Goal: Complete application form: Complete application form

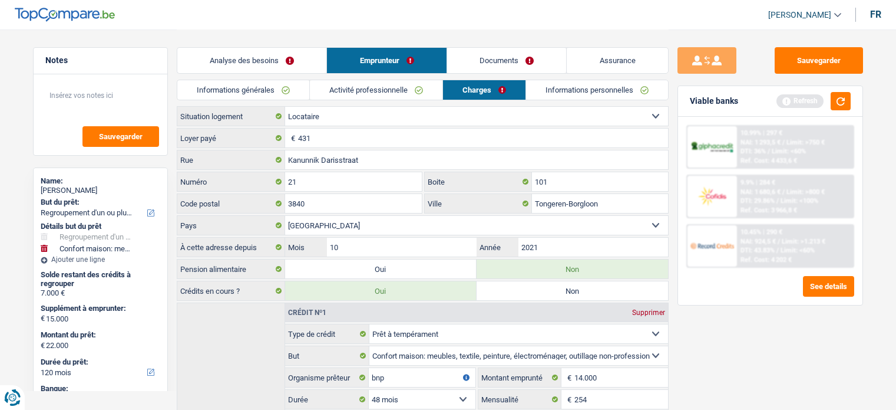
select select "refinancing"
select select "household"
select select "120"
select select "alphacredit"
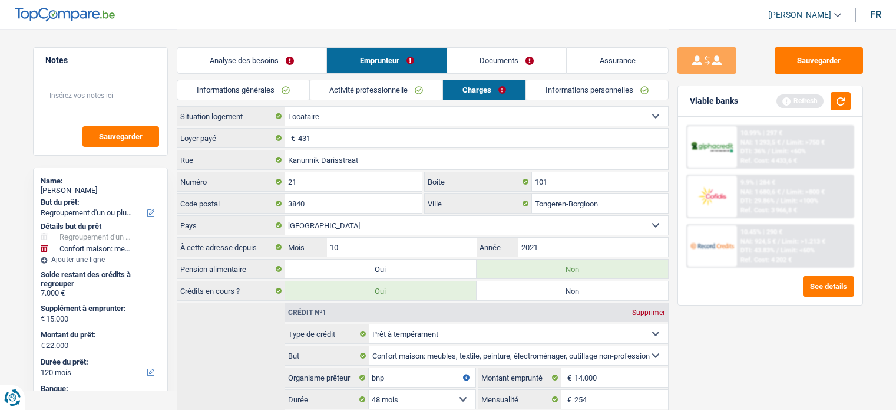
select select "rents"
select select "BE"
select select "personalLoan"
select select "homeFurnishingOrRelocation"
select select "48"
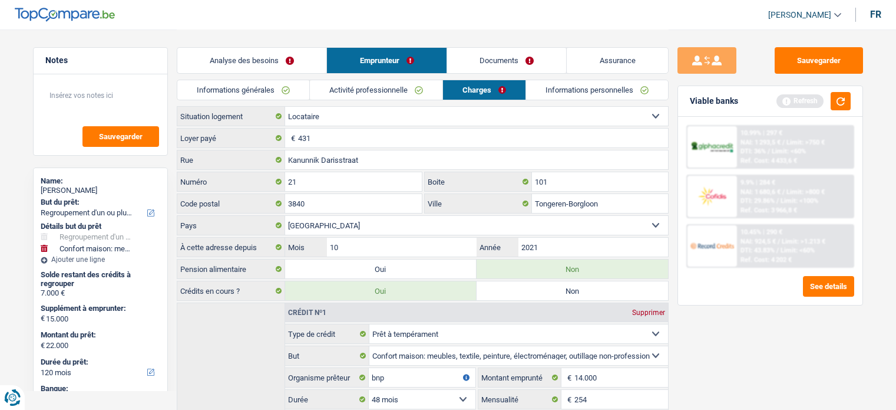
select select "personalSale"
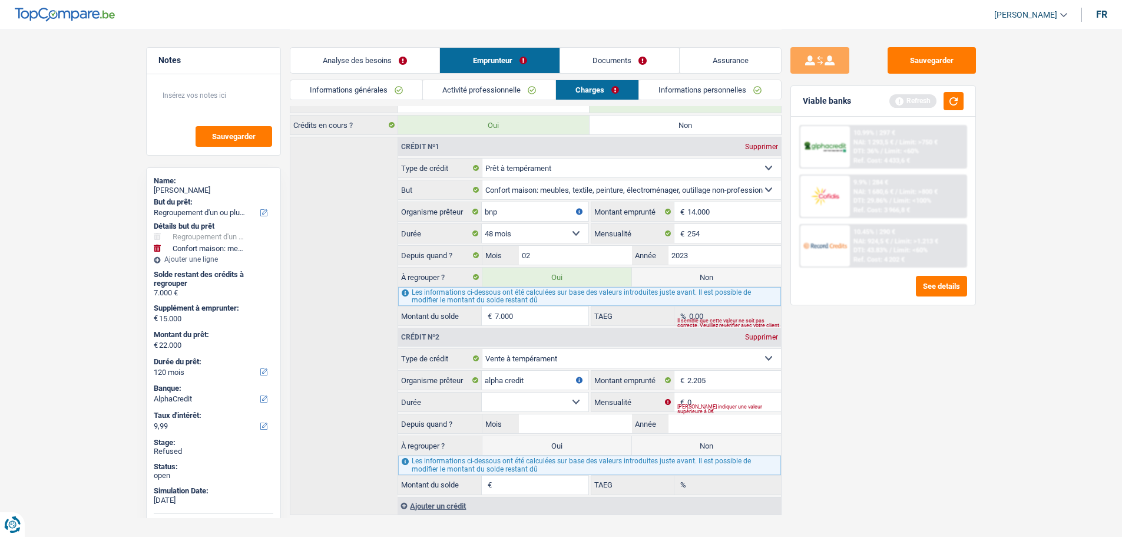
scroll to position [184, 0]
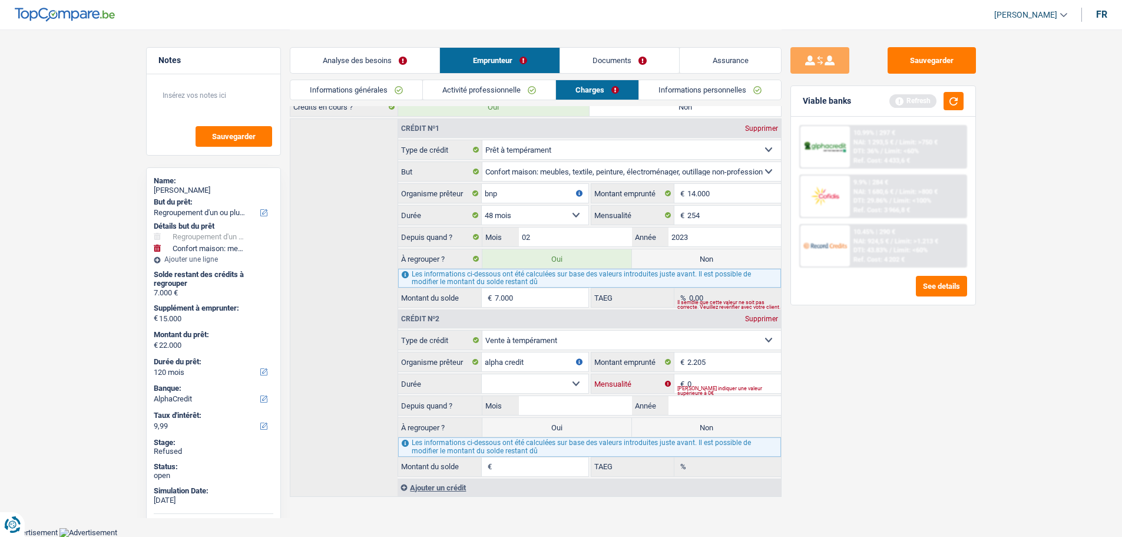
click at [703, 380] on input "0" at bounding box center [734, 383] width 93 height 19
click at [701, 380] on input "0" at bounding box center [734, 383] width 93 height 19
type input "94"
click at [553, 379] on select "12 mois 18 mois 24 mois Sélectionner une option" at bounding box center [535, 383] width 106 height 19
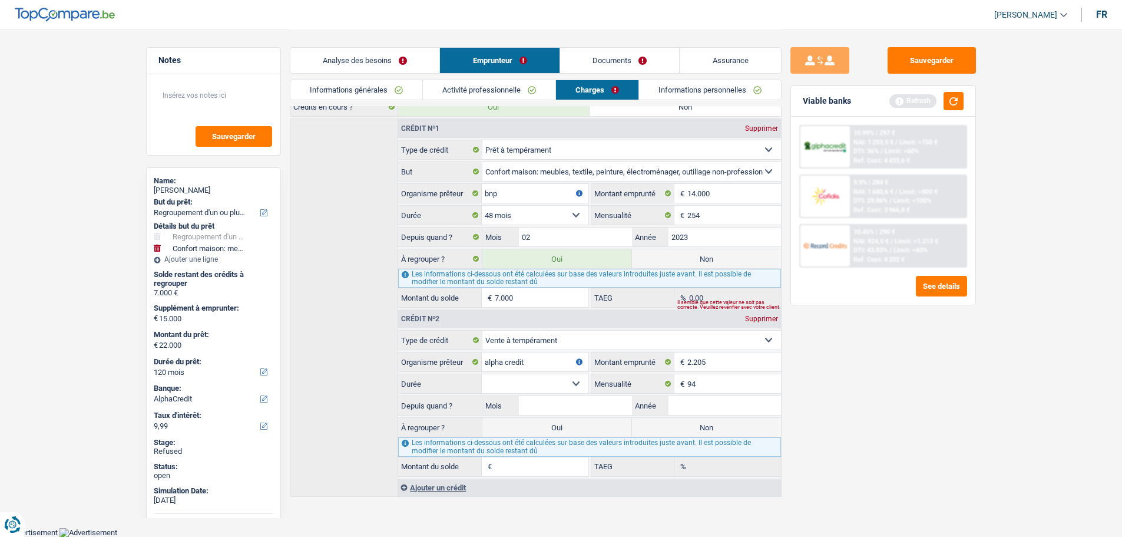
select select "12"
click at [482, 374] on select "12 mois 18 mois 24 mois Sélectionner une option" at bounding box center [535, 383] width 106 height 19
click at [558, 404] on input "Mois" at bounding box center [575, 405] width 113 height 19
type input "11"
type input "2023"
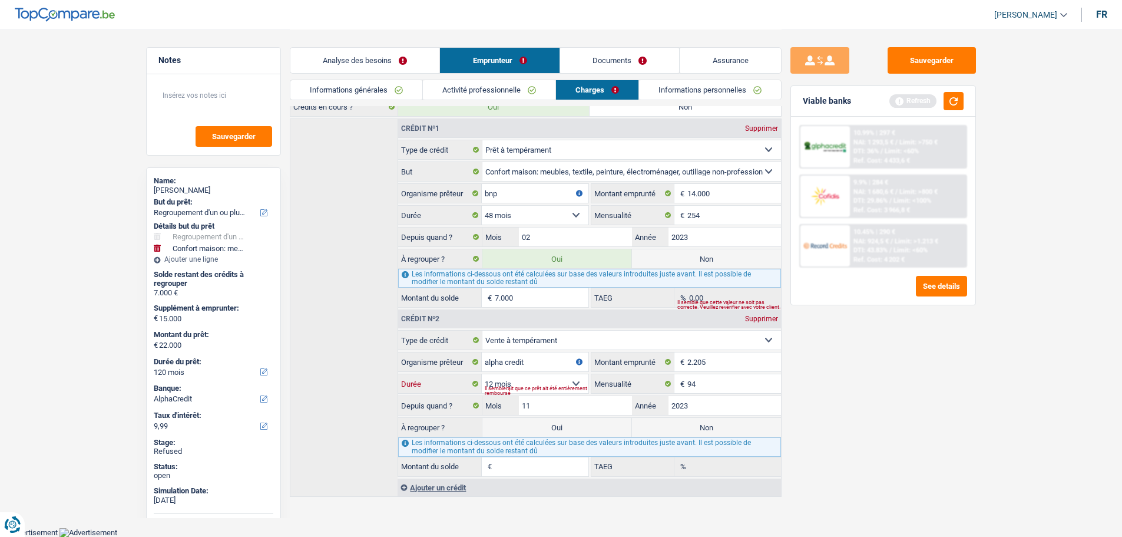
type input "1"
type input "0,00"
click at [512, 380] on select "12 mois 18 mois 24 mois Sélectionner une option" at bounding box center [535, 383] width 106 height 19
select select "18"
click at [482, 374] on select "12 mois 18 mois 24 mois Sélectionner une option" at bounding box center [535, 383] width 106 height 19
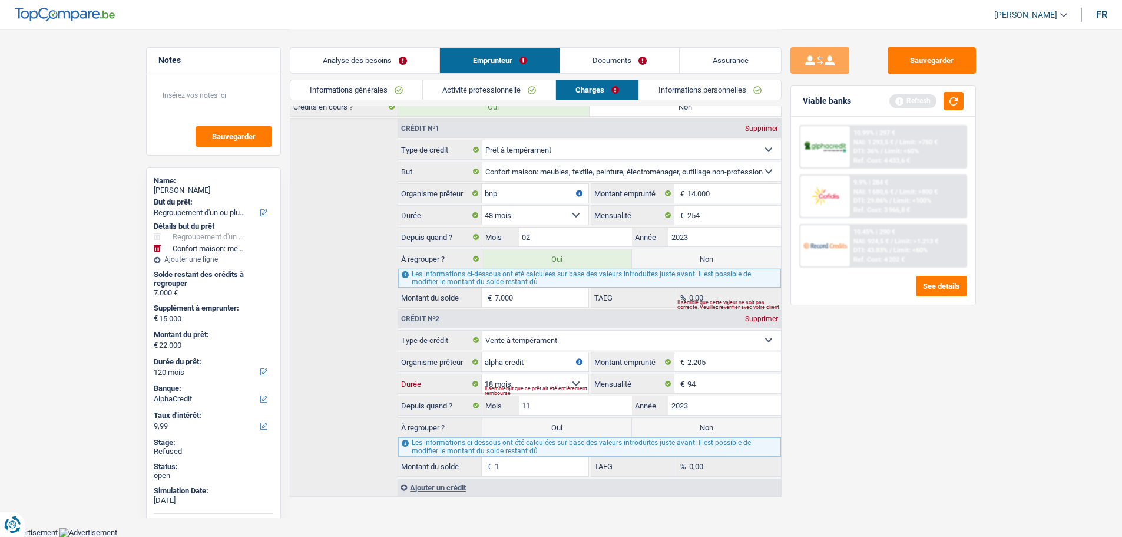
click at [539, 380] on select "12 mois 18 mois 24 mois Sélectionner une option" at bounding box center [535, 383] width 106 height 19
click at [453, 409] on div "Ajouter un crédit" at bounding box center [589, 487] width 383 height 18
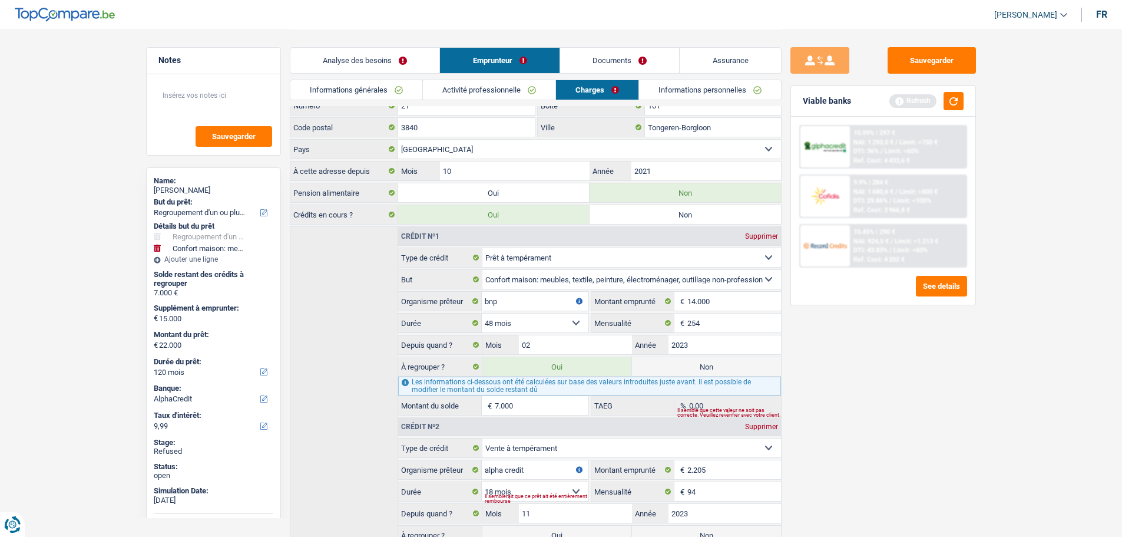
scroll to position [66, 0]
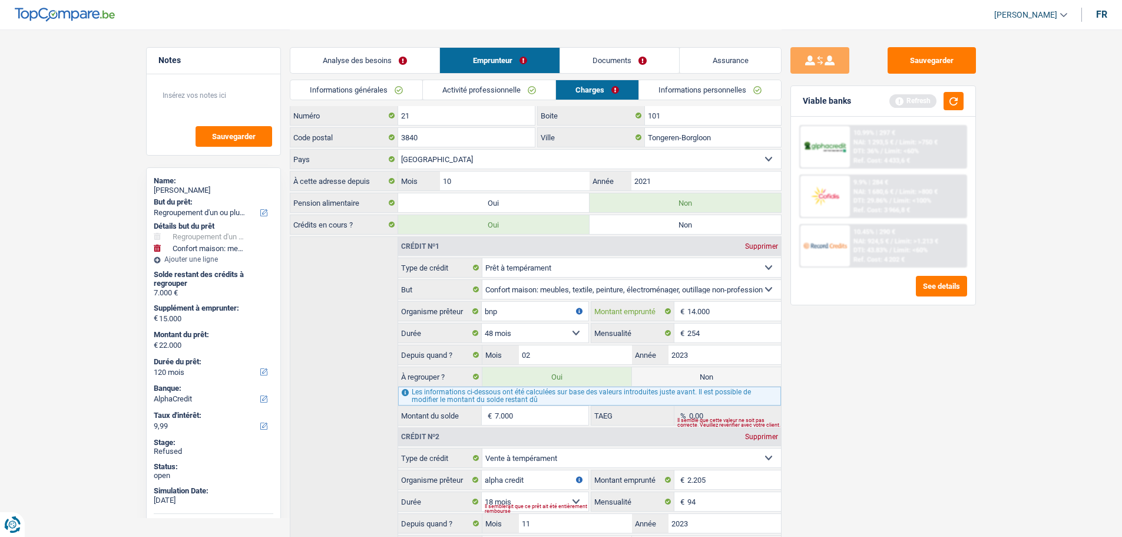
click at [720, 317] on input "14.000" at bounding box center [734, 311] width 93 height 19
type input "1"
select select
type input "15.241"
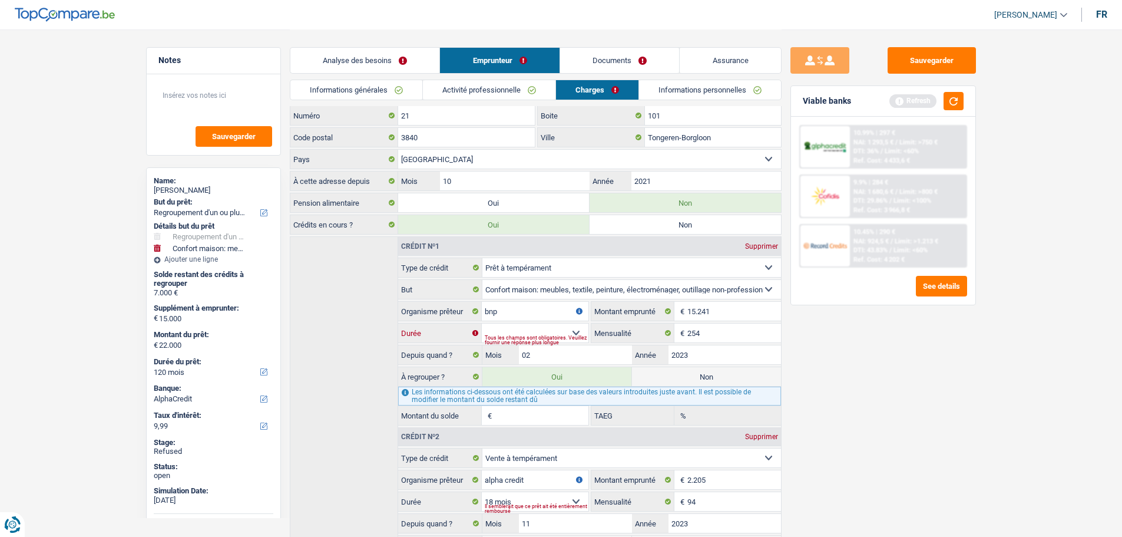
click at [537, 327] on select "12 mois 18 mois 24 mois 30 mois 36 mois 42 mois 48 mois 60 mois 72 mois 84 mois…" at bounding box center [535, 332] width 106 height 19
select select "48"
click at [482, 323] on select "12 mois 18 mois 24 mois 30 mois 36 mois 42 mois 48 mois 60 mois 72 mois 84 mois…" at bounding box center [535, 332] width 106 height 19
type input "4.384"
type input "0,00"
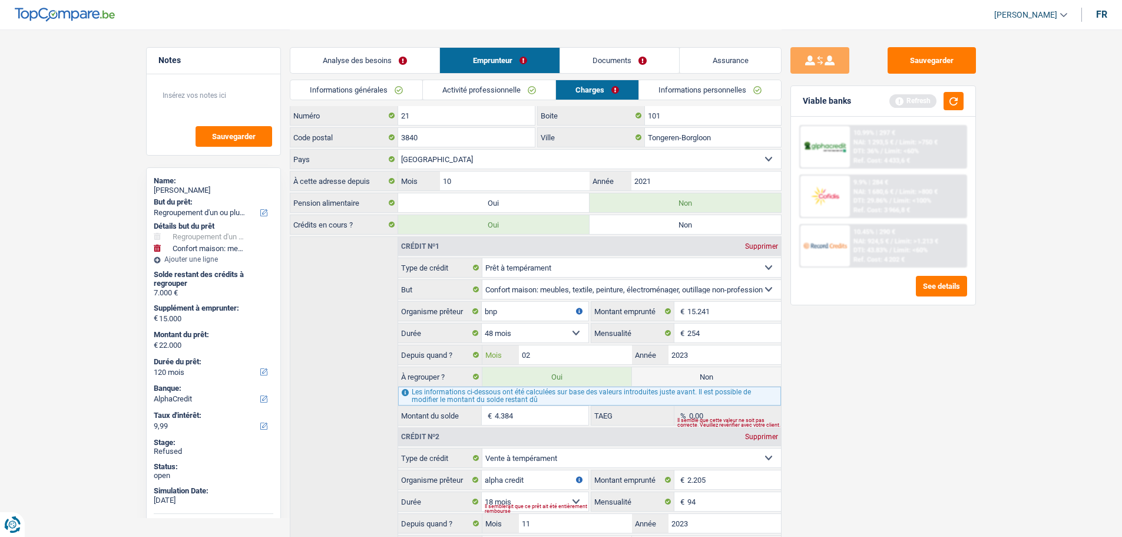
click at [544, 354] on input "02" at bounding box center [575, 354] width 113 height 19
type input "03"
type input "4.679"
click at [713, 353] on input "2023" at bounding box center [725, 354] width 113 height 19
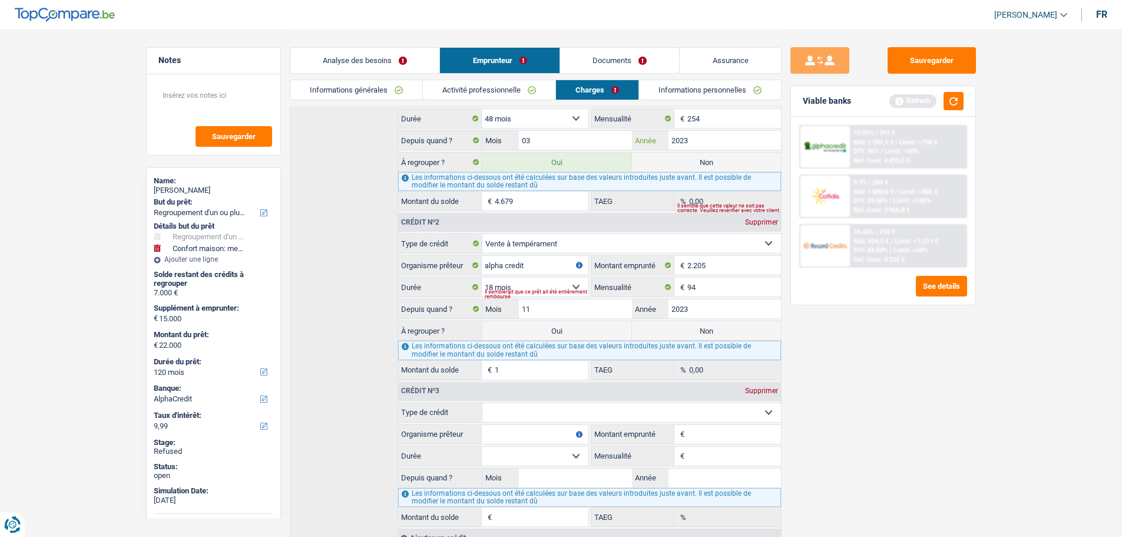
scroll to position [331, 0]
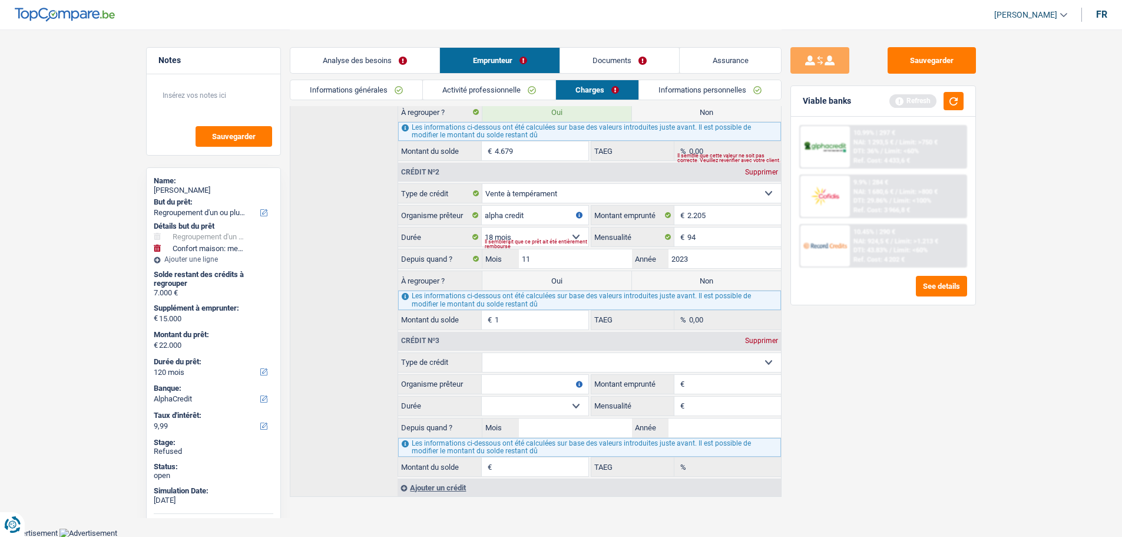
click at [496, 362] on select "Carte ou ouverture de crédit Prêt hypothécaire Vente à tempérament Prêt à tempé…" at bounding box center [632, 362] width 299 height 19
select select "cardOrCredit"
type input "0"
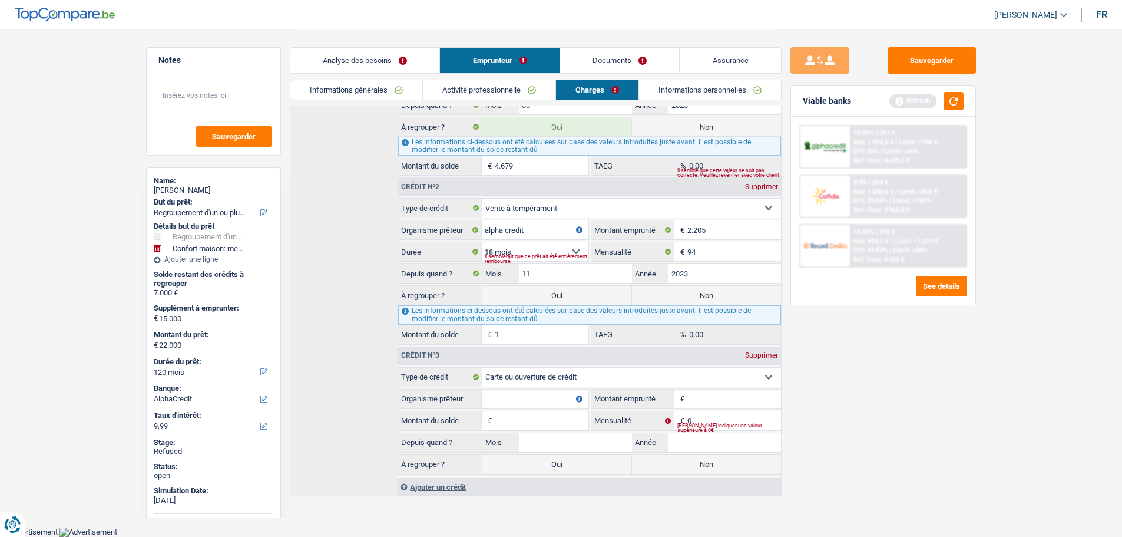
scroll to position [315, 0]
click at [493, 397] on input "Organisme prêteur" at bounding box center [535, 399] width 106 height 19
paste input "STELLANTIS FINANCIAL SERVICES BELUX"
drag, startPoint x: 491, startPoint y: 402, endPoint x: 434, endPoint y: 396, distance: 57.5
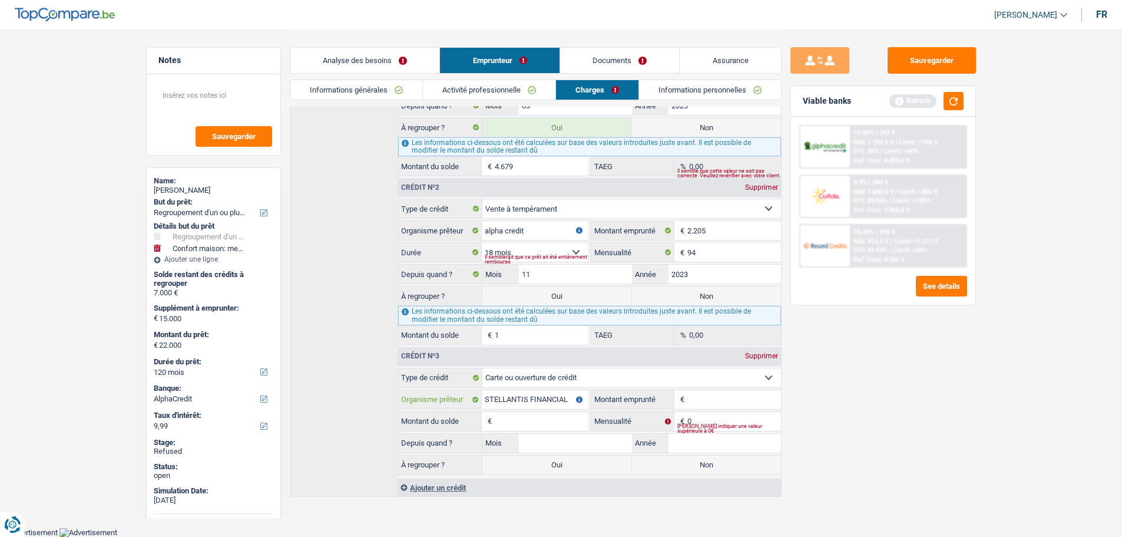
click at [434, 396] on div "STELLANTIS FINANCIAL SERVICES BELUX Organisme prêteur" at bounding box center [493, 399] width 190 height 19
type input "STELLANTIS FINANCIAL SERVICES BELUX"
click at [710, 409] on input "0" at bounding box center [734, 421] width 93 height 19
click at [702, 406] on input "Montant emprunté" at bounding box center [734, 399] width 93 height 19
type input "16.323"
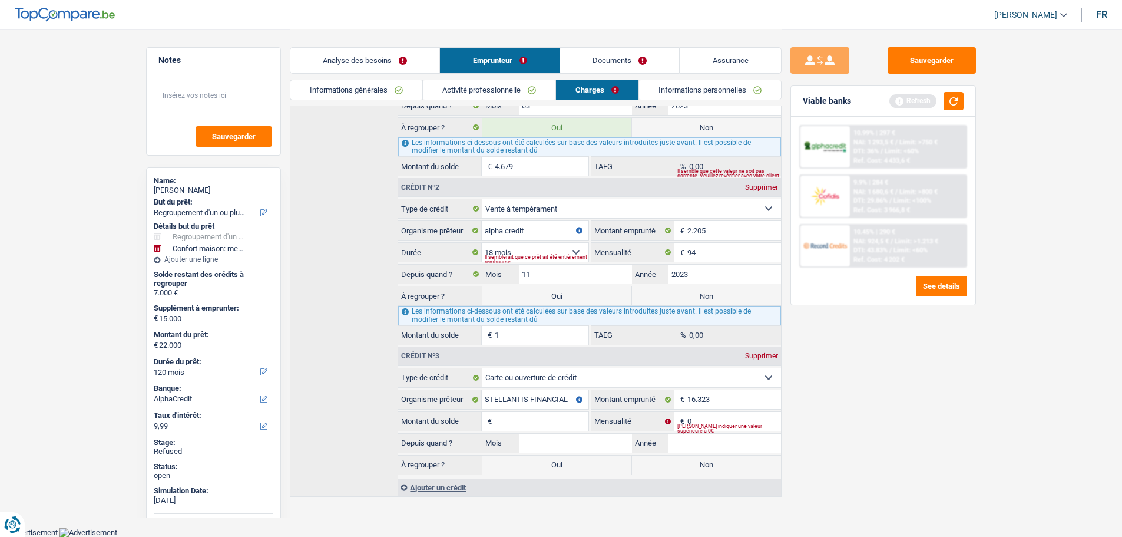
click at [504, 374] on select "Carte ou ouverture de crédit Prêt hypothécaire Vente à tempérament Prêt à tempé…" at bounding box center [632, 377] width 299 height 19
select select "personalLoan"
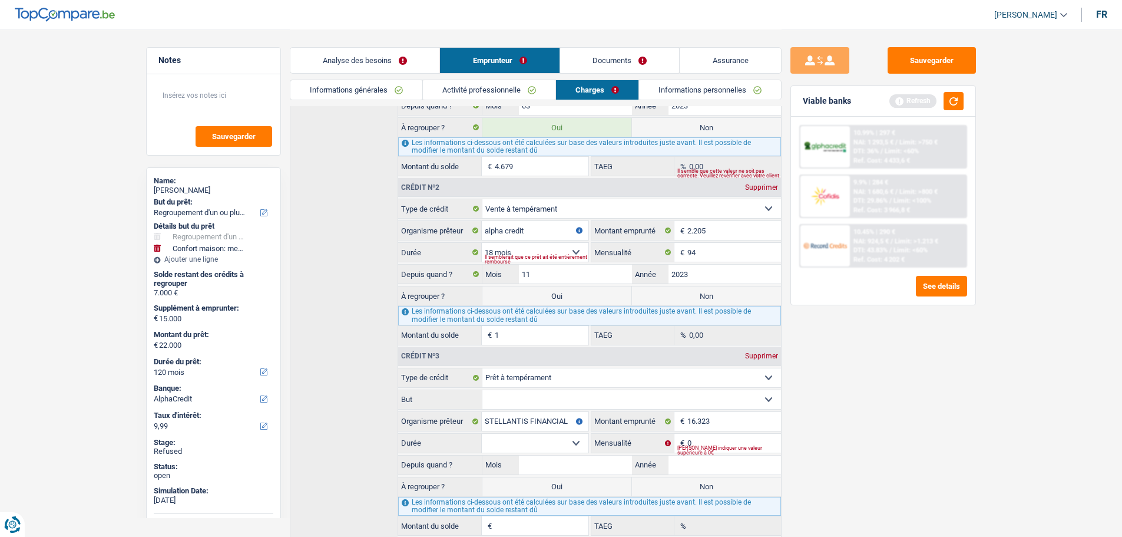
click at [507, 395] on select "Confort maison: meubles, textile, peinture, électroménager, outillage non-profe…" at bounding box center [632, 399] width 299 height 19
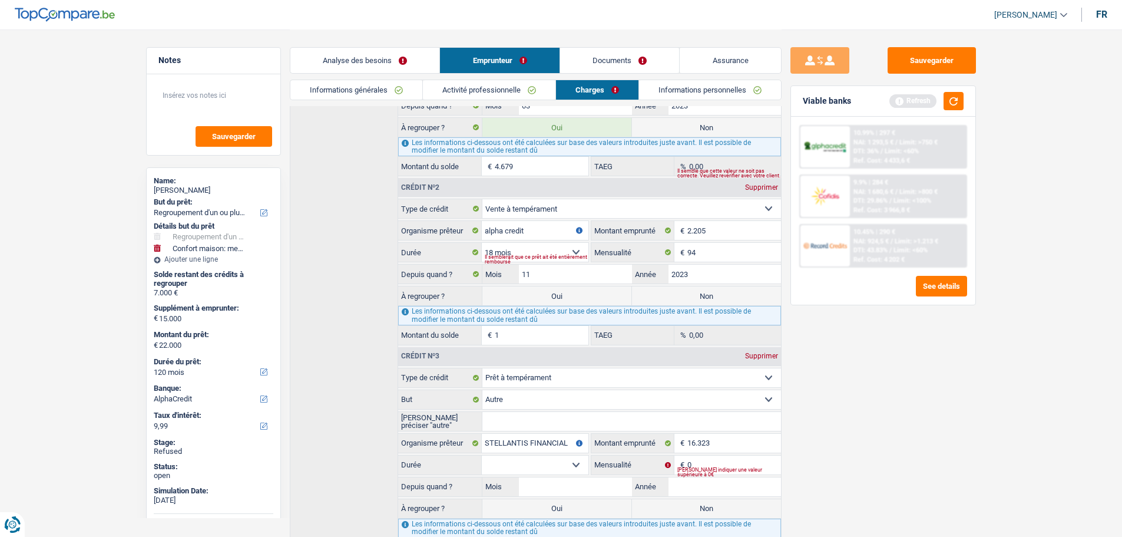
click at [505, 400] on select "Confort maison: meubles, textile, peinture, électroménager, outillage non-profe…" at bounding box center [632, 399] width 299 height 19
select select "homeFurnishingOrRelocation"
click at [483, 390] on select "Confort maison: meubles, textile, peinture, électroménager, outillage non-profe…" at bounding box center [632, 399] width 299 height 19
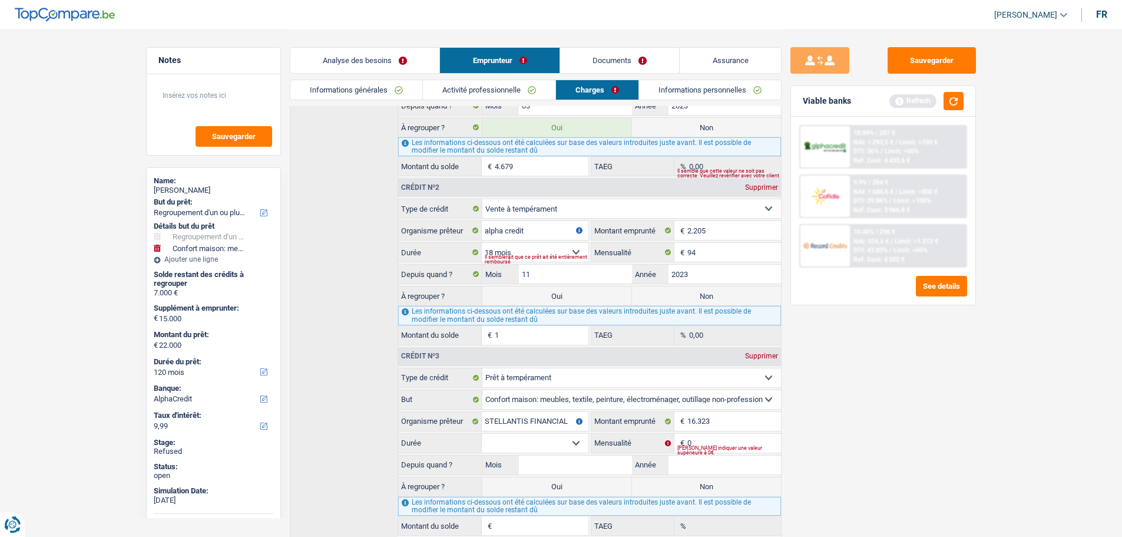
click at [514, 409] on select "12 mois 18 mois 24 mois 30 mois 36 mois 42 mois 48 mois 60 mois 72 mois 84 mois…" at bounding box center [535, 443] width 106 height 19
select select "48"
click at [482, 409] on select "12 mois 18 mois 24 mois 30 mois 36 mois 42 mois 48 mois 60 mois 72 mois 84 mois…" at bounding box center [535, 443] width 106 height 19
click at [704, 409] on input "0" at bounding box center [734, 443] width 93 height 19
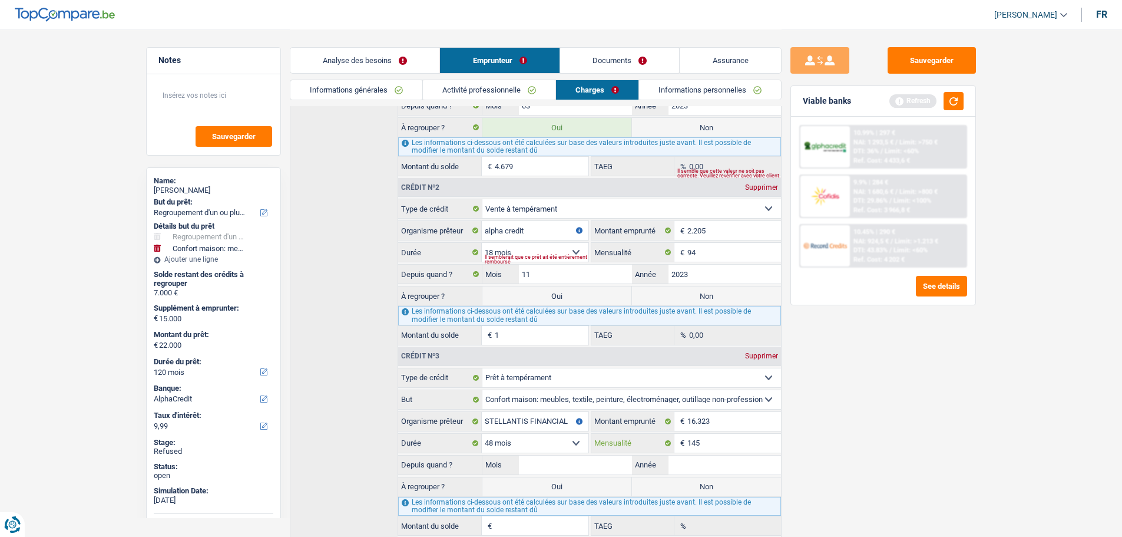
type input "145"
click at [547, 409] on input "Mois" at bounding box center [575, 464] width 113 height 19
type input "07"
type input "2024"
type input "8.476"
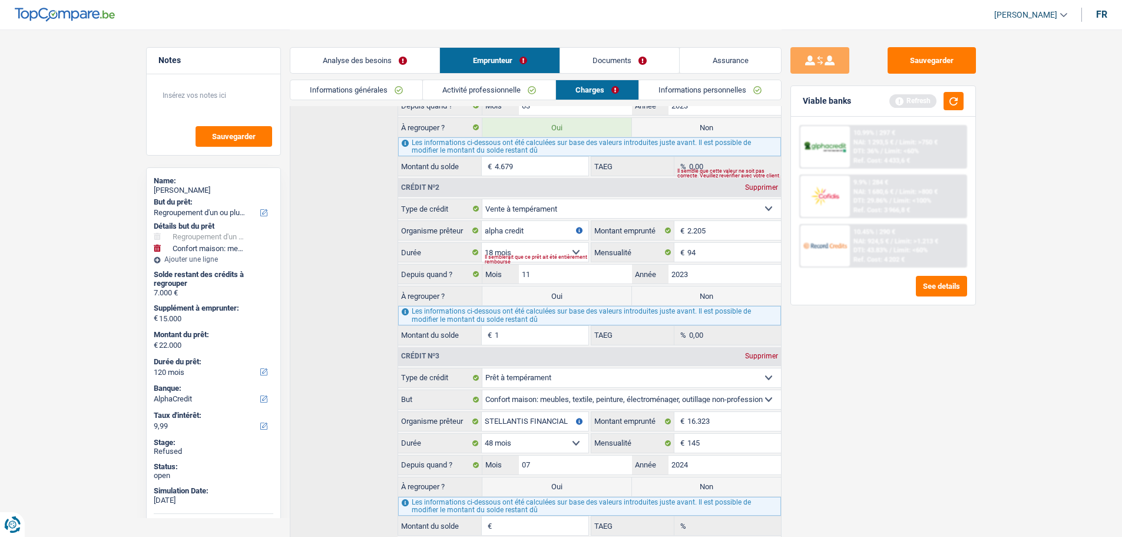
type input "0,00"
click at [803, 409] on div "Sauvegarder Viable banks Refresh 10.99% | 297 € NAI: 1 293,5 € / Limit: >750 € …" at bounding box center [883, 282] width 203 height 471
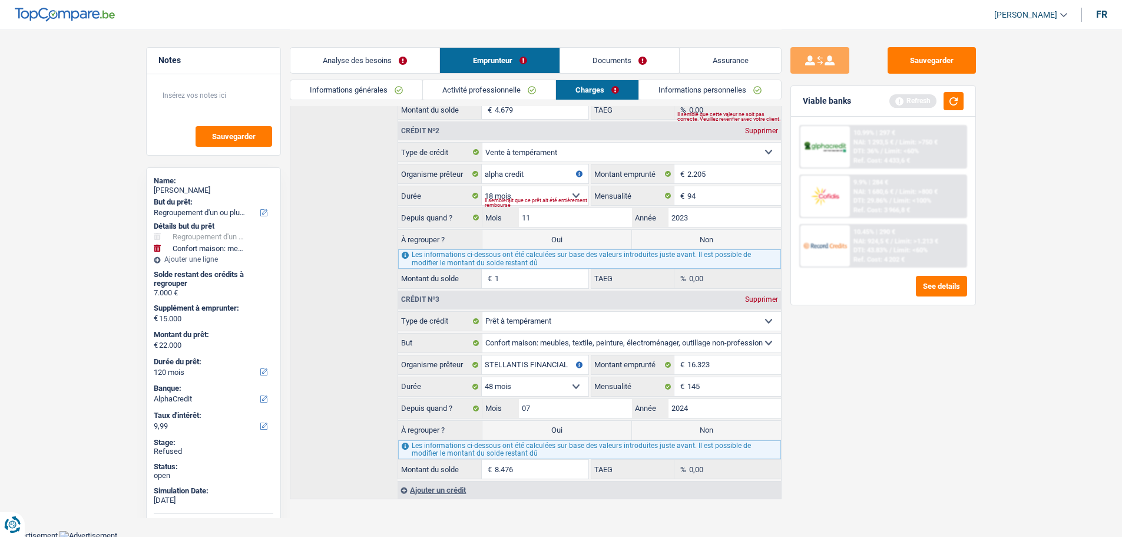
scroll to position [374, 0]
click at [433, 409] on div "Ajouter un crédit" at bounding box center [589, 487] width 383 height 18
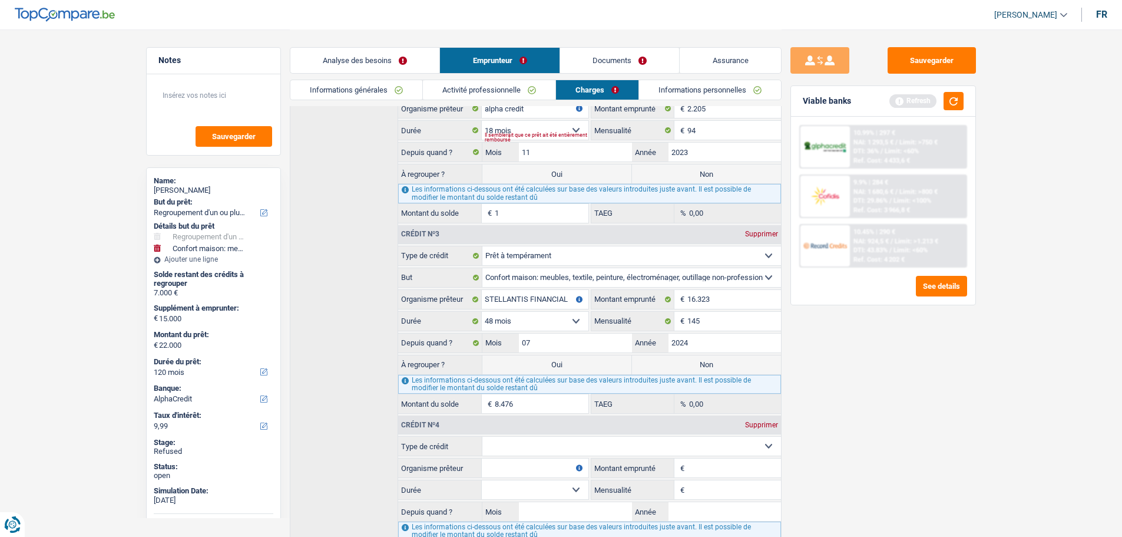
scroll to position [521, 0]
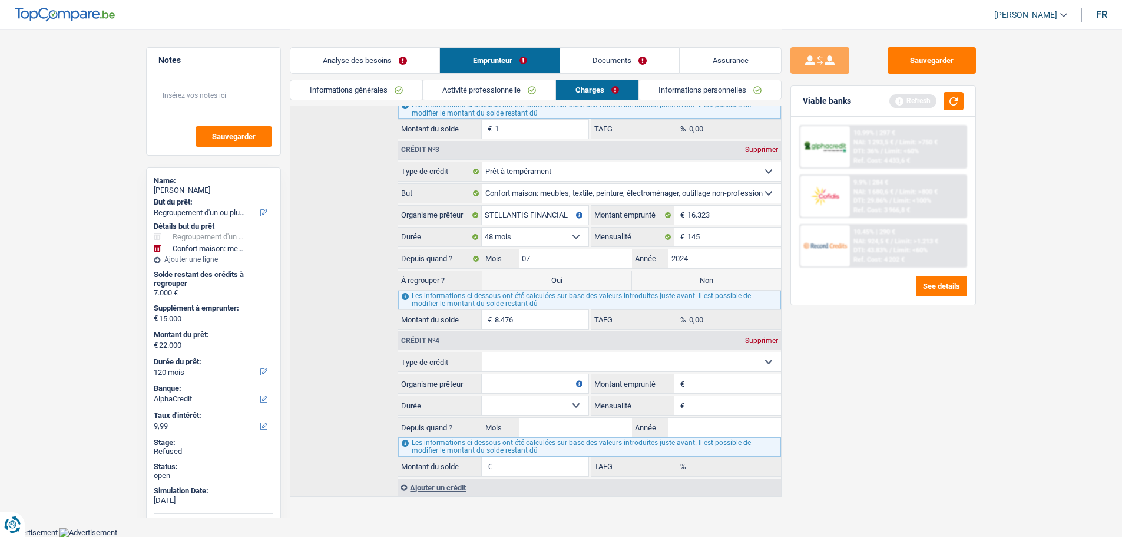
click at [537, 361] on select "Carte ou ouverture de crédit Prêt hypothécaire Vente à tempérament Prêt à tempé…" at bounding box center [632, 361] width 299 height 19
select select "cardOrCredit"
type input "0"
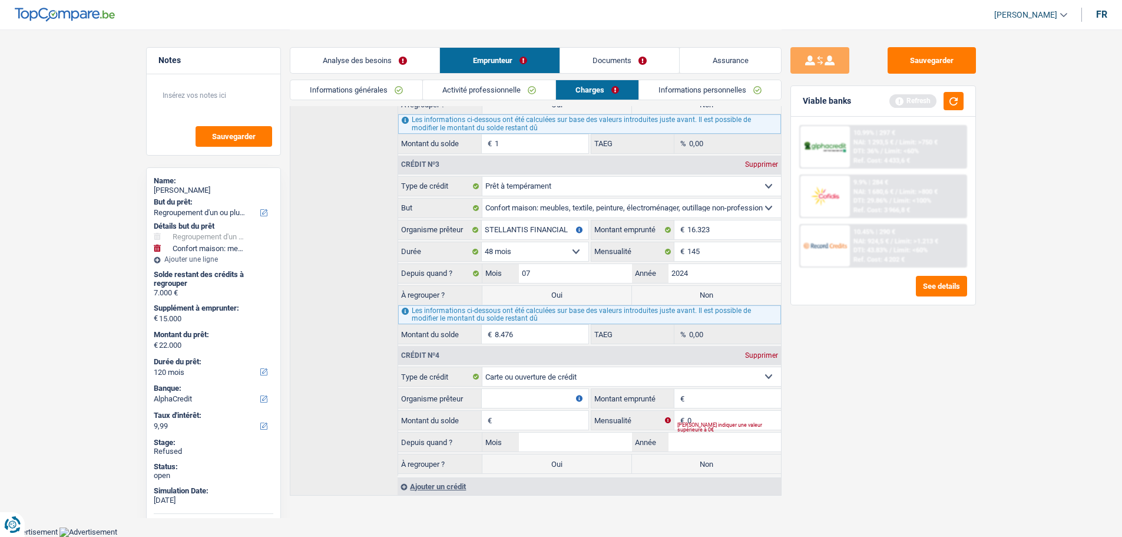
scroll to position [506, 0]
click at [494, 392] on input "Organisme prêteur" at bounding box center [535, 399] width 106 height 19
paste input "COFIDIS"
type input "COFIDIS"
click at [700, 406] on input "Montant emprunté" at bounding box center [734, 399] width 93 height 19
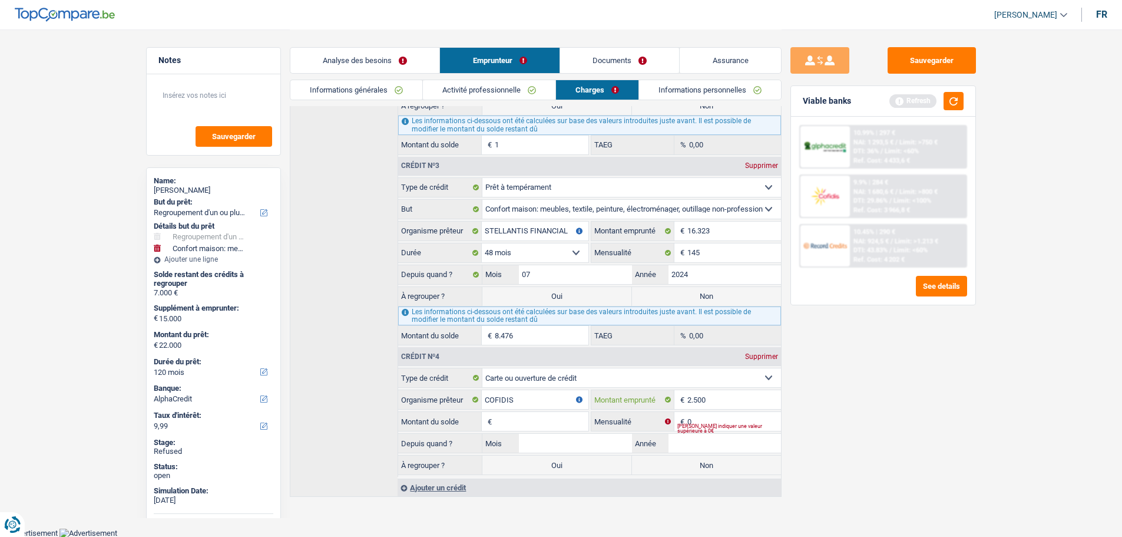
type input "2.500"
click at [537, 409] on input "Montant du solde" at bounding box center [541, 421] width 93 height 19
type input "2.500"
click at [703, 409] on input "0" at bounding box center [734, 421] width 93 height 19
type input "150"
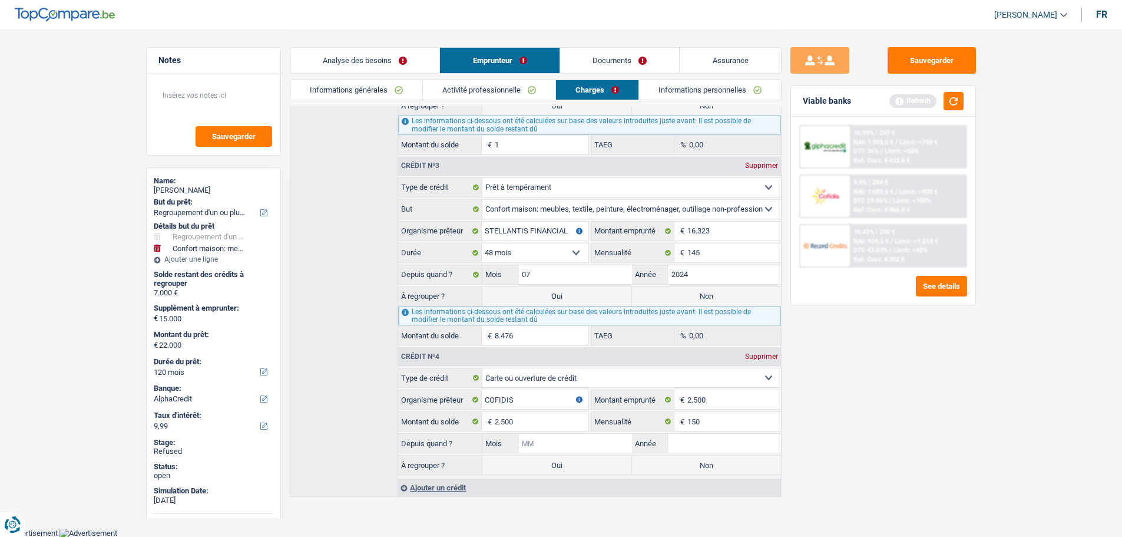
click at [579, 409] on input "Mois" at bounding box center [575, 443] width 113 height 19
type input "01"
type input "2022"
click at [826, 409] on div "Sauvegarder Viable banks Refresh 10.99% | 297 € NAI: 1 293,5 € / Limit: >750 € …" at bounding box center [883, 282] width 203 height 471
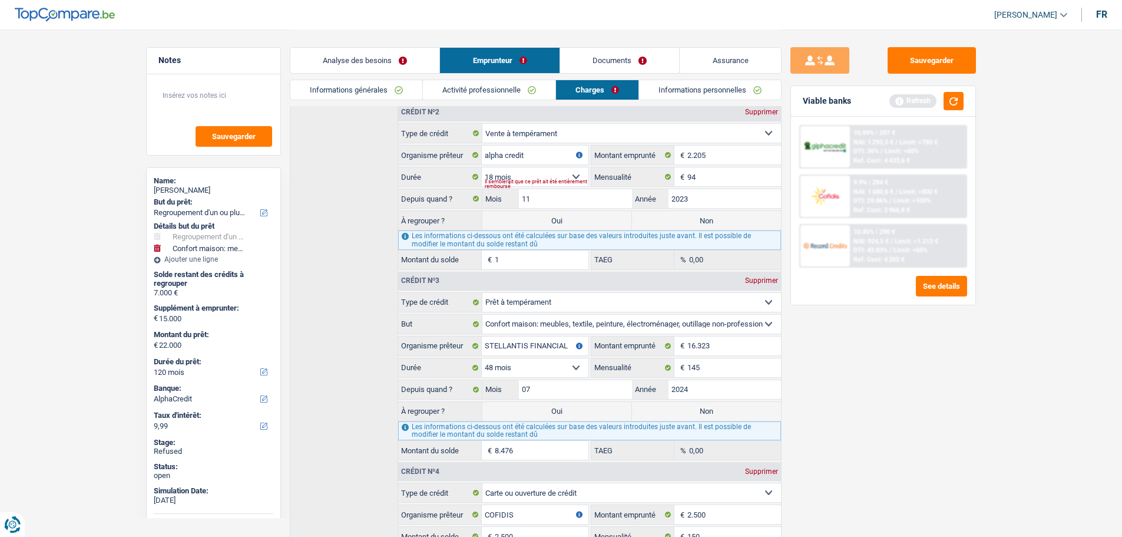
scroll to position [270, 0]
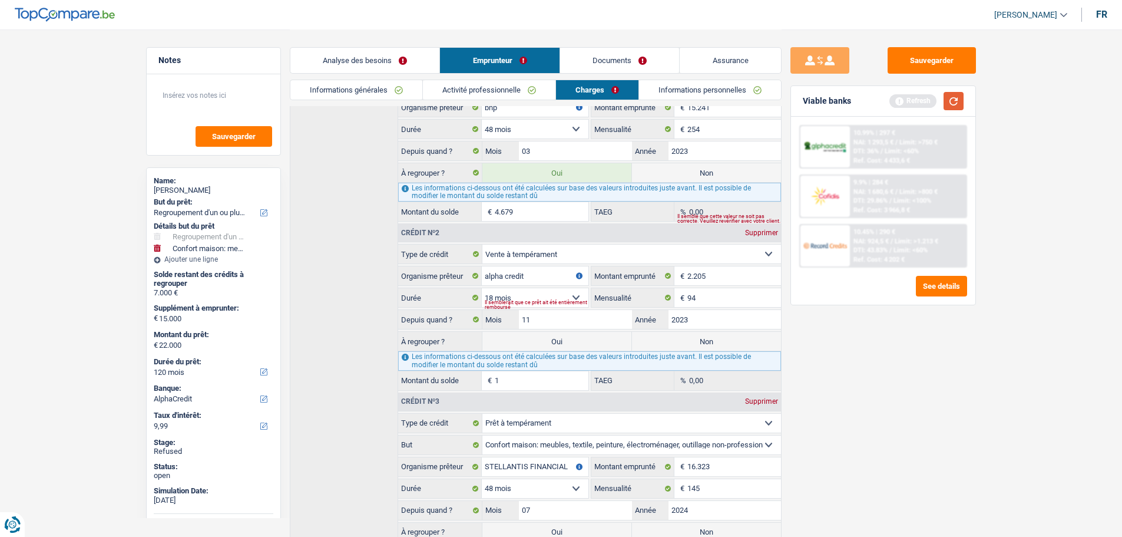
click at [896, 100] on button "button" at bounding box center [954, 101] width 20 height 18
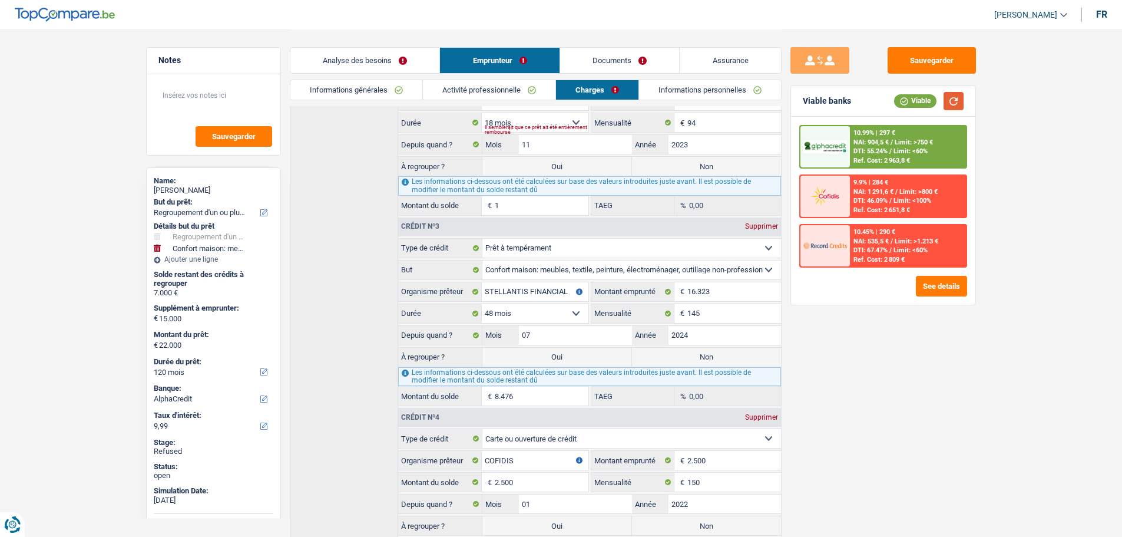
scroll to position [447, 0]
click at [580, 351] on label "Oui" at bounding box center [557, 355] width 149 height 19
click at [580, 351] on input "Oui" at bounding box center [557, 355] width 149 height 19
radio input "true"
type input "28.155"
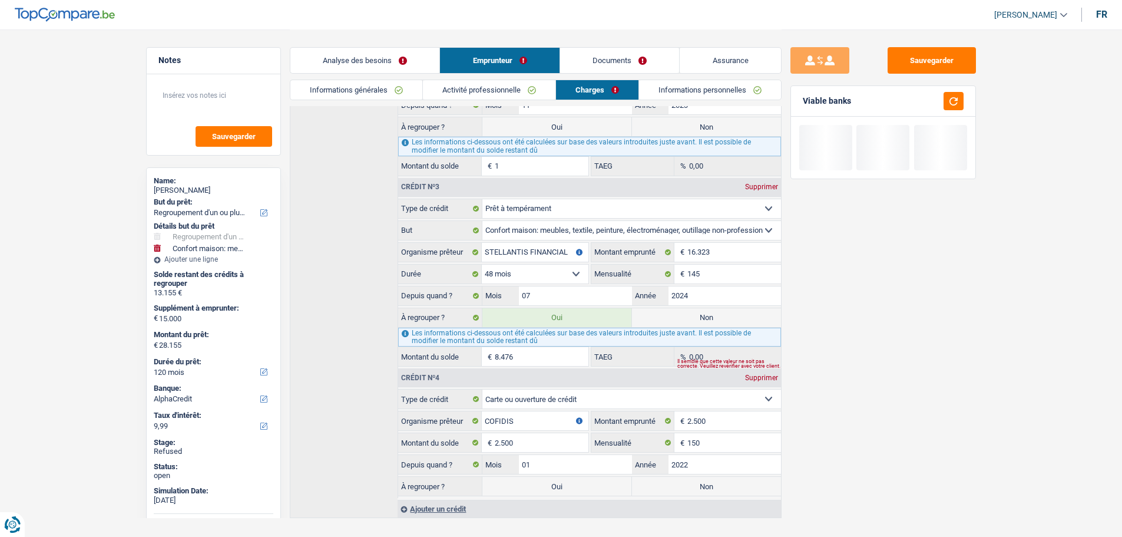
scroll to position [506, 0]
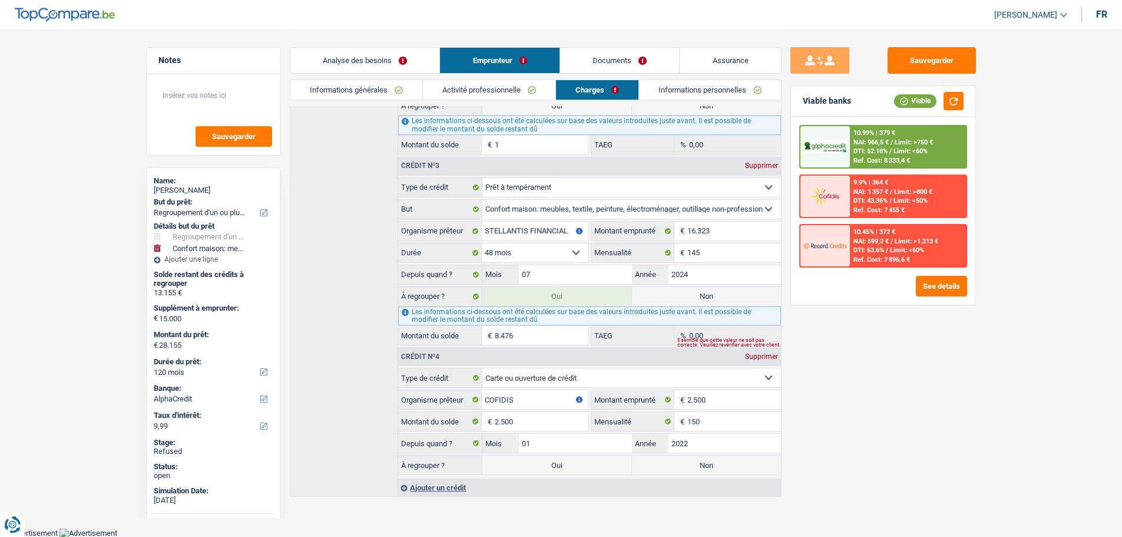
click at [590, 409] on label "Oui" at bounding box center [557, 464] width 149 height 19
click at [590, 409] on input "Oui" at bounding box center [557, 464] width 149 height 19
radio input "true"
type input "30.655"
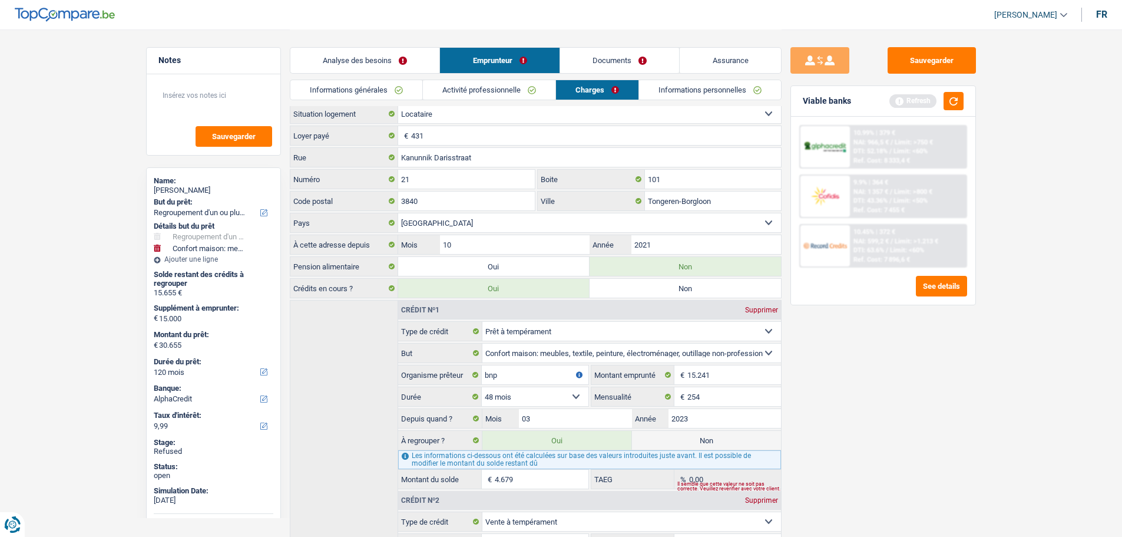
scroll to position [0, 0]
click at [619, 52] on link "Documents" at bounding box center [620, 60] width 120 height 25
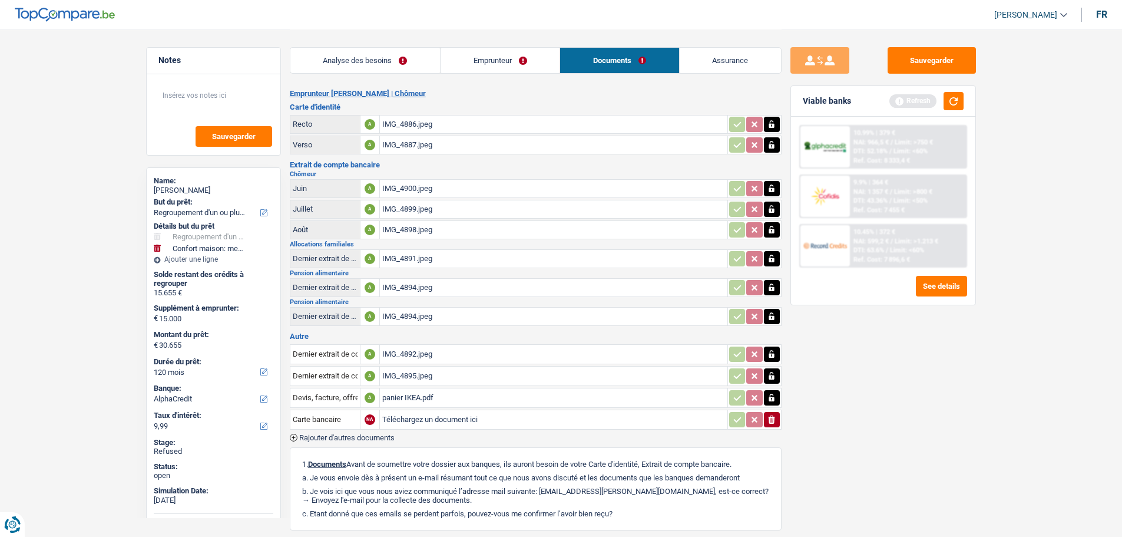
click at [896, 14] on span "[PERSON_NAME]" at bounding box center [1026, 15] width 63 height 10
click at [896, 108] on button "SO" at bounding box center [1004, 108] width 105 height 24
select select "refinancing"
select select "yes"
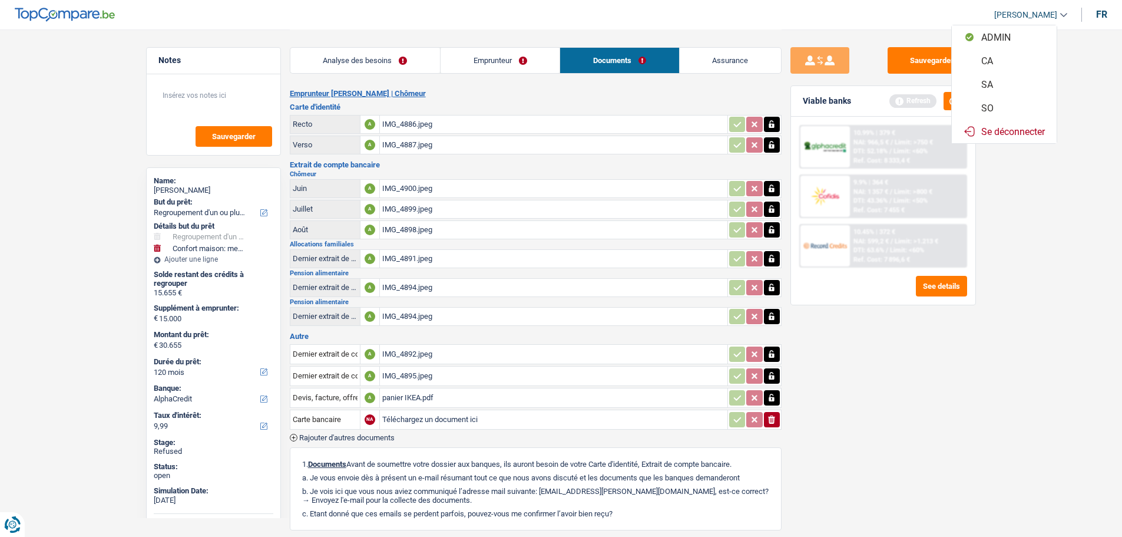
select select "household"
select select "false"
select select "120"
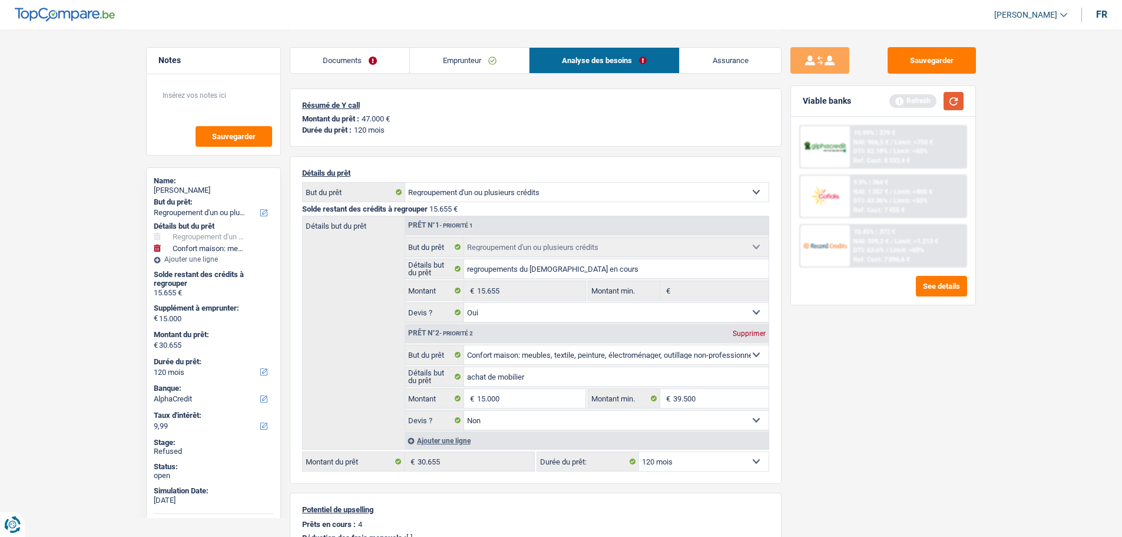
click at [896, 105] on button "button" at bounding box center [954, 101] width 20 height 18
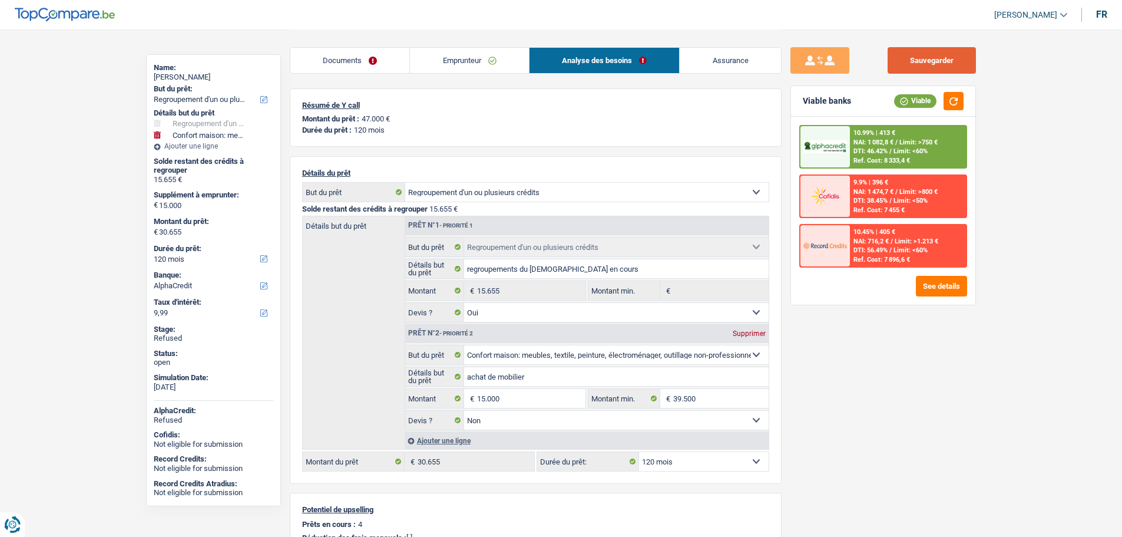
click at [896, 68] on button "Sauvegarder" at bounding box center [932, 60] width 88 height 27
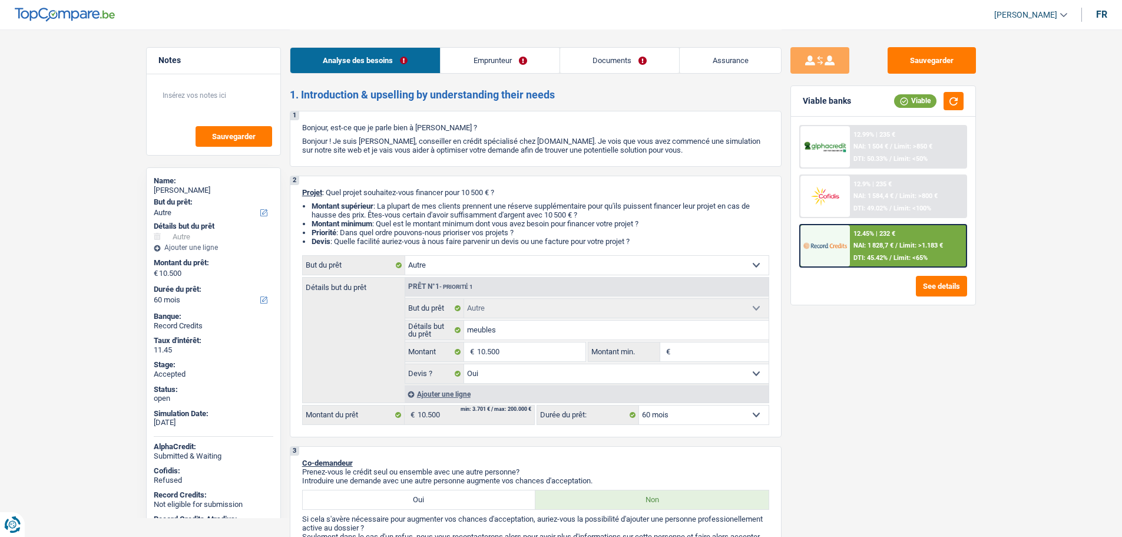
select select "other"
select select "60"
select select "other"
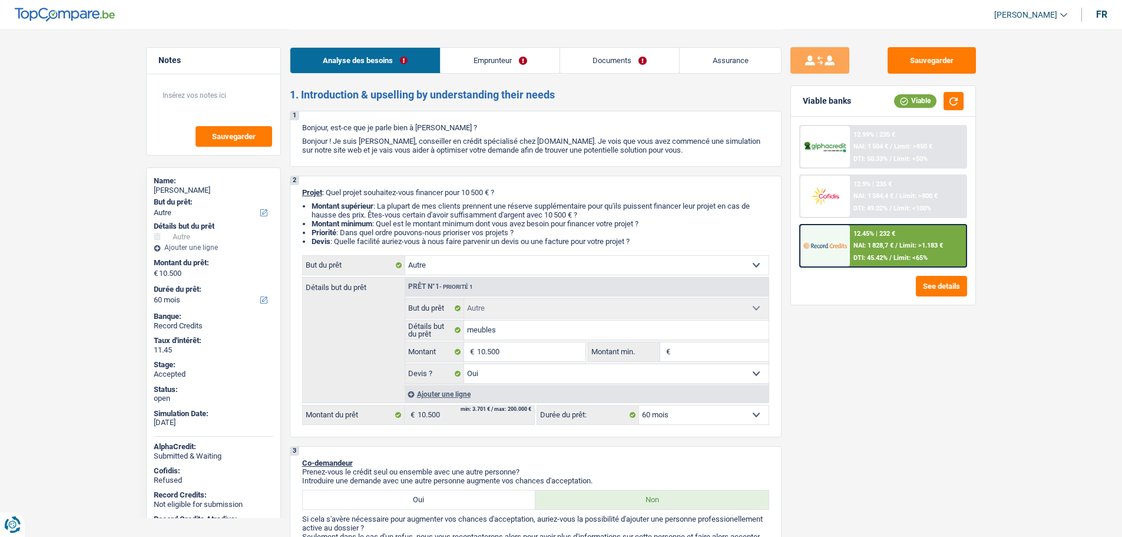
select select "yes"
select select "60"
select select "worker"
select select "netSalary"
select select "mealVouchers"
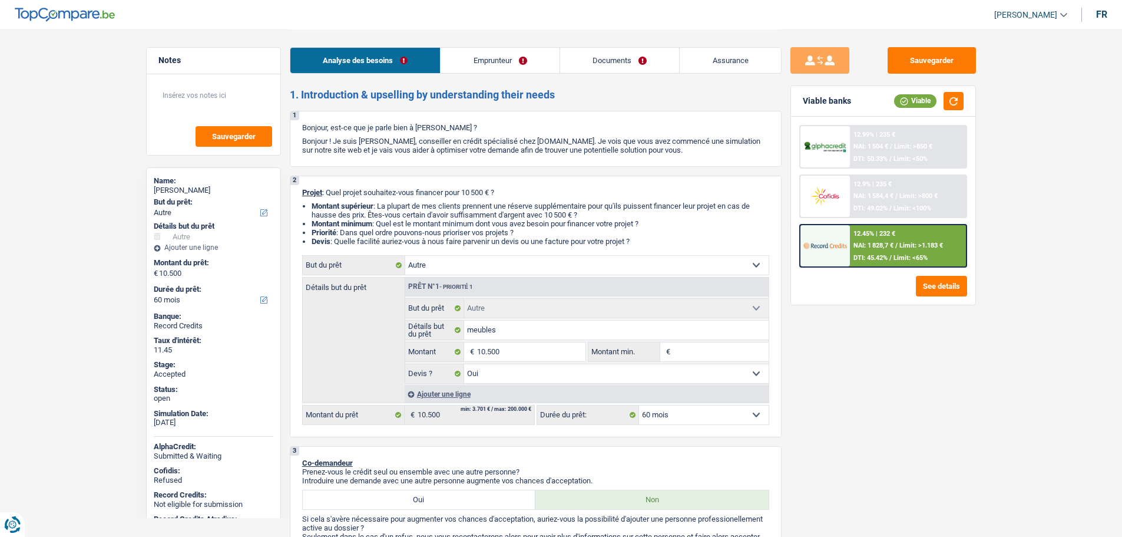
select select "familyAllowances"
select select "rents"
select select "personalLoan"
select select "other"
select select "30"
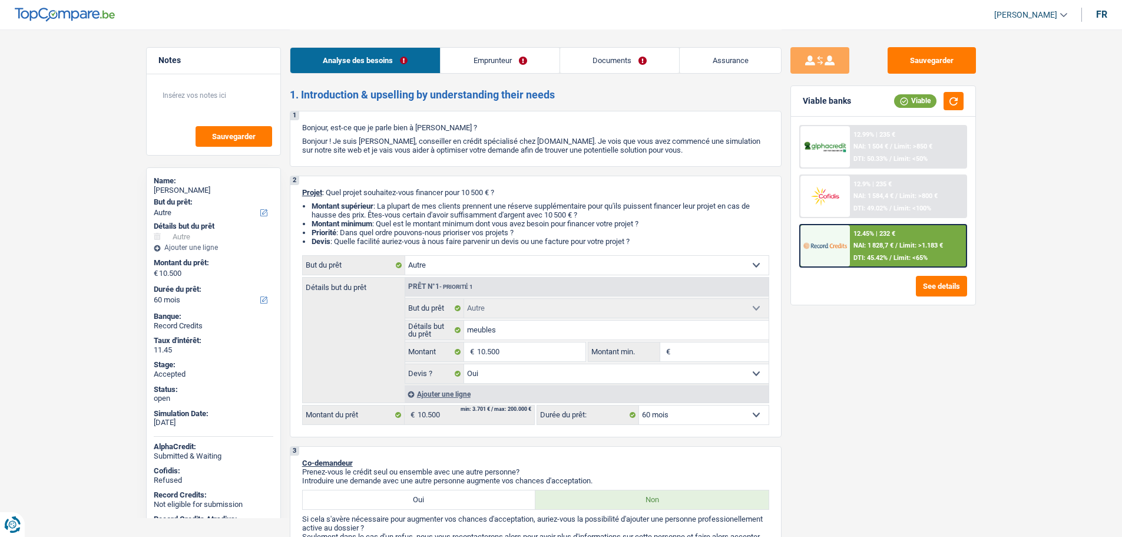
select select "other"
select select "yes"
select select "60"
click at [493, 63] on link "Emprunteur" at bounding box center [500, 60] width 119 height 25
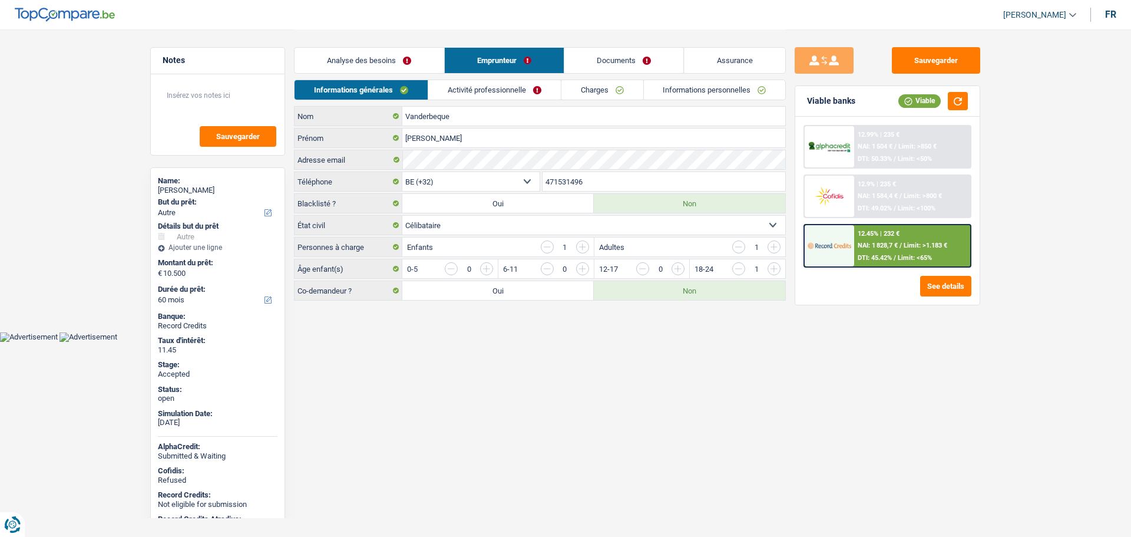
click at [600, 65] on link "Documents" at bounding box center [624, 60] width 120 height 25
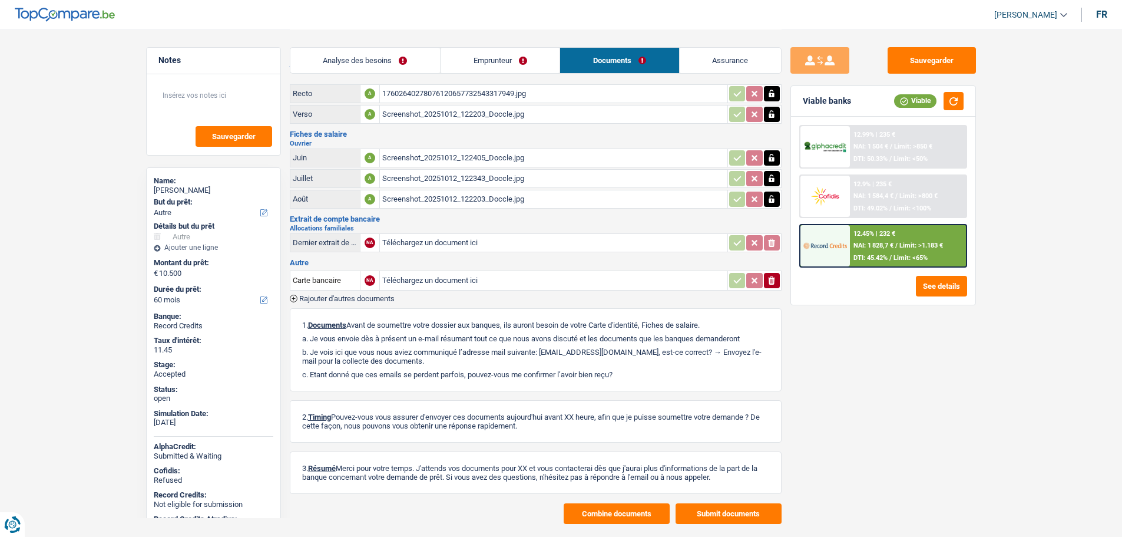
scroll to position [56, 0]
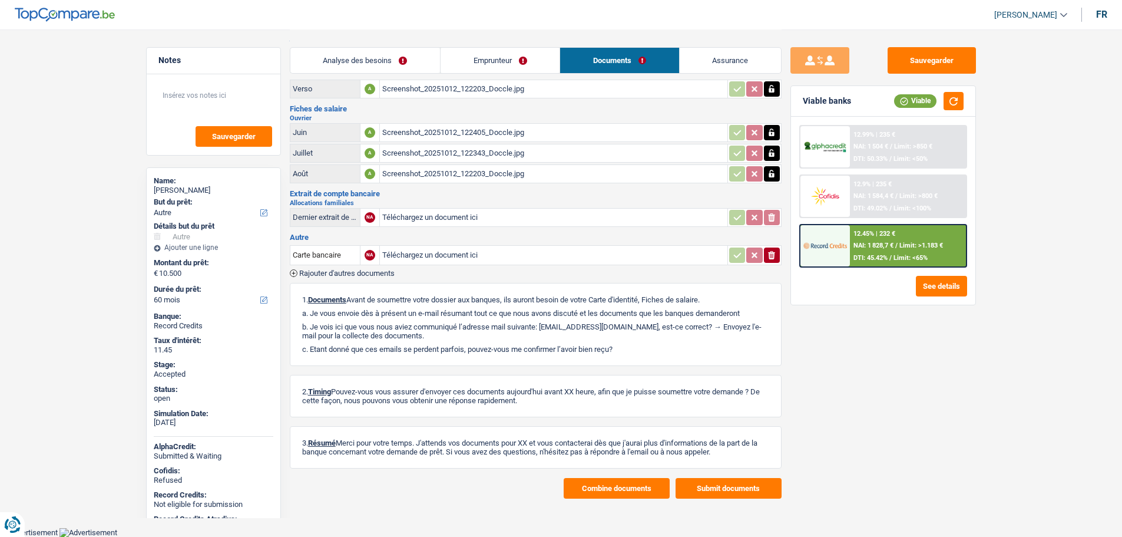
click at [607, 492] on button "Combine documents" at bounding box center [617, 488] width 106 height 21
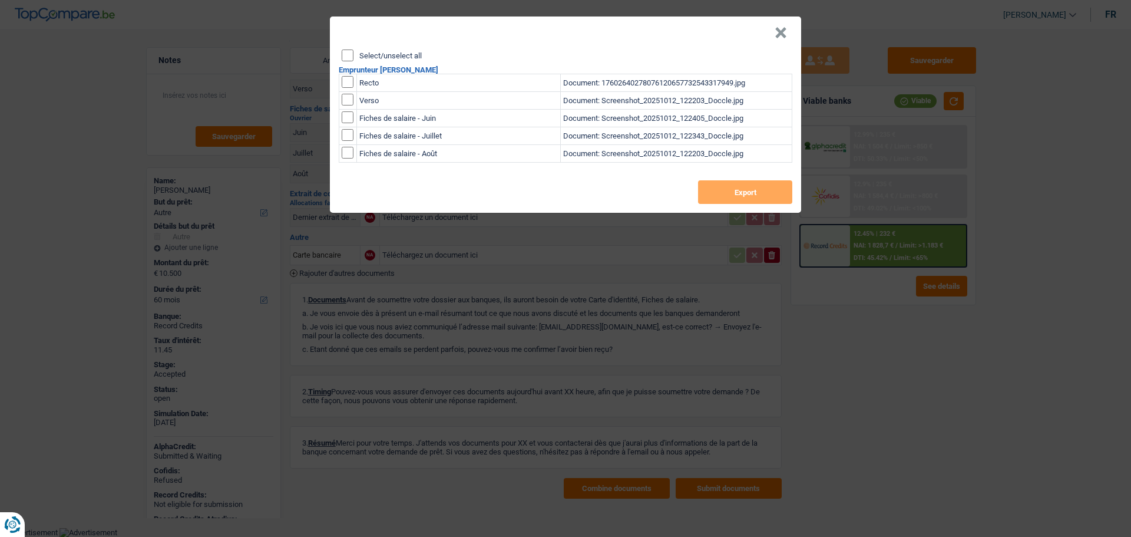
click at [392, 57] on label "Select/unselect all" at bounding box center [390, 56] width 62 height 8
click at [354, 57] on input "Select/unselect all" at bounding box center [348, 55] width 12 height 12
checkbox input "true"
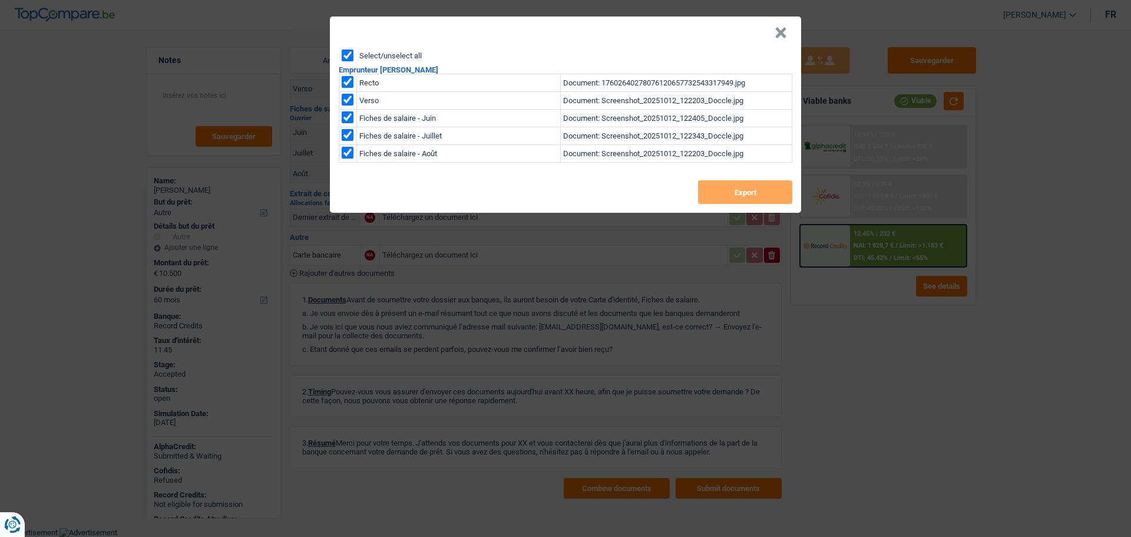
checkbox input "true"
click at [759, 205] on div "Select/unselect all Emprunteur Frederic Vanderbeque Recto Document: 17602640278…" at bounding box center [565, 130] width 471 height 163
click at [745, 196] on button "Export" at bounding box center [745, 192] width 94 height 24
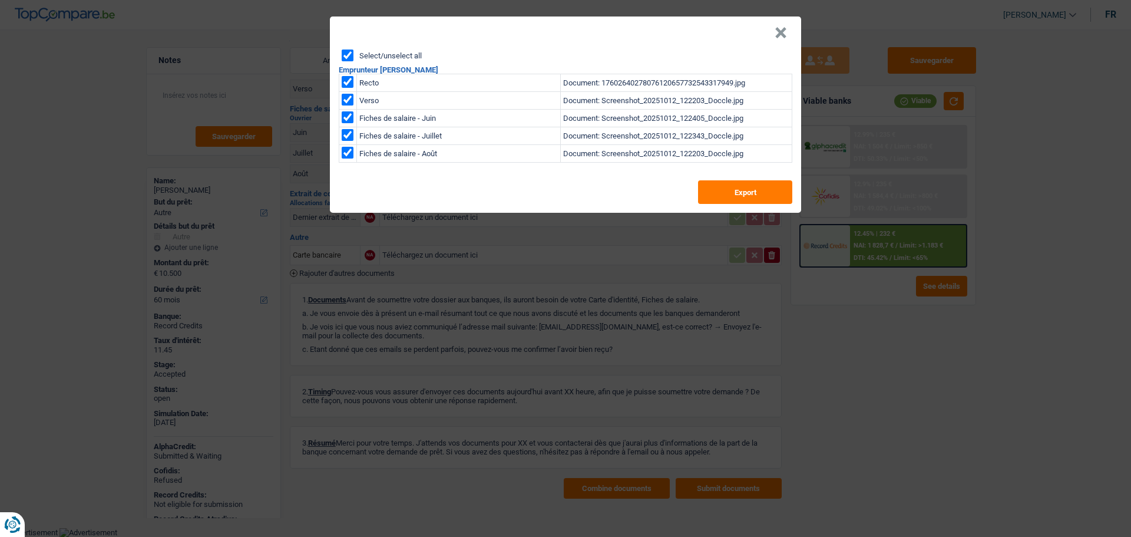
click at [774, 32] on header "×" at bounding box center [565, 32] width 471 height 33
click at [775, 37] on button "×" at bounding box center [781, 33] width 12 height 12
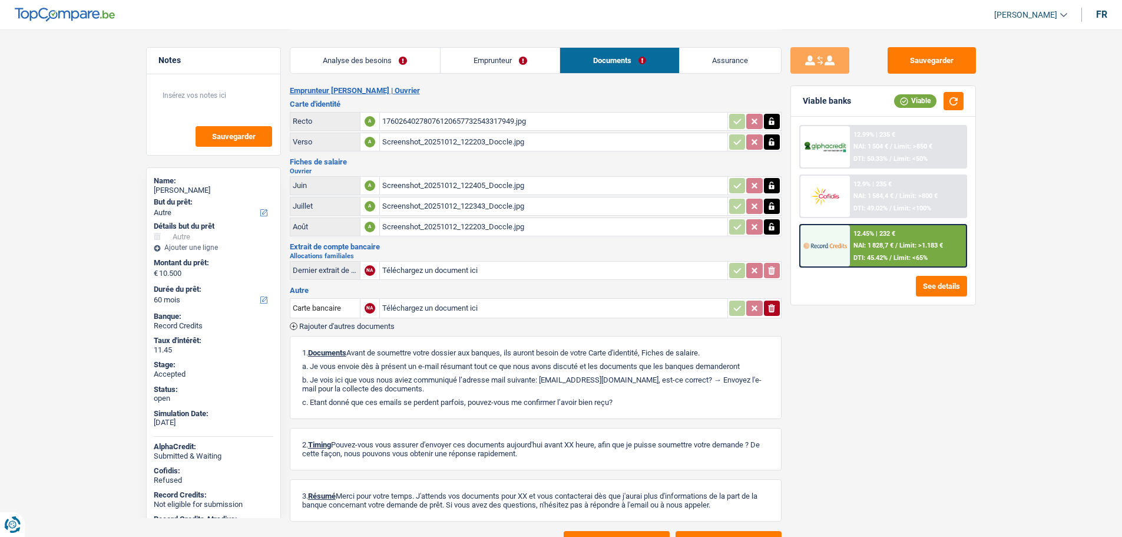
scroll to position [0, 0]
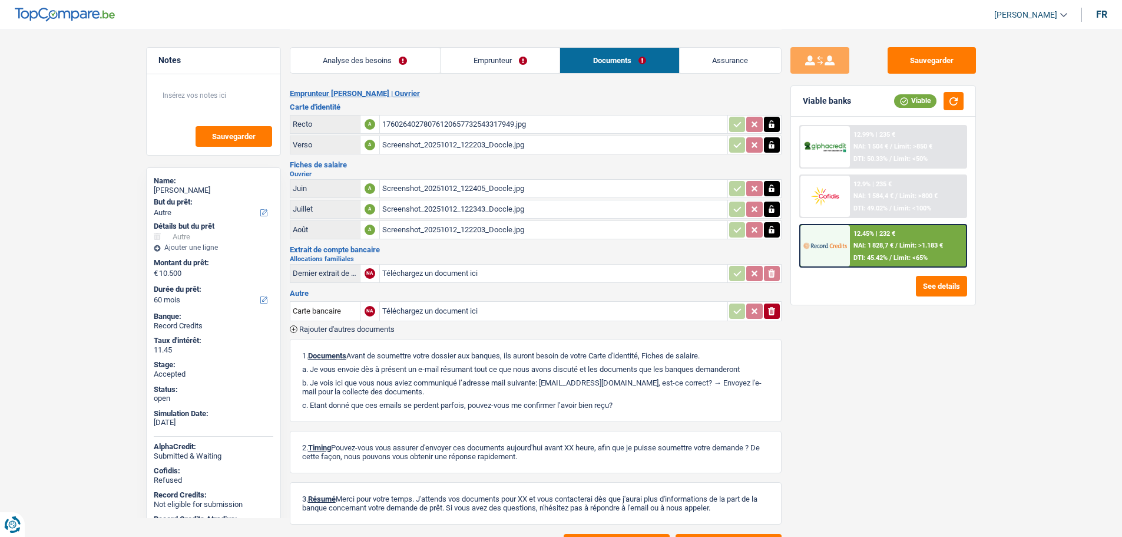
click at [364, 62] on link "Analyse des besoins" at bounding box center [365, 60] width 150 height 25
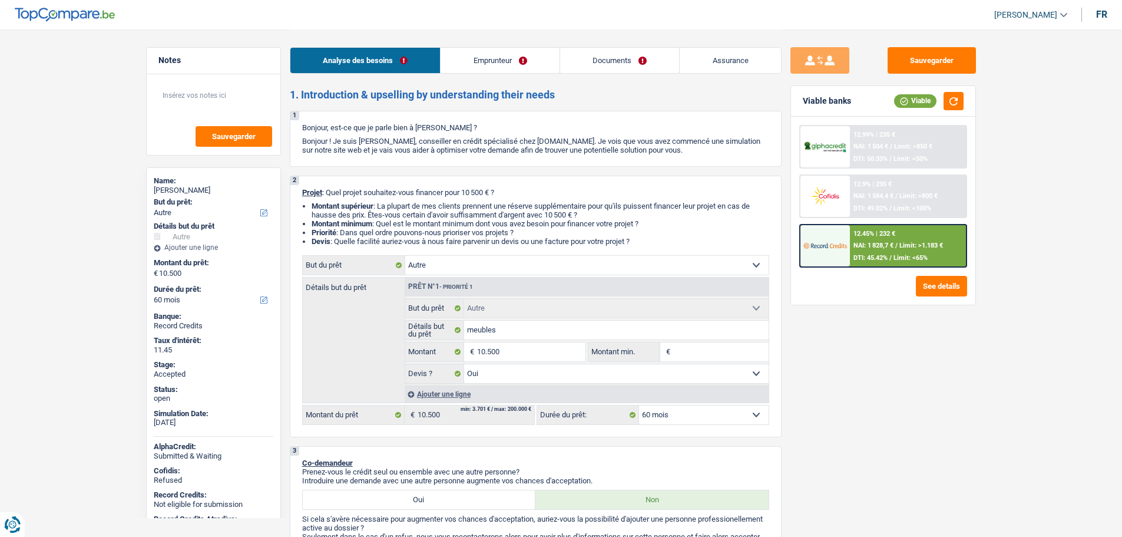
click at [1039, 18] on span "[PERSON_NAME]" at bounding box center [1026, 15] width 63 height 10
click at [1011, 108] on button "SO" at bounding box center [1004, 108] width 105 height 24
select select "other"
select select "yes"
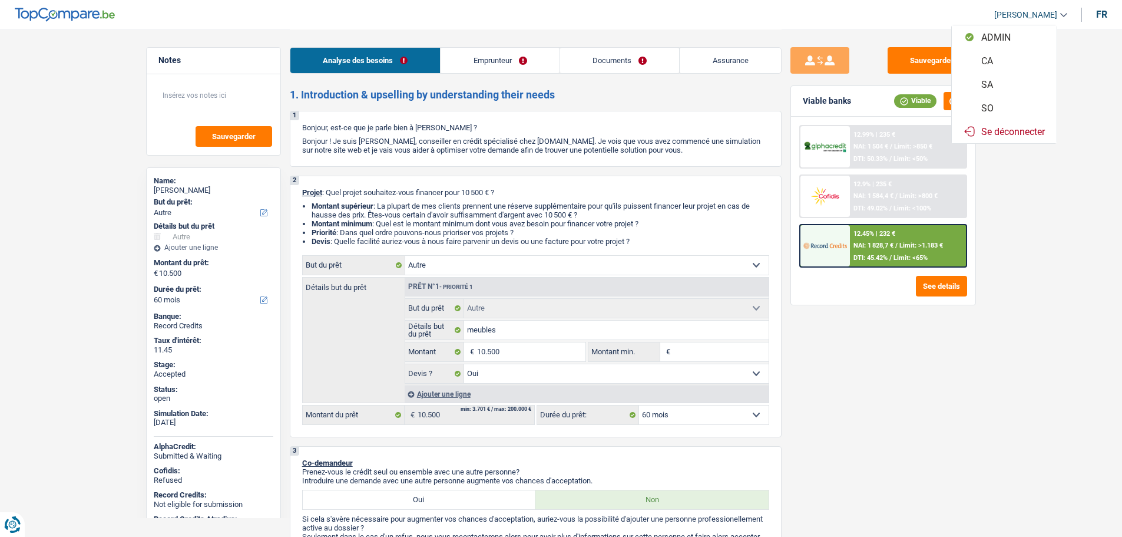
select select "60"
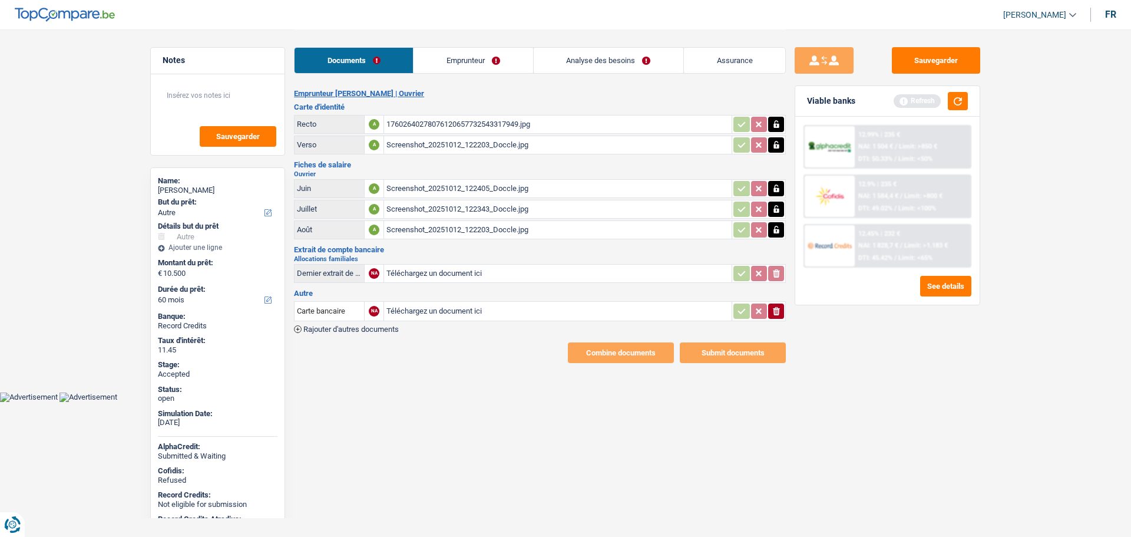
click at [592, 36] on div "Documents Emprunteur Analyse des besoins Assurance" at bounding box center [540, 54] width 492 height 50
click at [593, 62] on link "Analyse des besoins" at bounding box center [609, 60] width 150 height 25
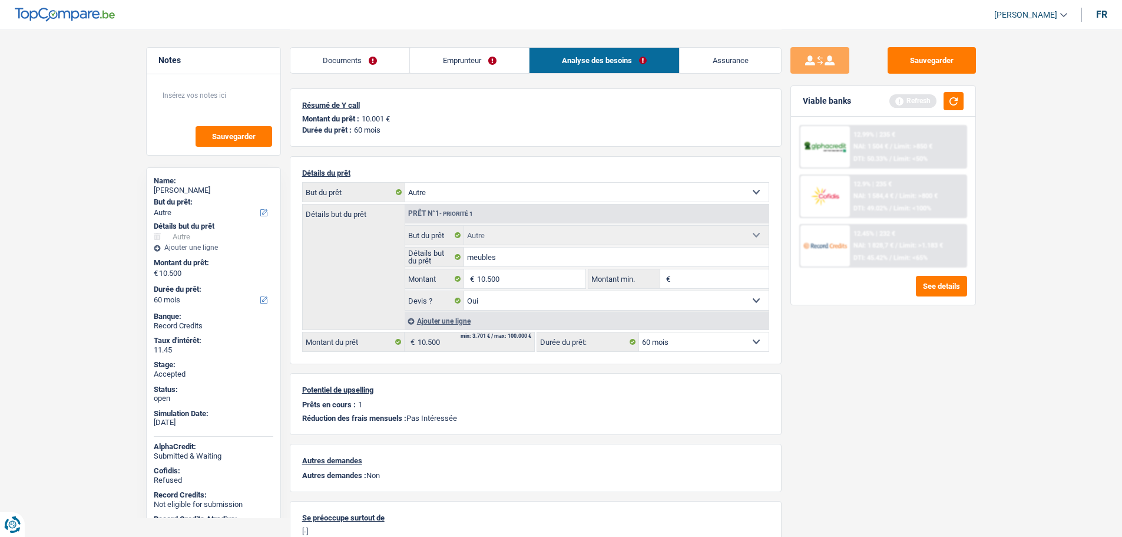
click at [709, 59] on link "Assurance" at bounding box center [730, 60] width 101 height 25
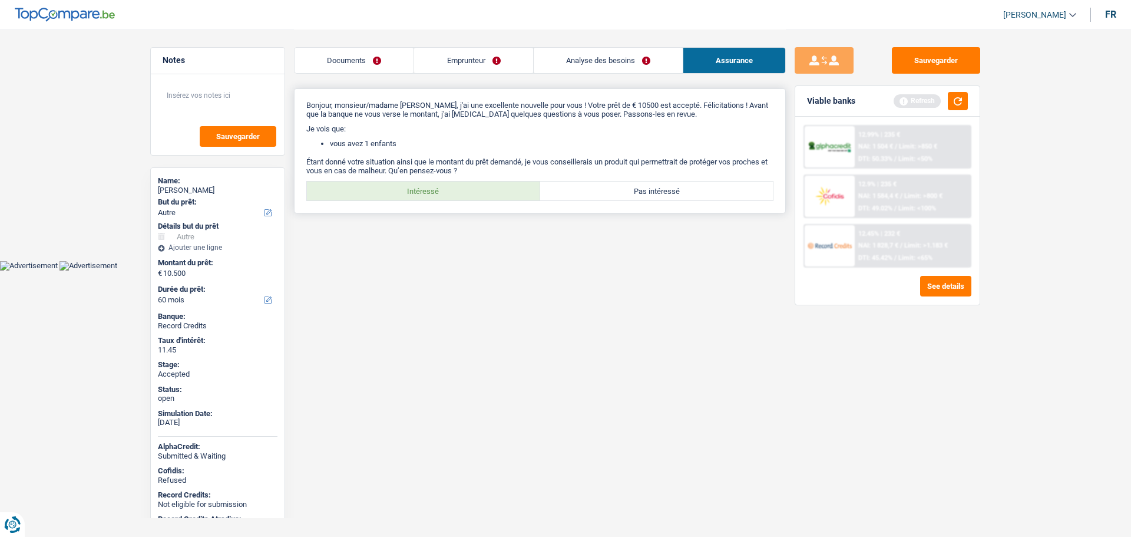
click at [425, 194] on label "Intéressé" at bounding box center [423, 190] width 233 height 19
click at [425, 194] on input "Intéressé" at bounding box center [423, 190] width 233 height 19
radio input "true"
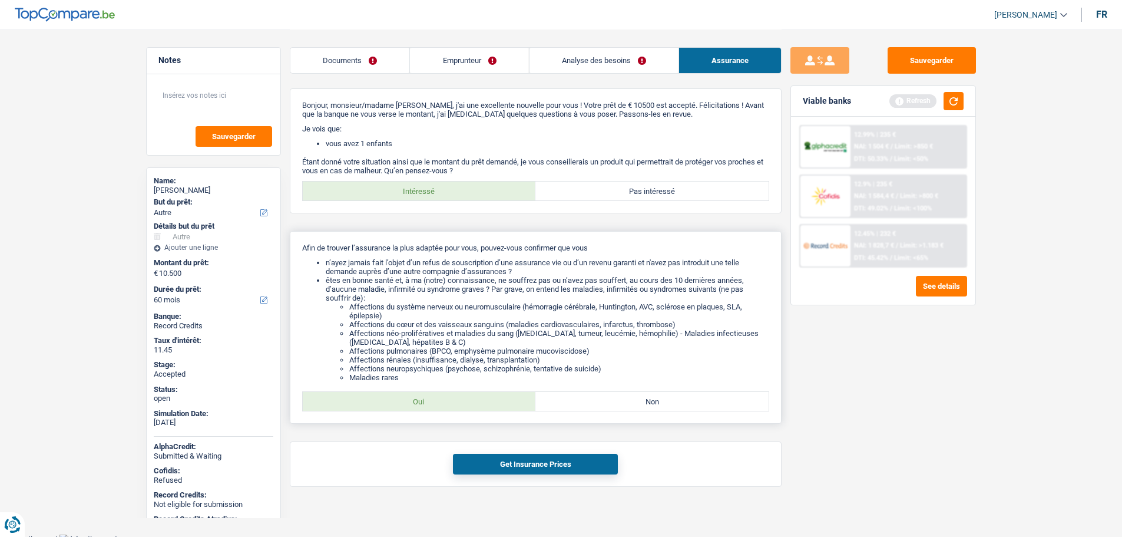
click at [450, 407] on label "Oui" at bounding box center [419, 401] width 233 height 19
click at [450, 407] on input "Oui" at bounding box center [419, 401] width 233 height 19
radio input "true"
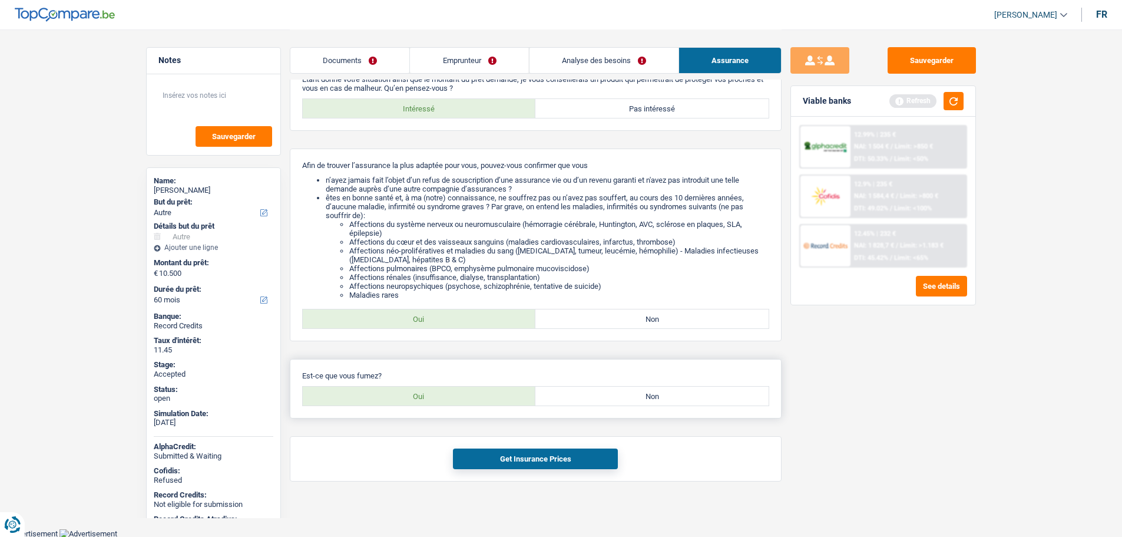
scroll to position [83, 0]
click at [474, 392] on label "Oui" at bounding box center [419, 395] width 233 height 19
click at [474, 392] on input "Oui" at bounding box center [419, 395] width 233 height 19
radio input "true"
click at [523, 452] on button "Get Insurance Prices" at bounding box center [535, 458] width 165 height 21
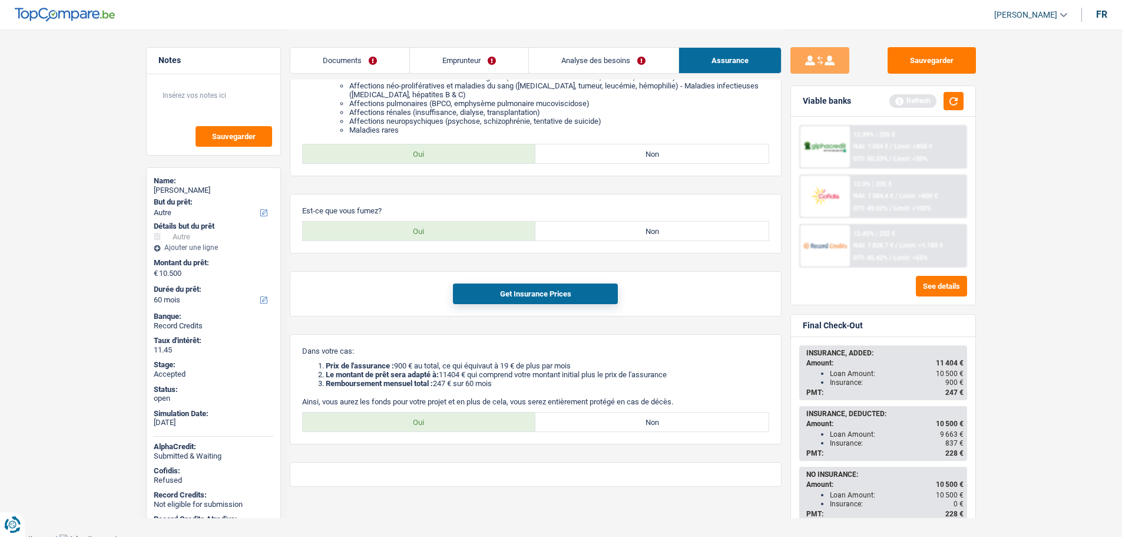
scroll to position [253, 0]
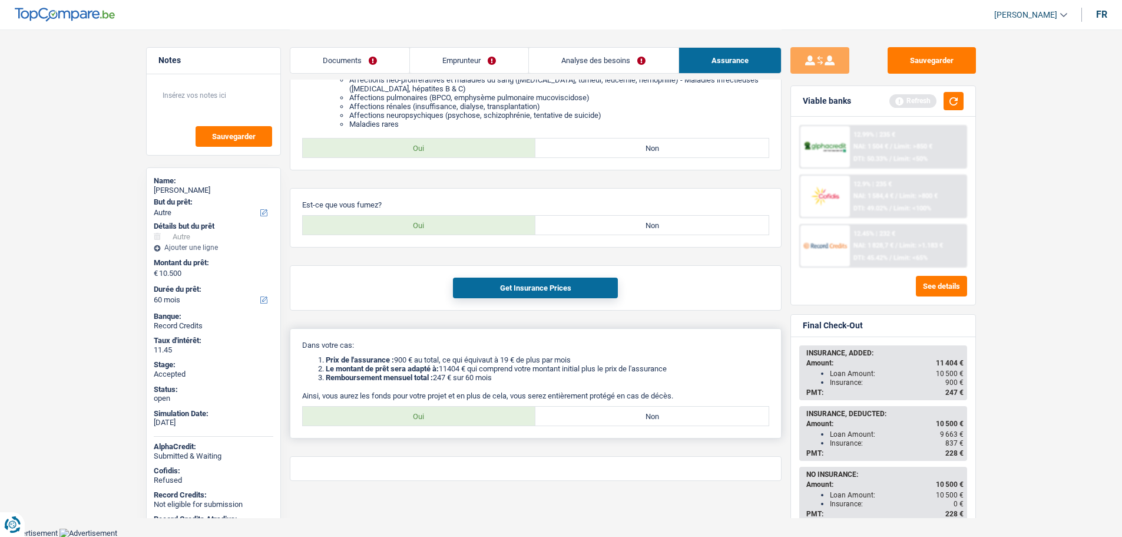
click at [431, 415] on label "Oui" at bounding box center [419, 416] width 233 height 19
click at [431, 415] on input "Oui" at bounding box center [419, 416] width 233 height 19
radio input "true"
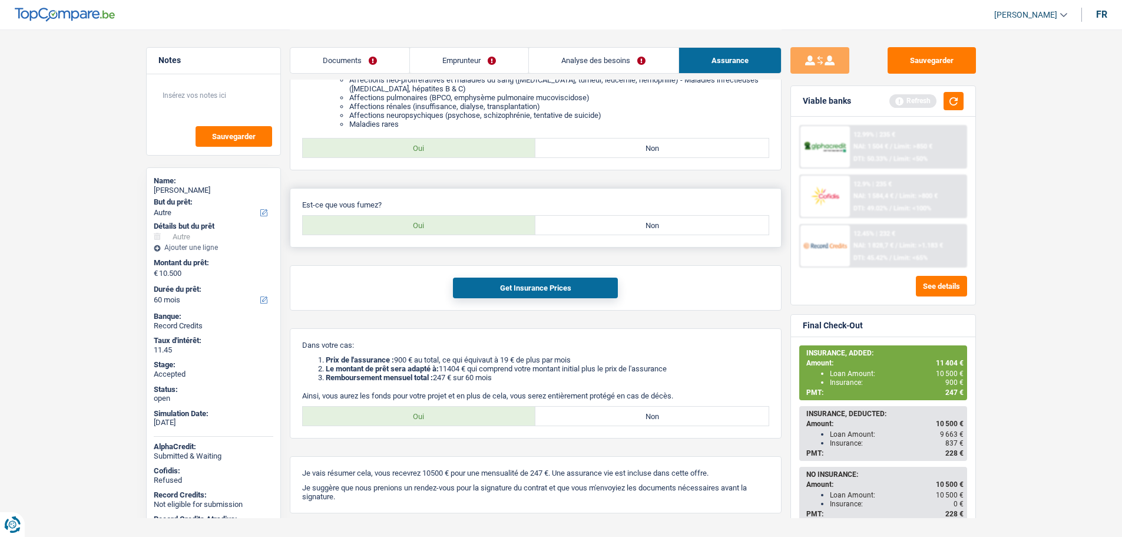
click at [615, 220] on label "Non" at bounding box center [652, 225] width 233 height 19
click at [615, 220] on input "Non" at bounding box center [652, 225] width 233 height 19
radio input "true"
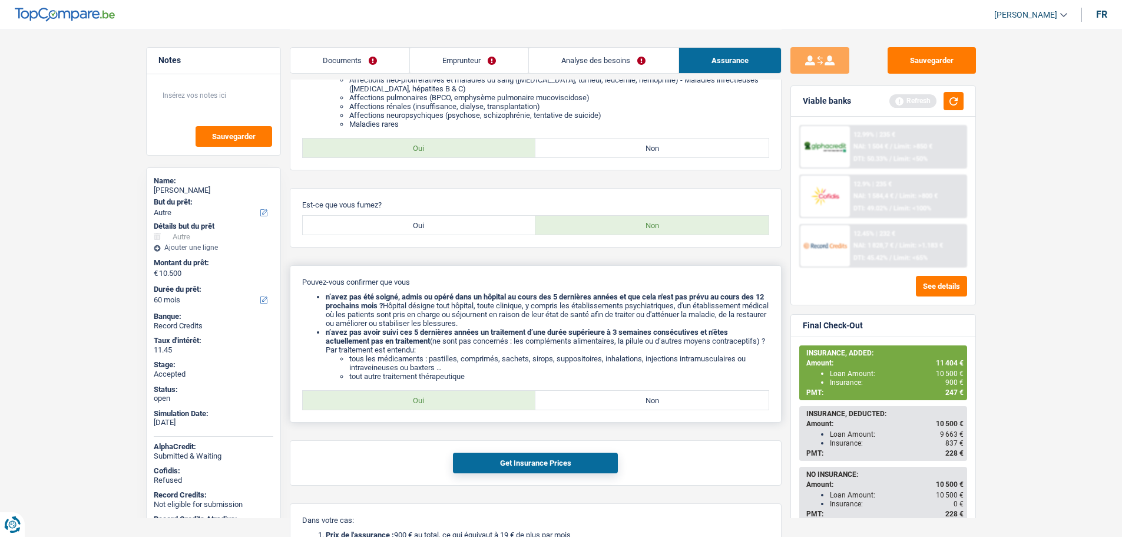
click at [486, 401] on label "Oui" at bounding box center [419, 400] width 233 height 19
click at [486, 401] on input "Oui" at bounding box center [419, 400] width 233 height 19
radio input "true"
click at [487, 459] on button "Get Insurance Prices" at bounding box center [535, 463] width 165 height 21
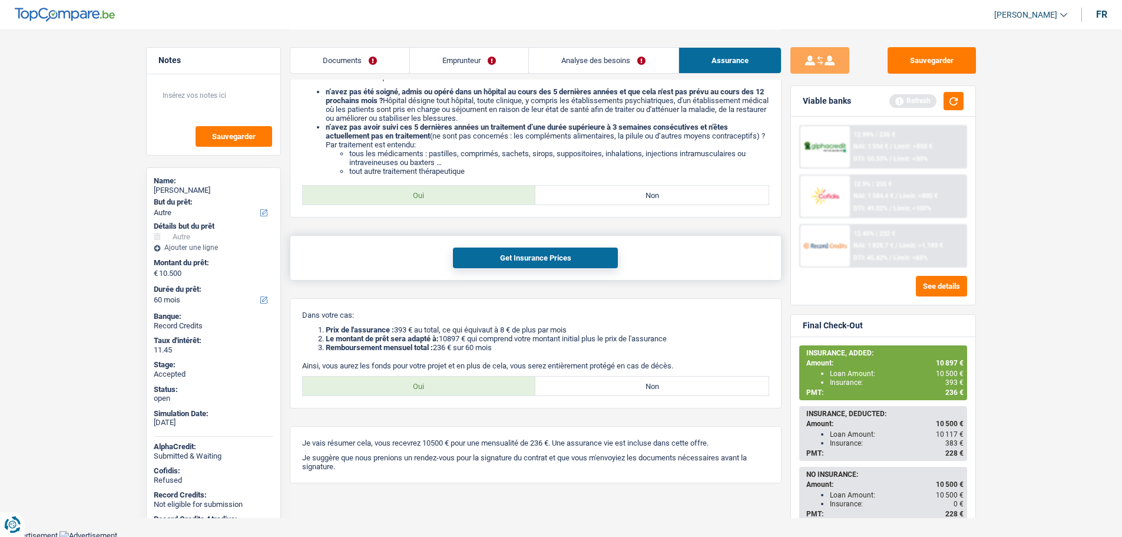
scroll to position [461, 0]
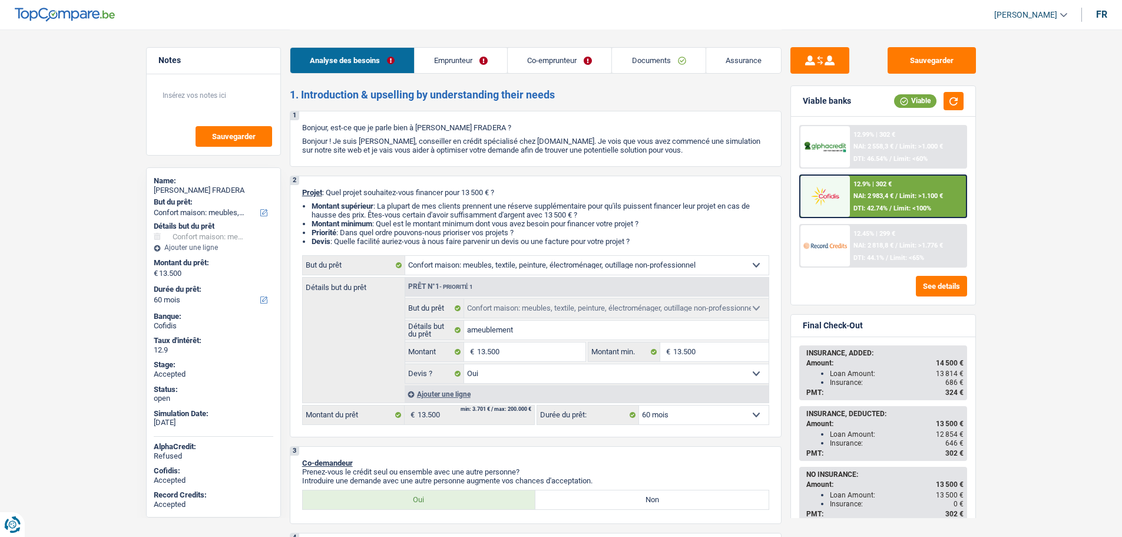
select select "household"
select select "60"
select select "household"
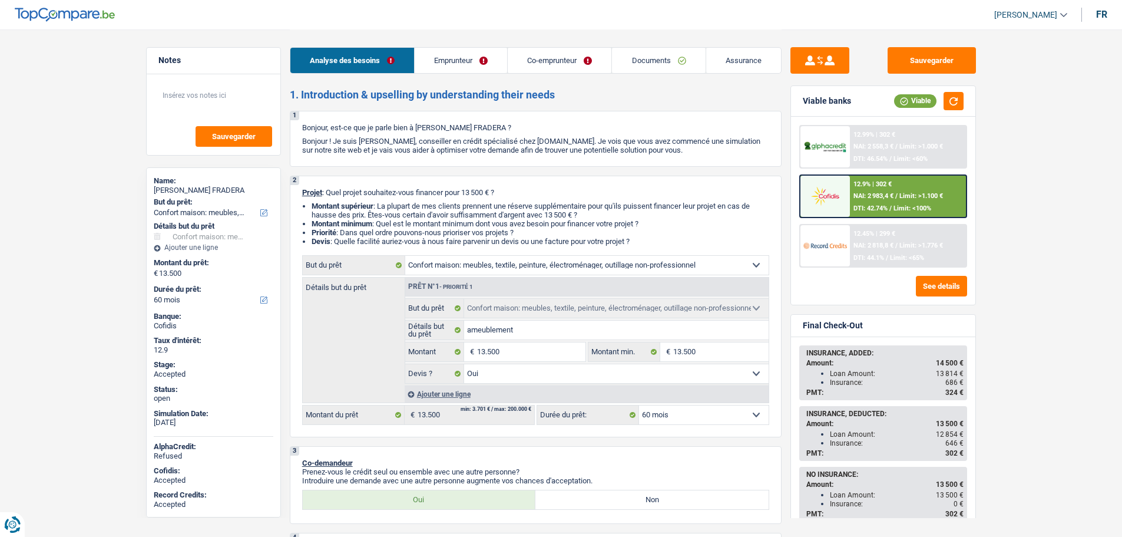
select select "yes"
select select "60"
select select "privateEmployee"
select select "worker"
select select "netSalary"
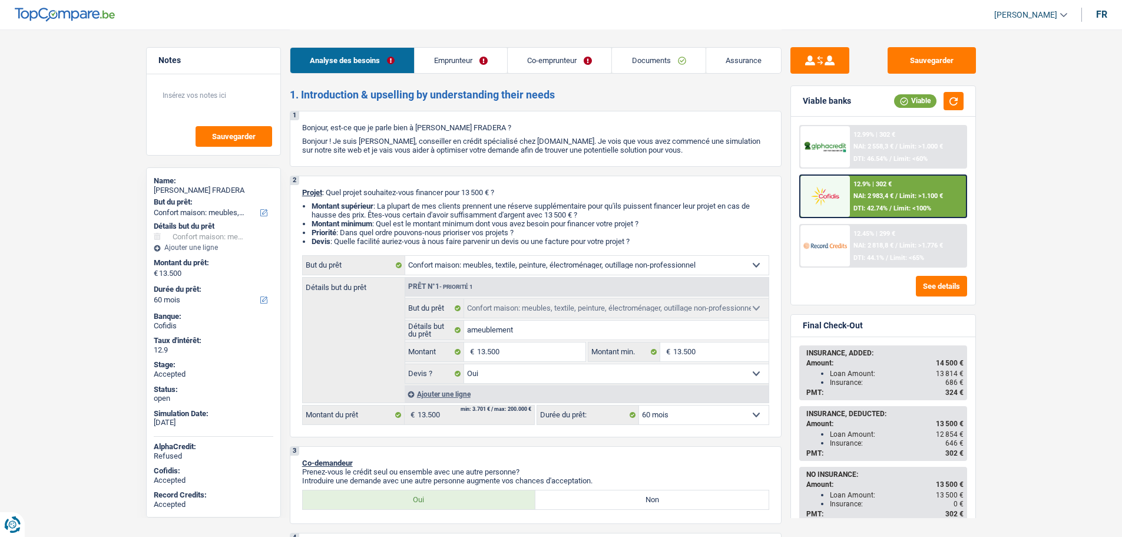
select select "mealVouchers"
select select "familyAllowances"
select select "netSalary"
select select "familyAllowances"
select select "mealVouchers"
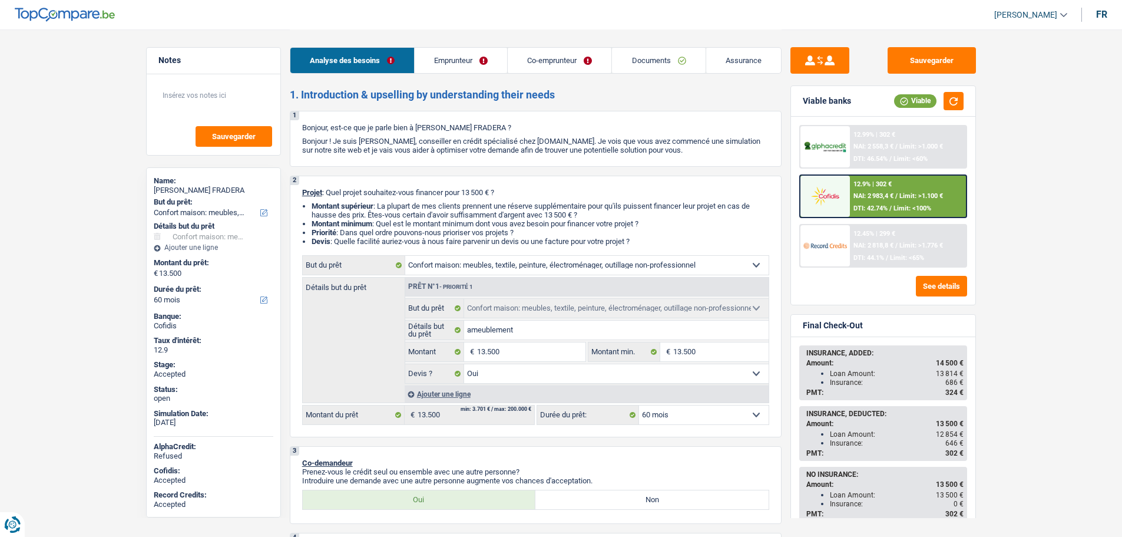
select select "ownerWithMortgage"
select select "mortgage"
select select "360"
select select "household"
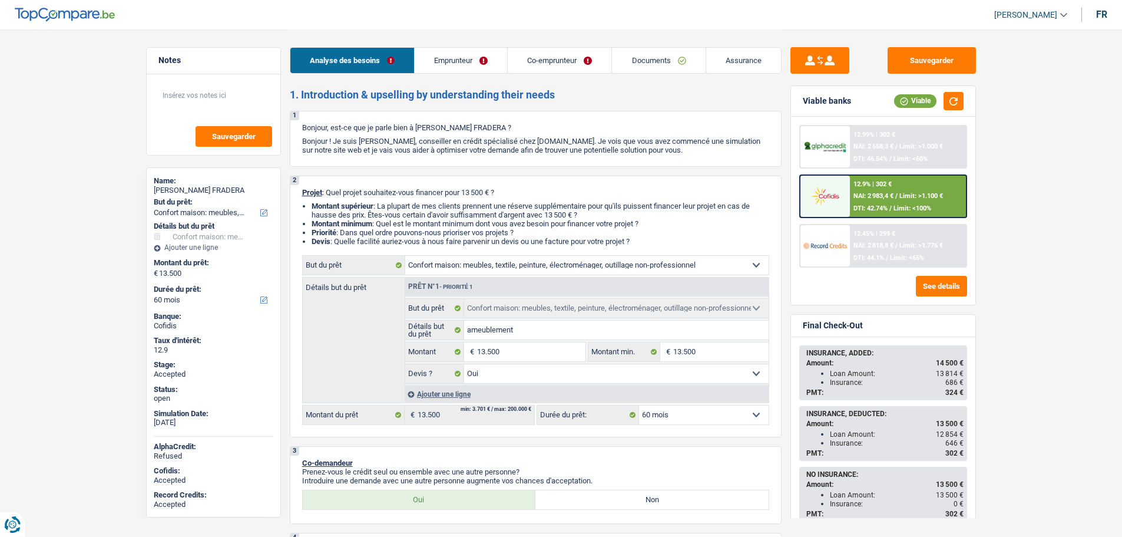
select select "yes"
select select "60"
click at [1009, 14] on span "[PERSON_NAME]" at bounding box center [1026, 15] width 63 height 10
click at [999, 108] on button "SO" at bounding box center [1004, 108] width 105 height 24
select select "applicant"
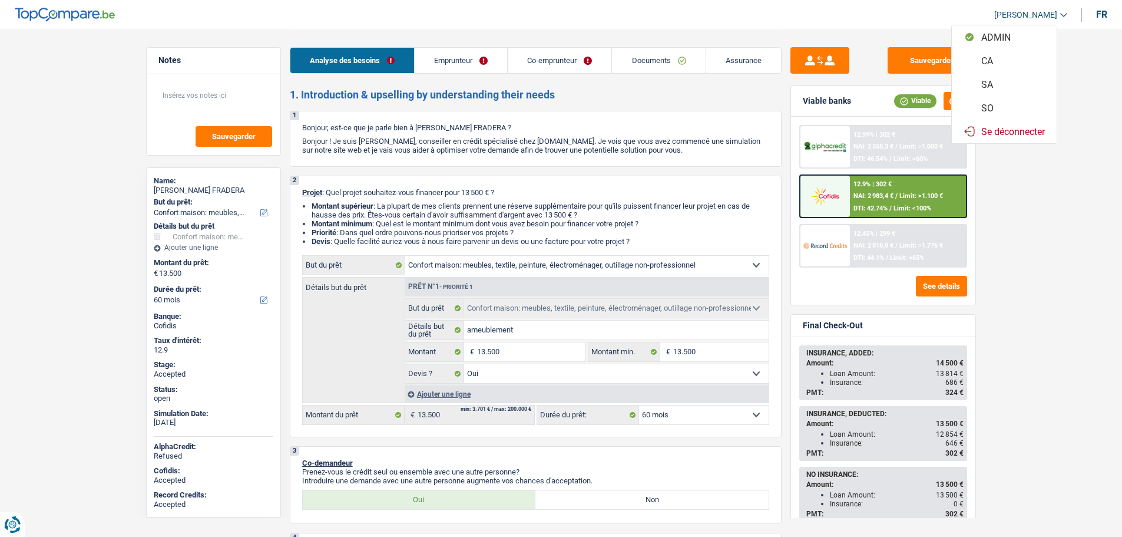
select select "coApplicant"
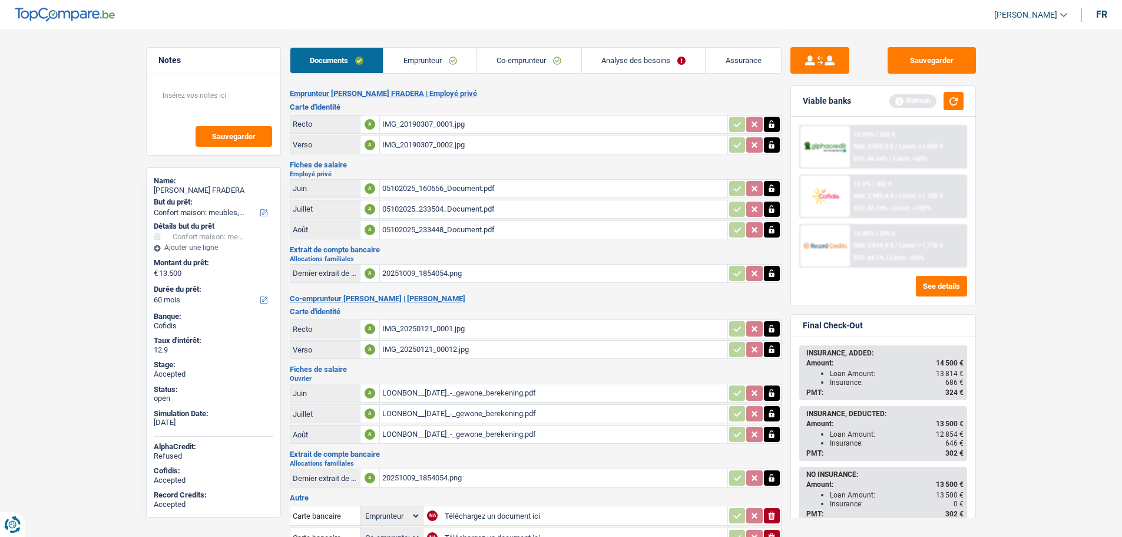
click at [421, 65] on link "Emprunteur" at bounding box center [430, 60] width 93 height 25
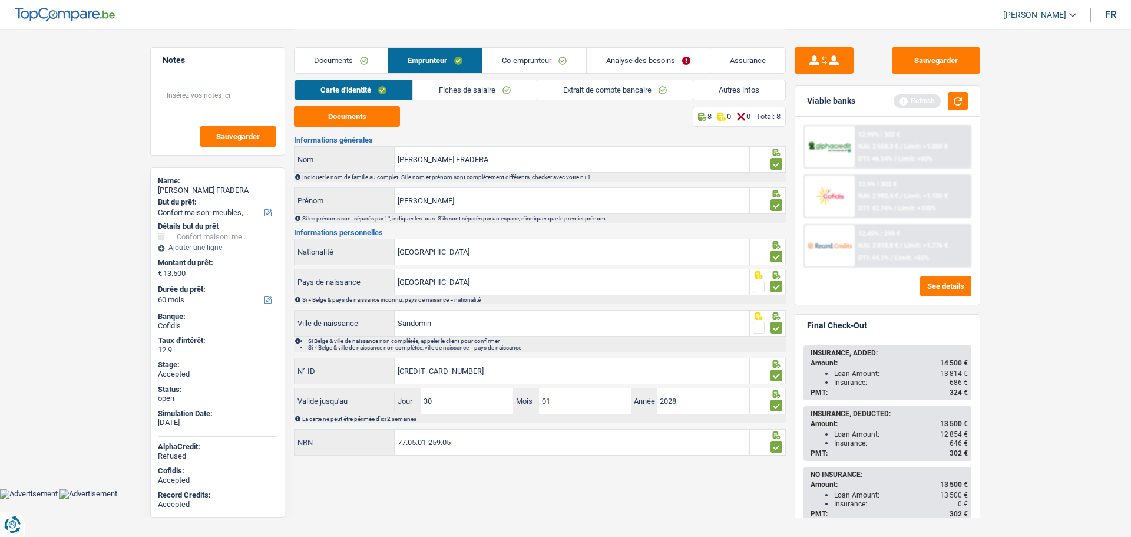
drag, startPoint x: 457, startPoint y: 90, endPoint x: 482, endPoint y: 79, distance: 27.2
click at [458, 90] on link "Fiches de salaire" at bounding box center [475, 89] width 124 height 19
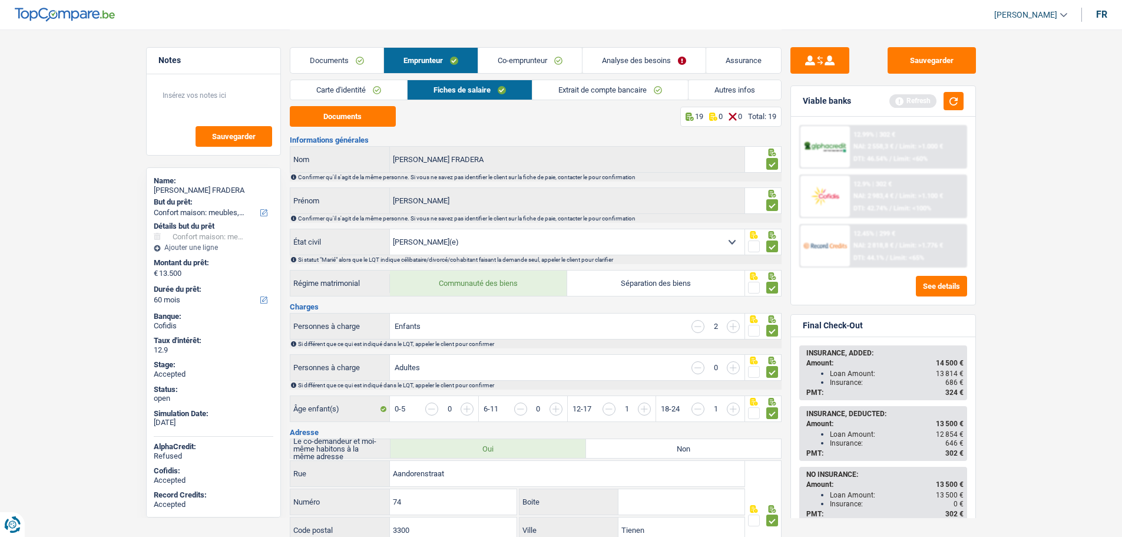
click at [500, 55] on link "Co-emprunteur" at bounding box center [530, 60] width 104 height 25
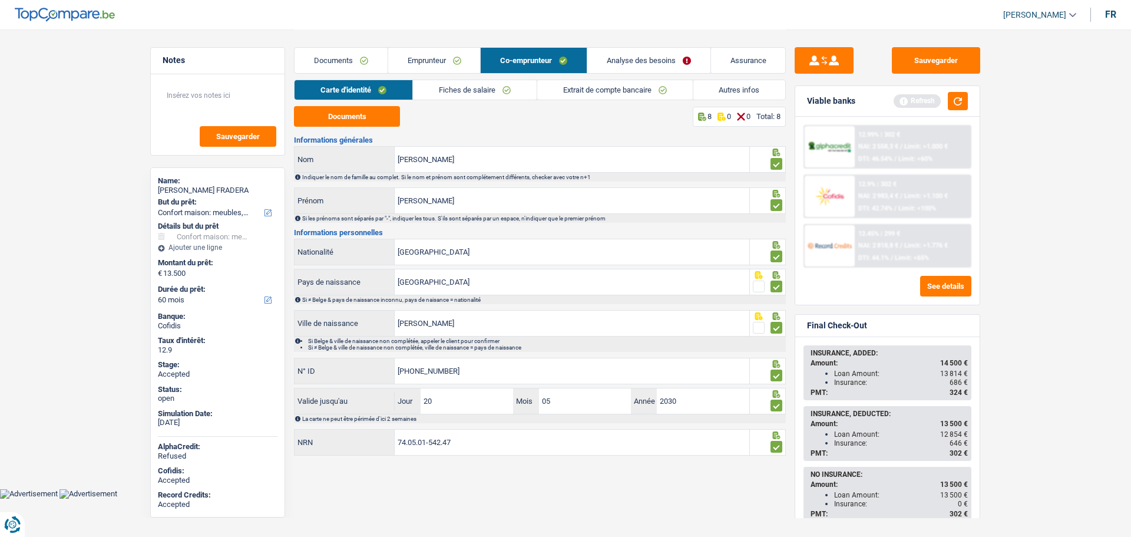
click at [335, 61] on link "Documents" at bounding box center [341, 60] width 93 height 25
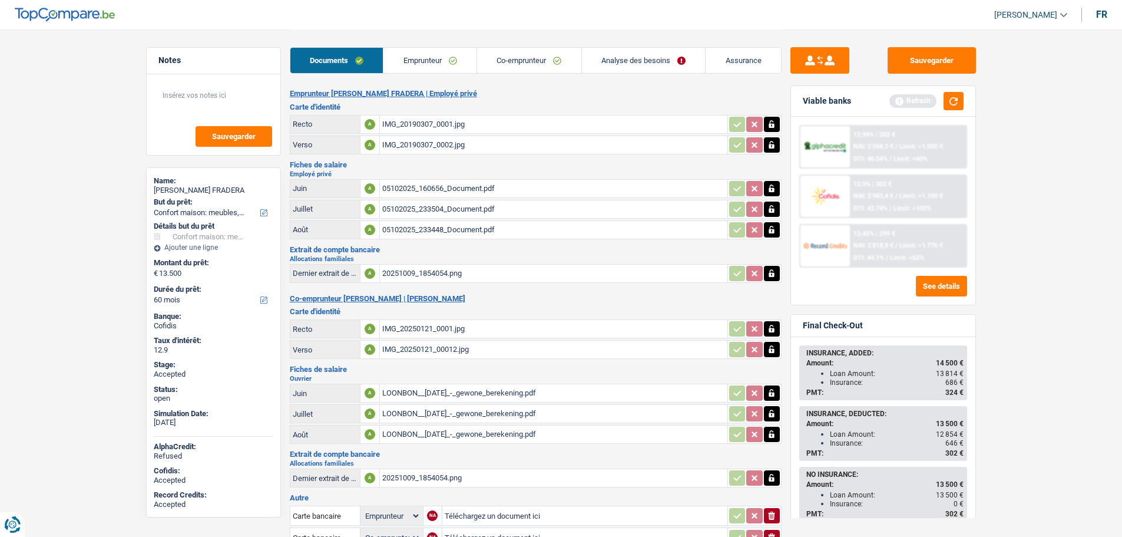
click at [743, 68] on link "Assurance" at bounding box center [743, 60] width 75 height 25
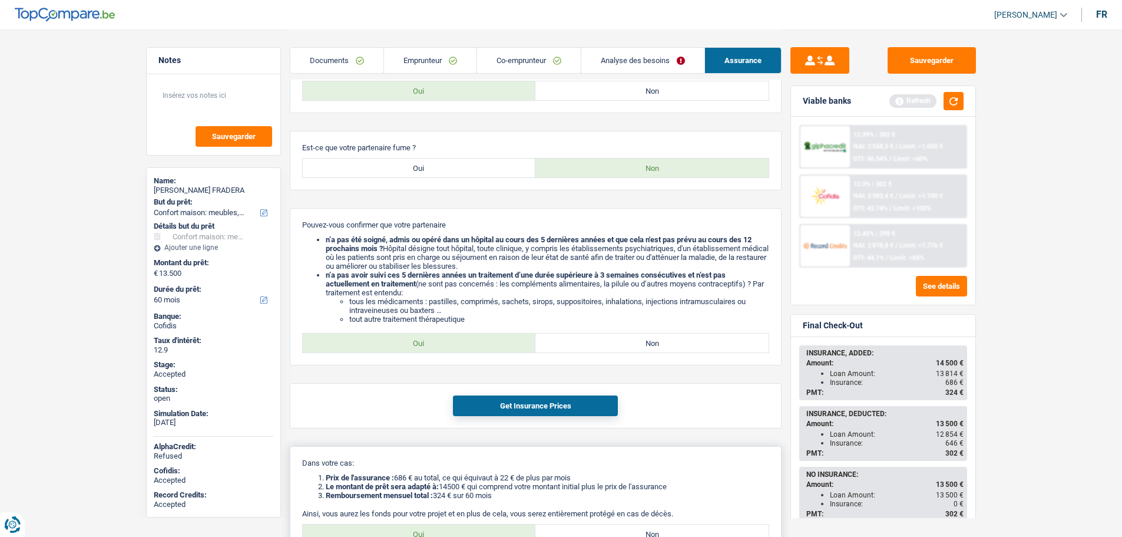
scroll to position [884, 0]
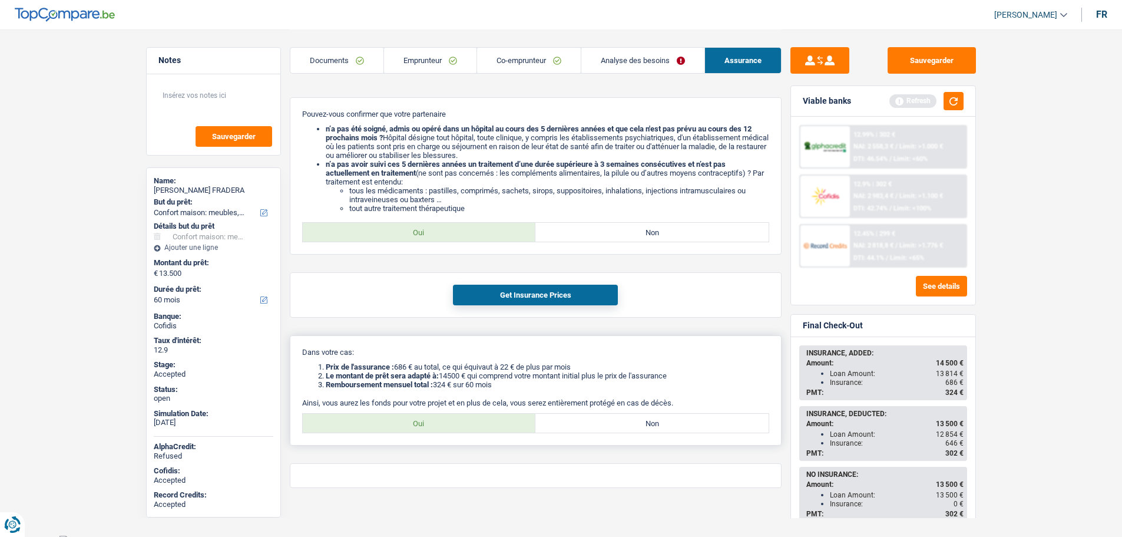
click at [460, 420] on label "Oui" at bounding box center [419, 423] width 233 height 19
click at [460, 420] on input "Oui" at bounding box center [419, 423] width 233 height 19
radio input "true"
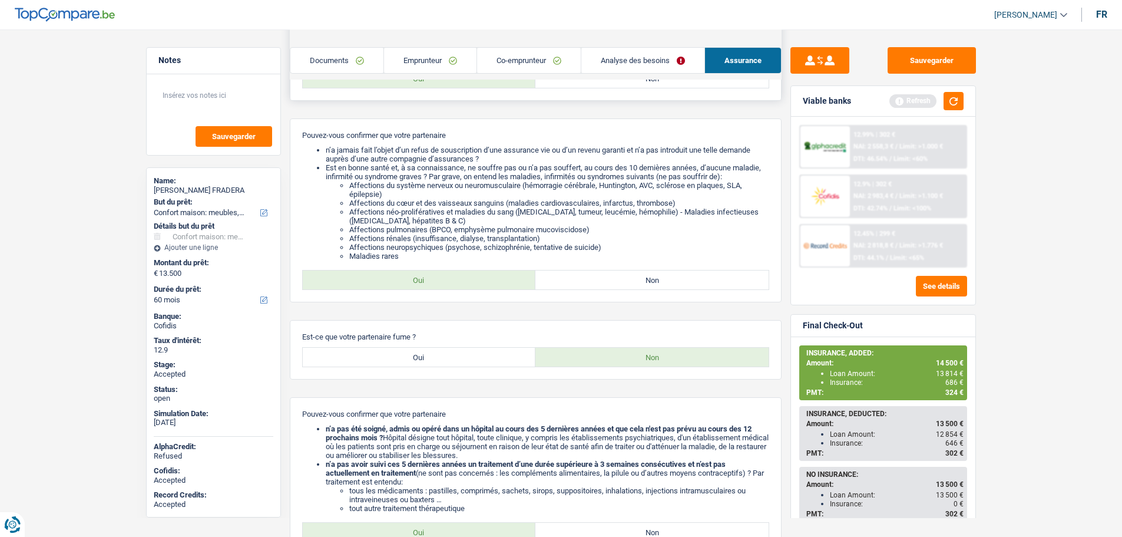
scroll to position [412, 0]
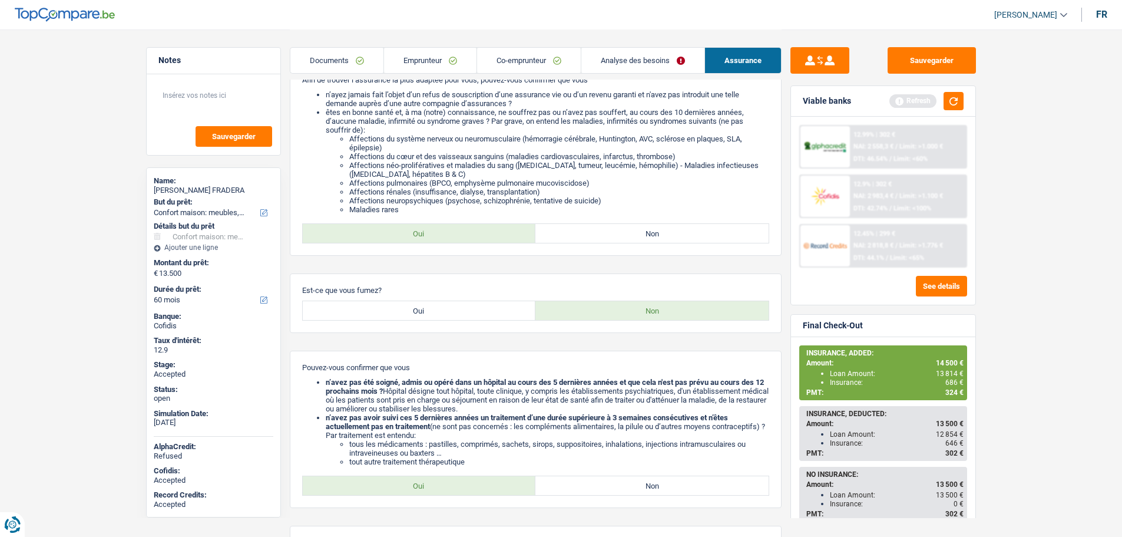
click at [612, 58] on link "Analyse des besoins" at bounding box center [643, 60] width 123 height 25
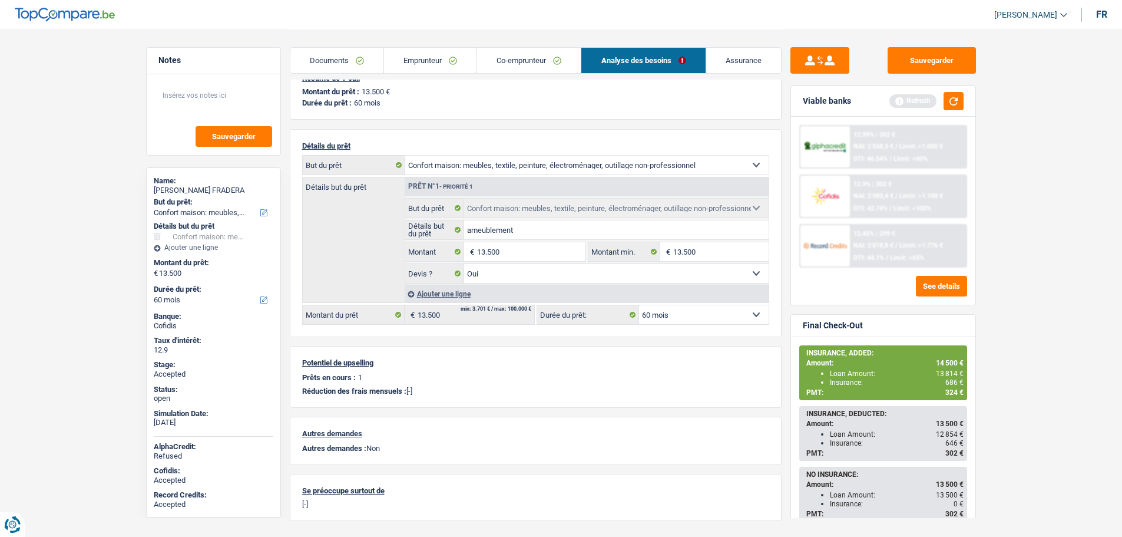
scroll to position [0, 0]
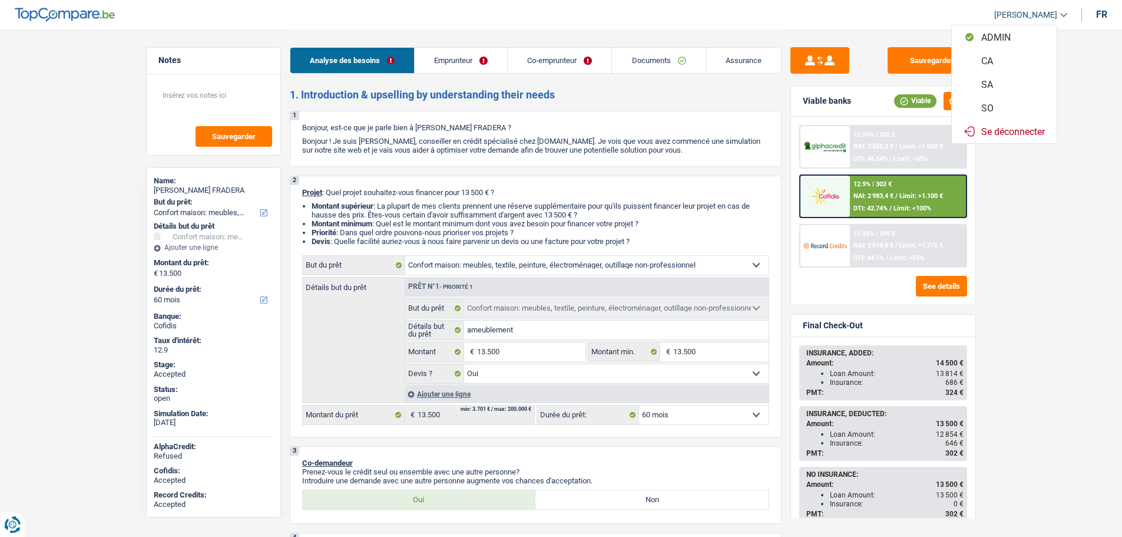
select select "household"
select select "60"
select select "household"
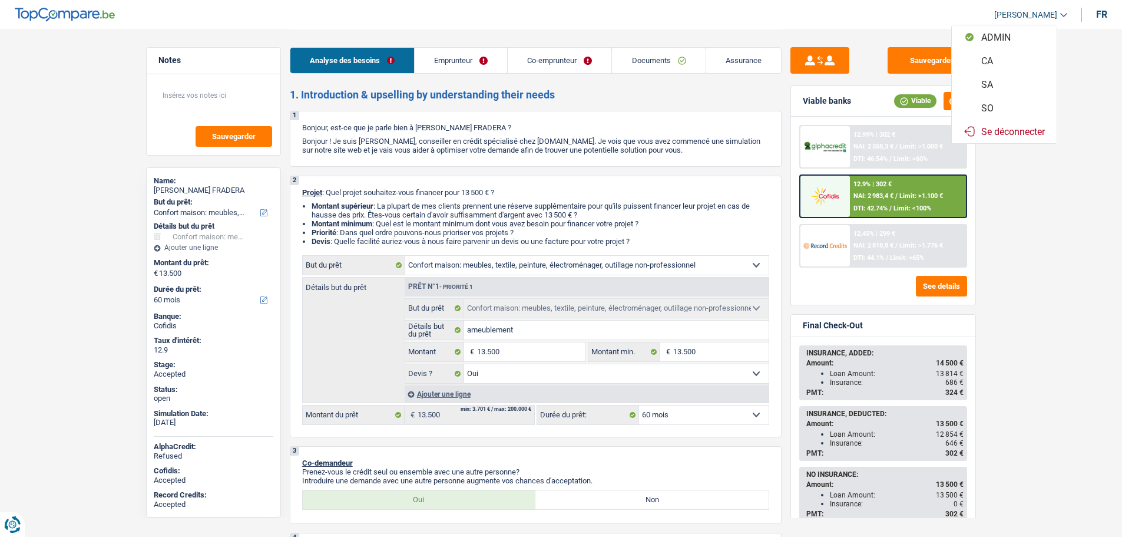
select select "yes"
select select "60"
select select "privateEmployee"
select select "worker"
select select "netSalary"
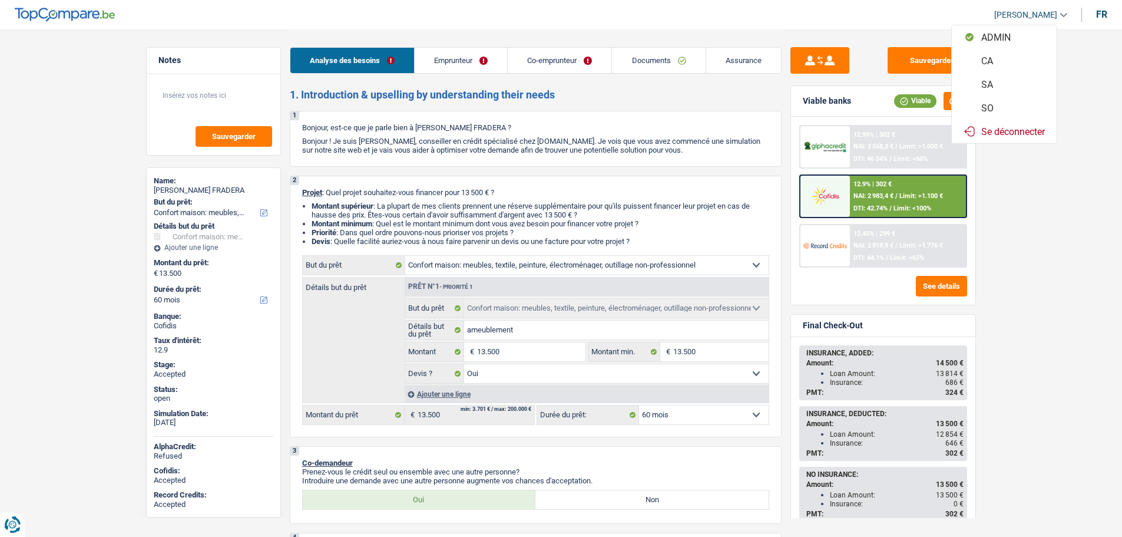
select select "mealVouchers"
select select "familyAllowances"
select select "netSalary"
select select "familyAllowances"
select select "mealVouchers"
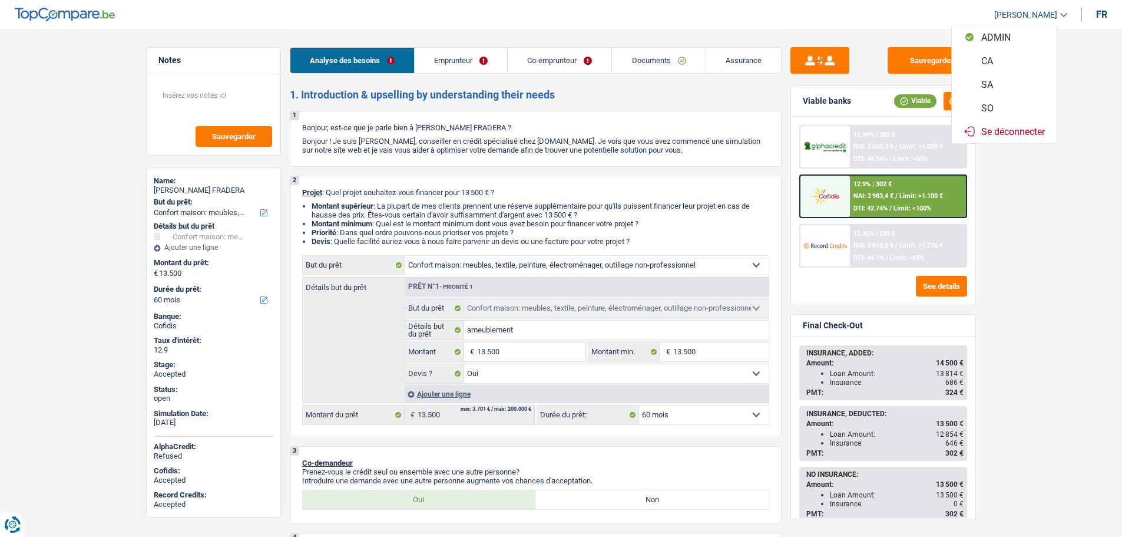
select select "ownerWithMortgage"
select select "mortgage"
select select "360"
select select "household"
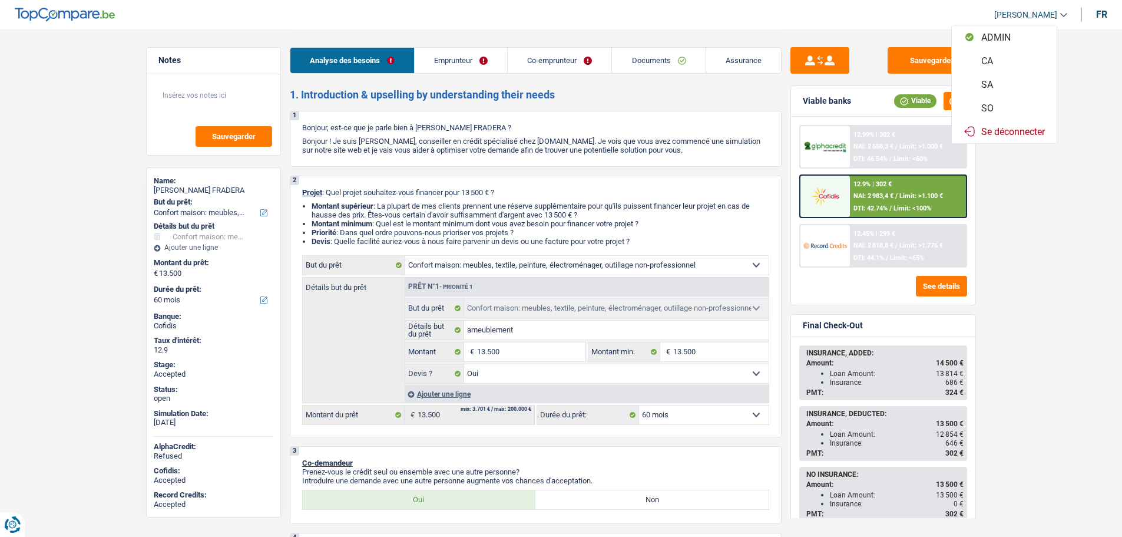
select select "yes"
select select "60"
click at [995, 109] on button "SO" at bounding box center [1004, 108] width 105 height 24
select select "applicant"
select select "coApplicant"
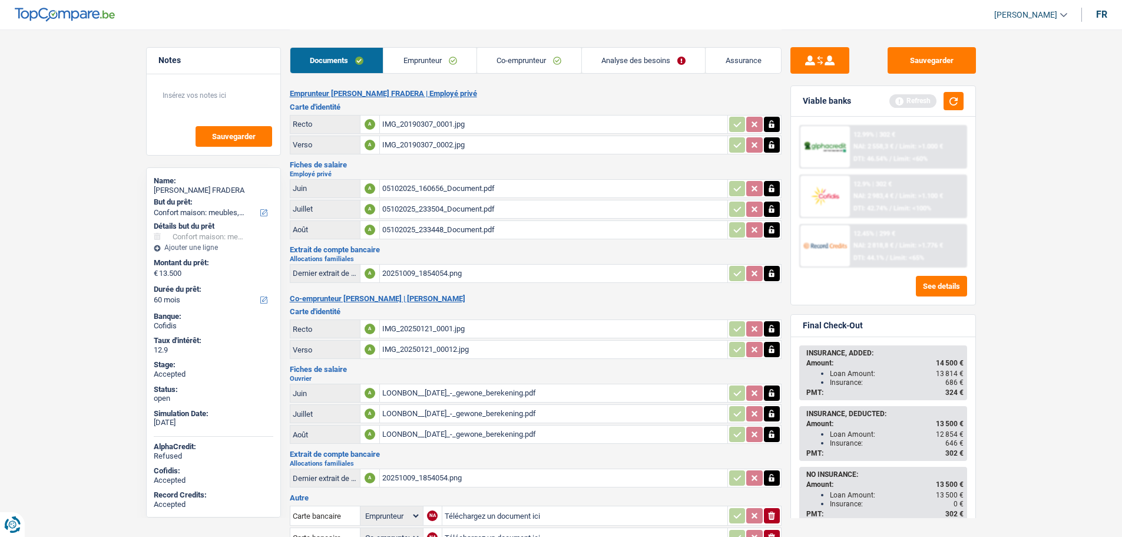
click at [636, 60] on link "Analyse des besoins" at bounding box center [644, 60] width 124 height 25
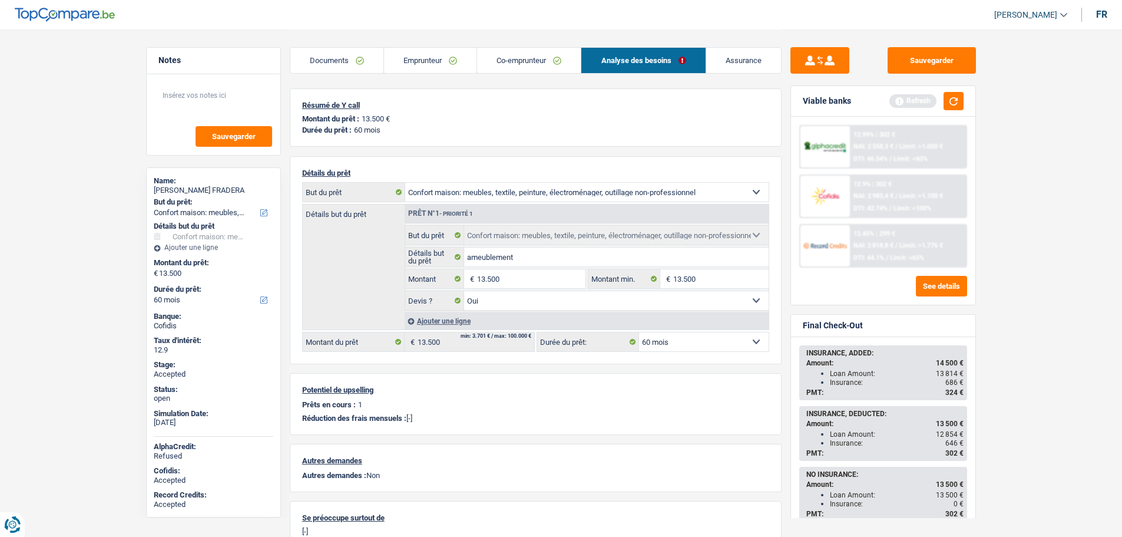
click at [732, 54] on link "Assurance" at bounding box center [743, 60] width 75 height 25
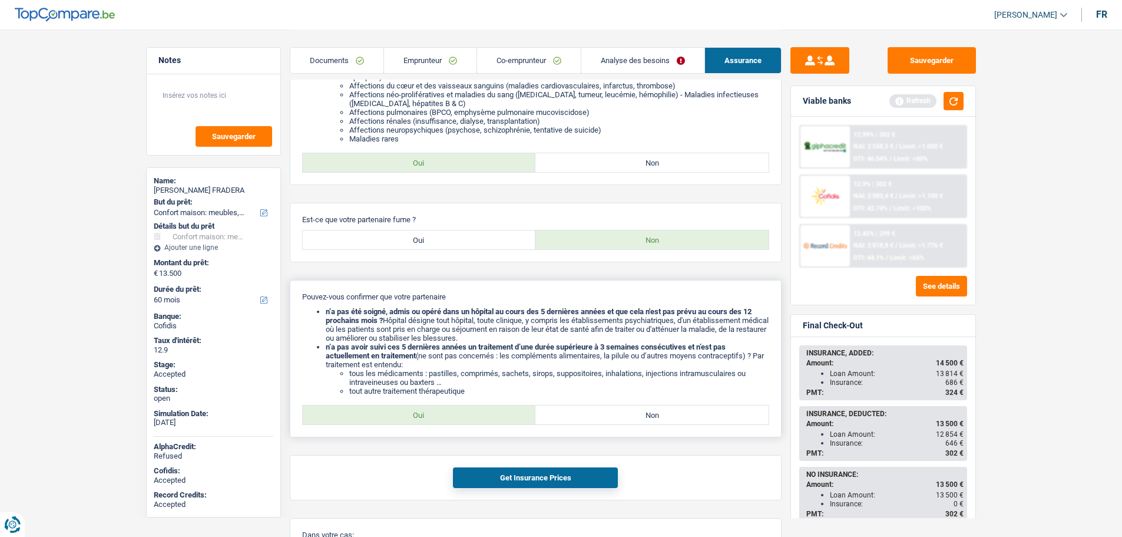
scroll to position [707, 0]
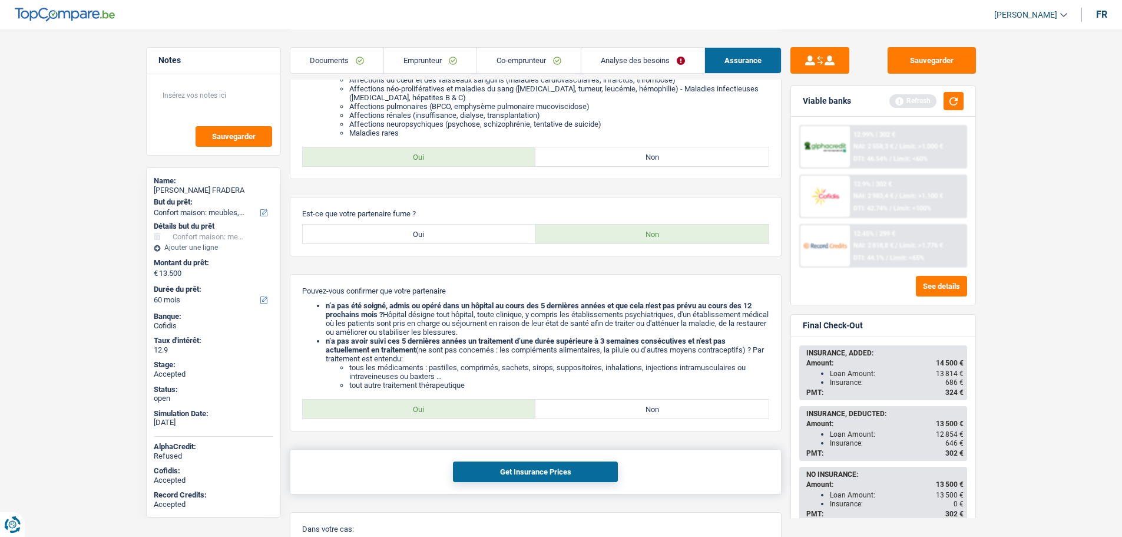
click at [478, 471] on button "Get Insurance Prices" at bounding box center [535, 471] width 165 height 21
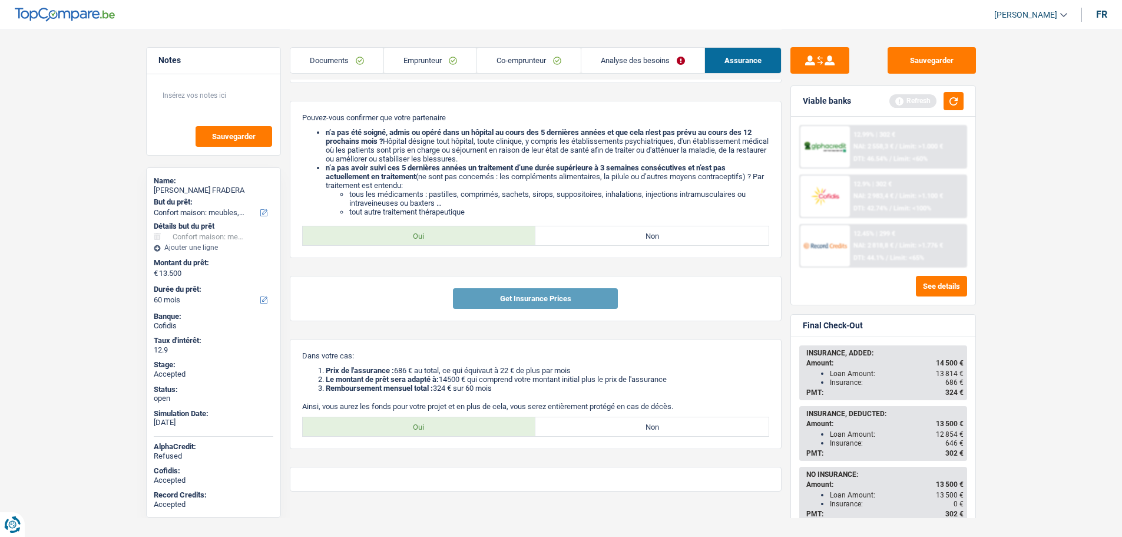
scroll to position [884, 0]
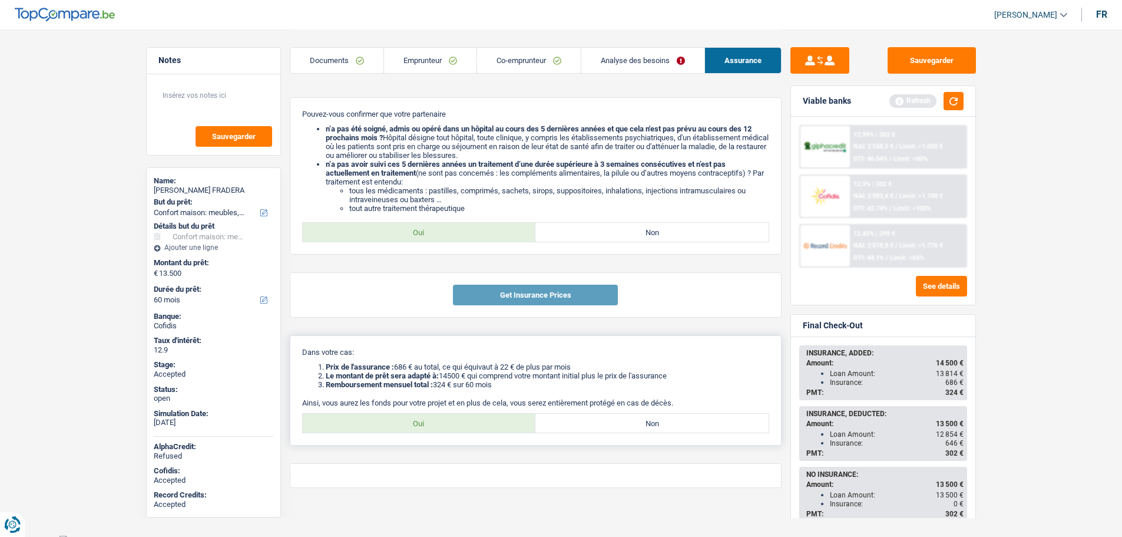
click at [451, 417] on label "Oui" at bounding box center [419, 423] width 233 height 19
click at [451, 417] on input "Oui" at bounding box center [419, 423] width 233 height 19
radio input "true"
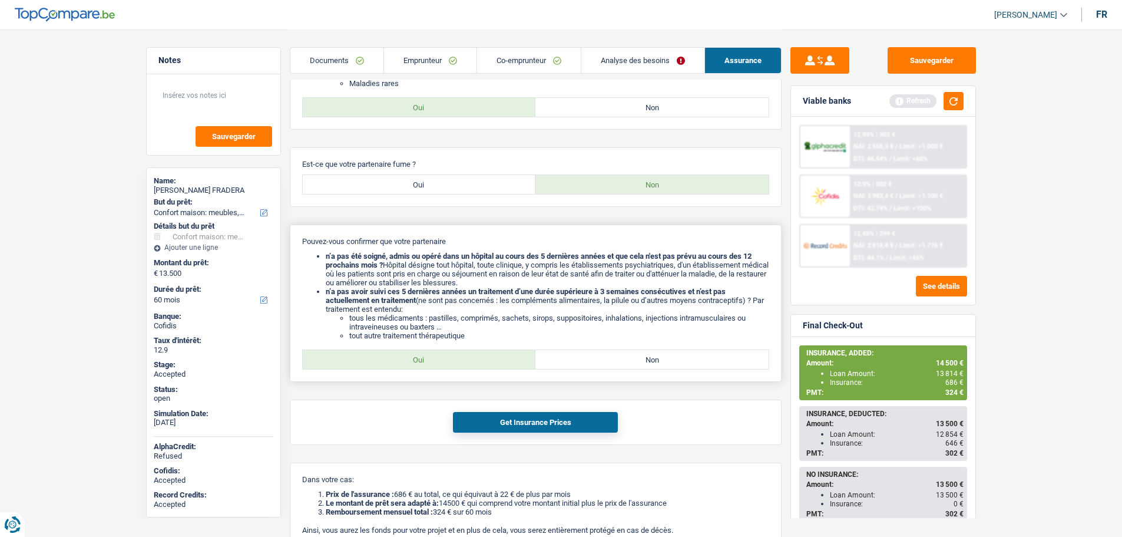
scroll to position [825, 0]
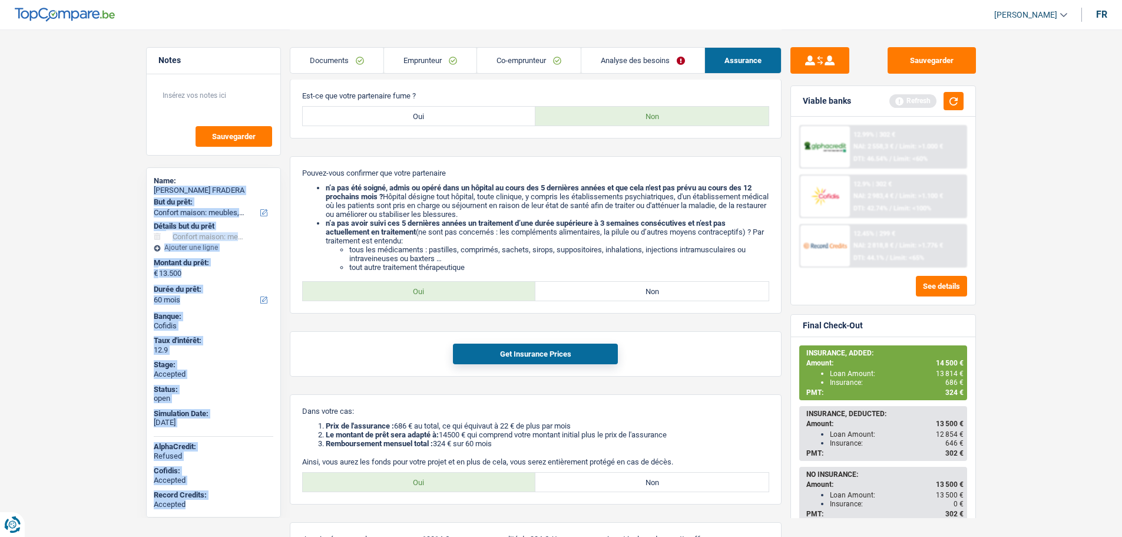
drag, startPoint x: 154, startPoint y: 188, endPoint x: 130, endPoint y: 454, distance: 266.8
click at [204, 499] on div "Name: JOSE DAVID BOBADILLA FRADERA But du prêt: Confort maison: meubles, textil…" at bounding box center [213, 342] width 135 height 350
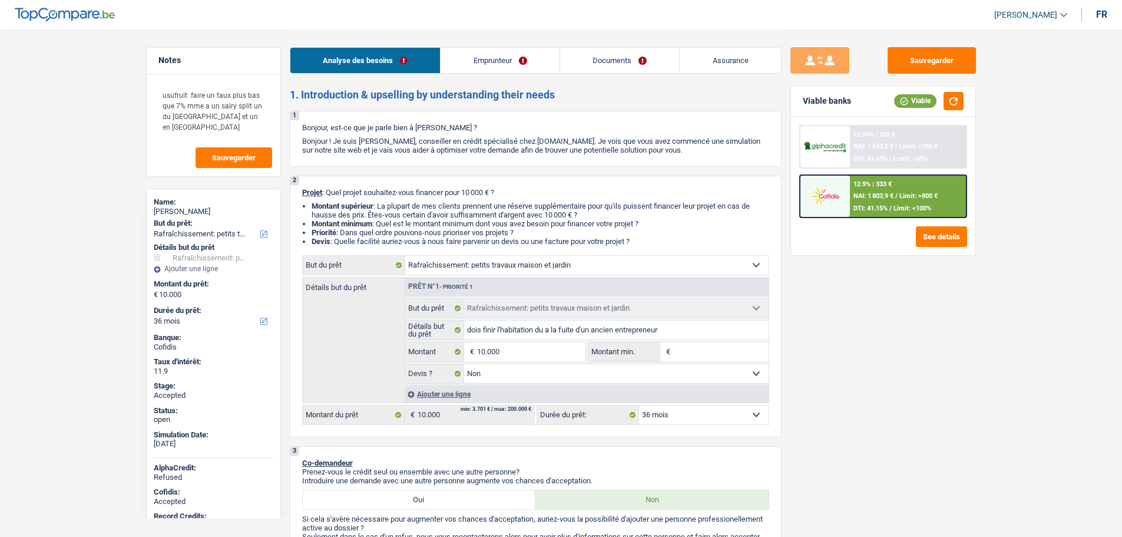
select select "houseOrGarden"
select select "36"
select select "houseOrGarden"
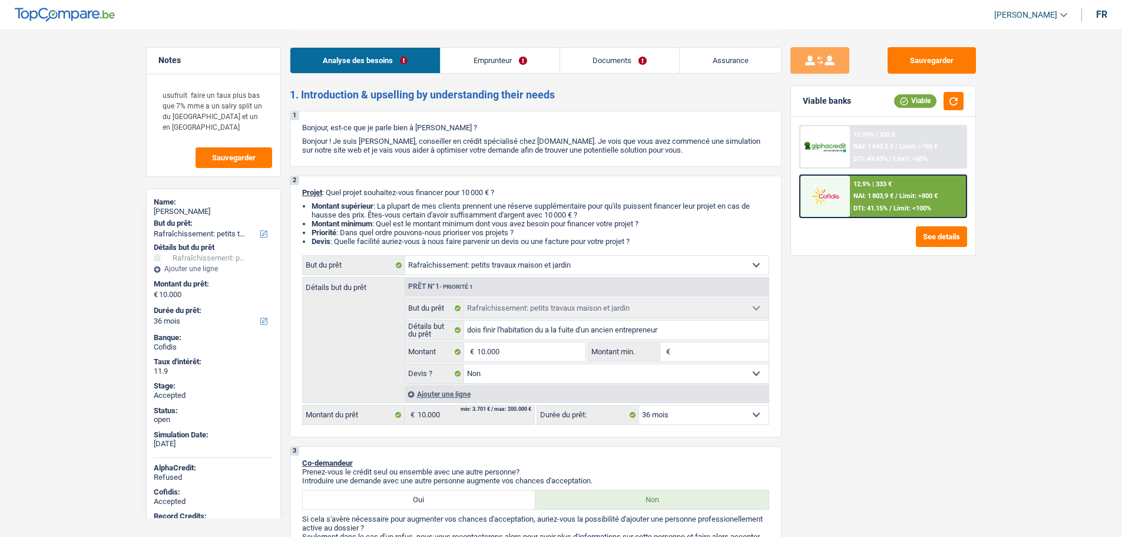
select select "false"
select select "36"
select select "privateEmployee"
select select "netSalary"
select select "mealVouchers"
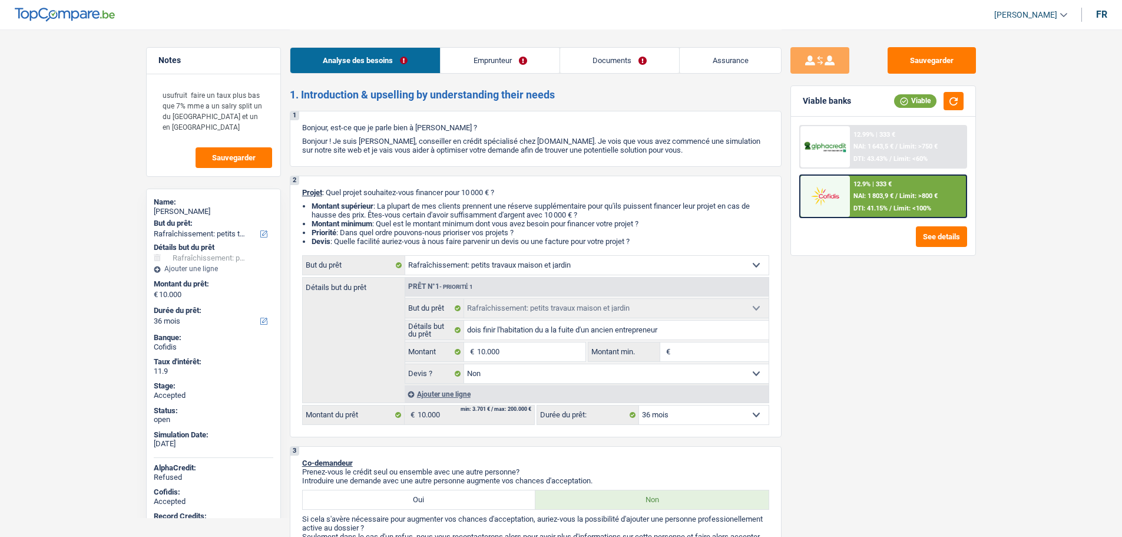
select select "other"
select select "familyAllowances"
select select "ownerWithMortgage"
select select "mortgage"
select select "144"
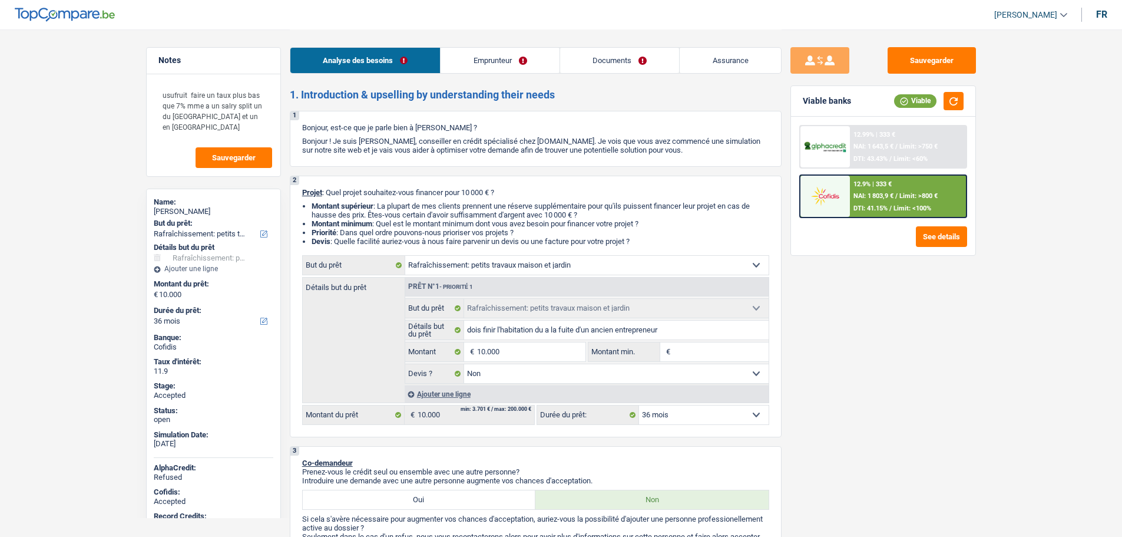
select select "houseOrGarden"
select select "false"
select select "36"
click at [1041, 14] on span "[PERSON_NAME]" at bounding box center [1026, 15] width 63 height 10
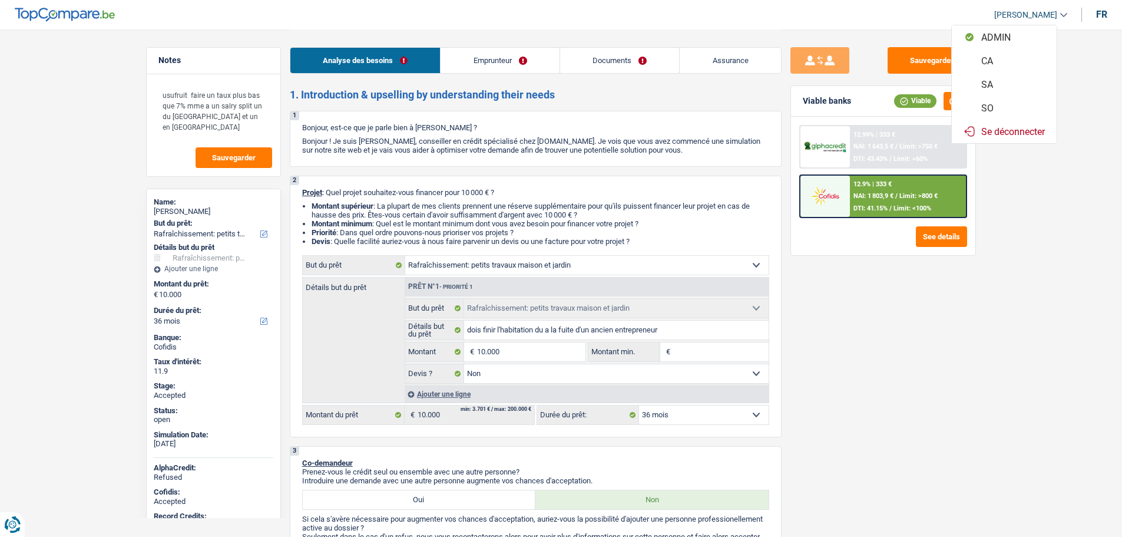
click at [996, 115] on button "SO" at bounding box center [1004, 108] width 105 height 24
select select "houseOrGarden"
select select "false"
select select "36"
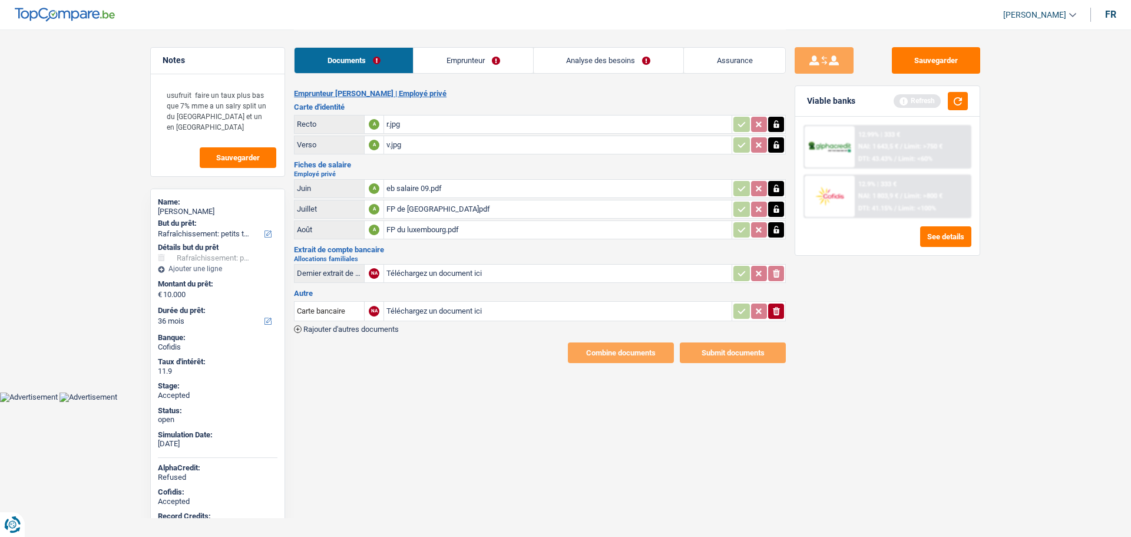
click at [569, 60] on link "Analyse des besoins" at bounding box center [609, 60] width 150 height 25
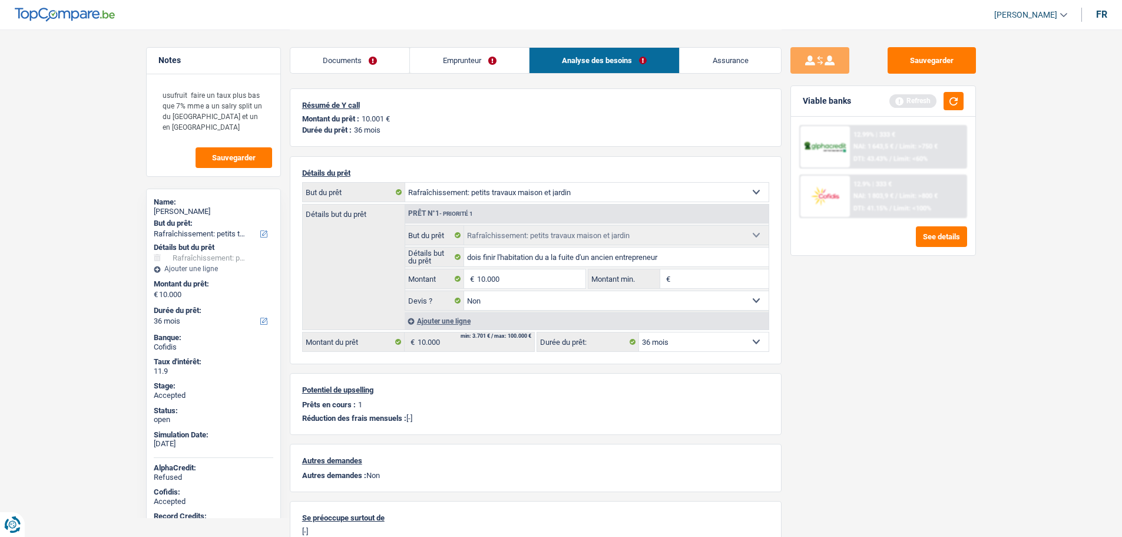
click at [749, 48] on link "Assurance" at bounding box center [730, 60] width 101 height 25
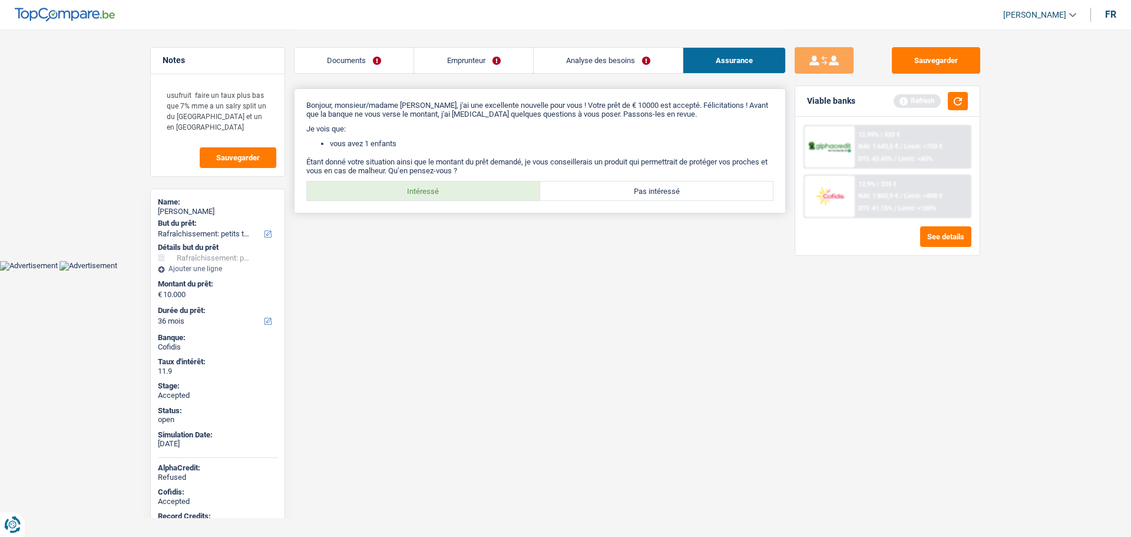
click at [496, 183] on label "Intéressé" at bounding box center [423, 190] width 233 height 19
click at [496, 183] on input "Intéressé" at bounding box center [423, 190] width 233 height 19
radio input "true"
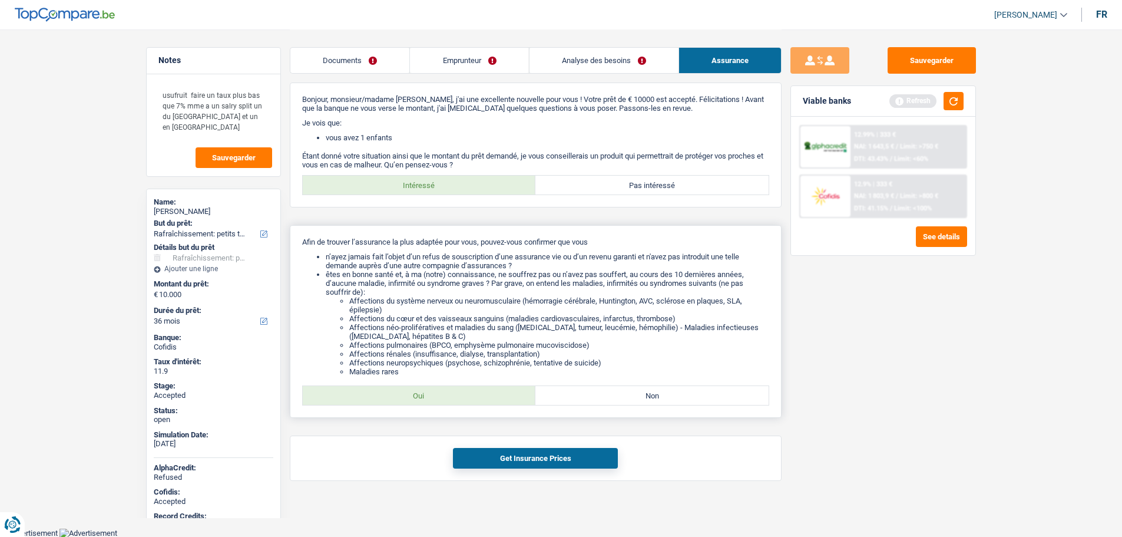
click at [450, 401] on label "Oui" at bounding box center [419, 395] width 233 height 19
click at [450, 401] on input "Oui" at bounding box center [419, 395] width 233 height 19
radio input "true"
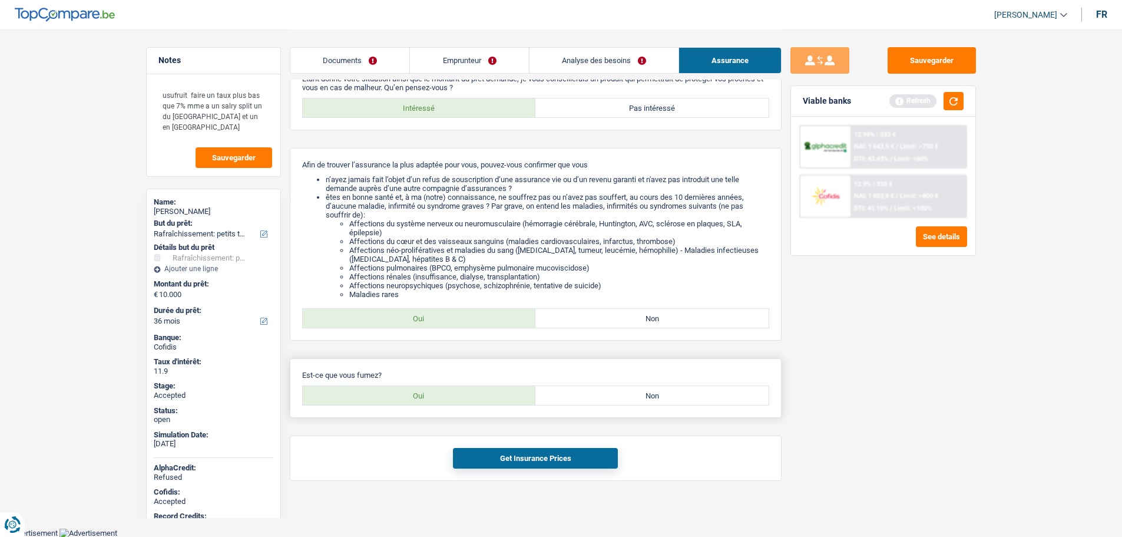
click at [600, 392] on label "Non" at bounding box center [652, 395] width 233 height 19
click at [600, 392] on input "Non" at bounding box center [652, 395] width 233 height 19
radio input "true"
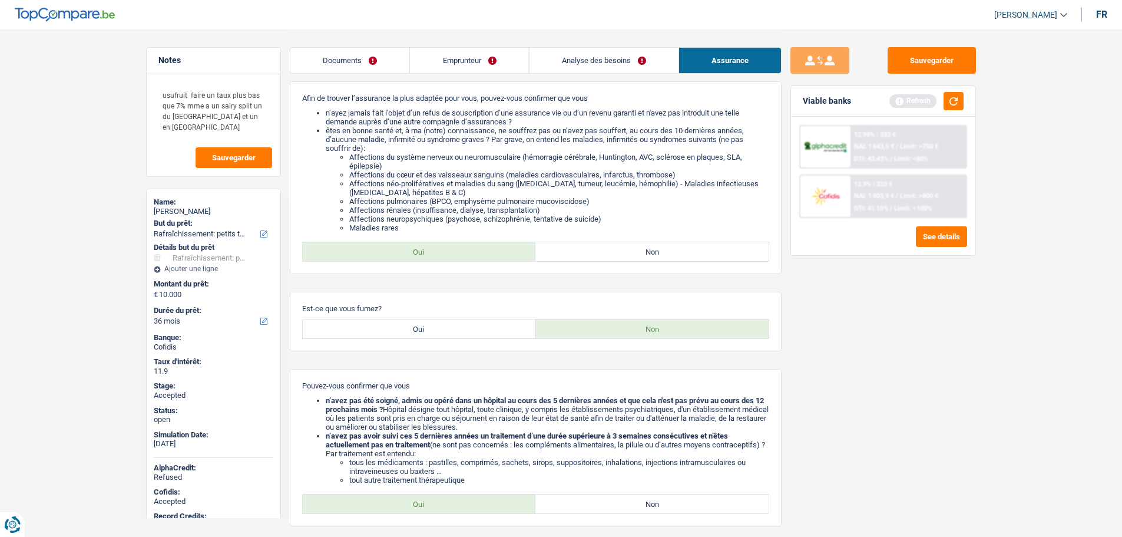
scroll to position [258, 0]
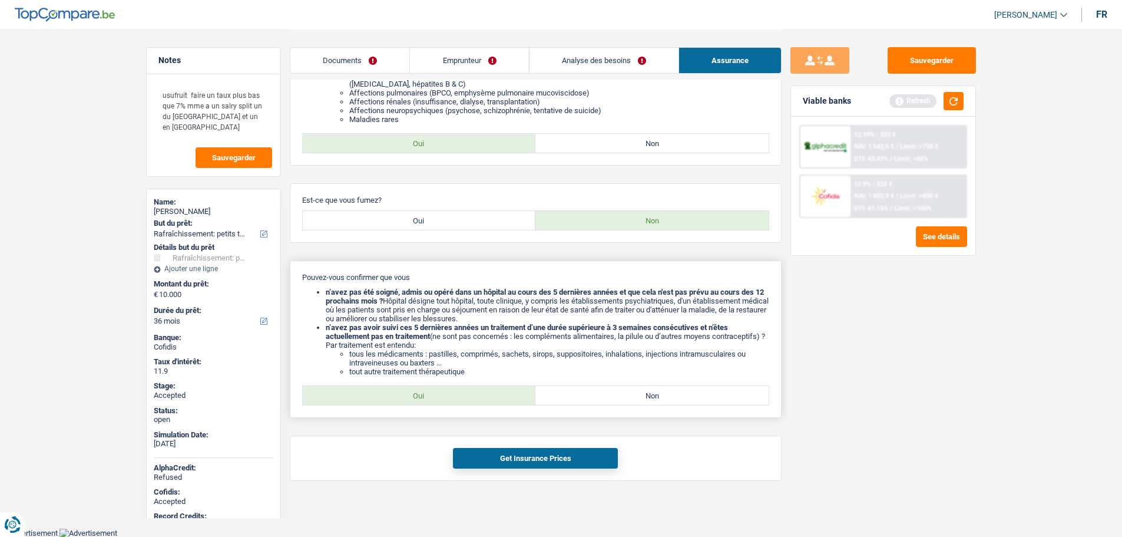
click at [411, 402] on label "Oui" at bounding box center [419, 395] width 233 height 19
click at [411, 402] on input "Oui" at bounding box center [419, 395] width 233 height 19
radio input "true"
click at [486, 450] on button "Get Insurance Prices" at bounding box center [535, 458] width 165 height 21
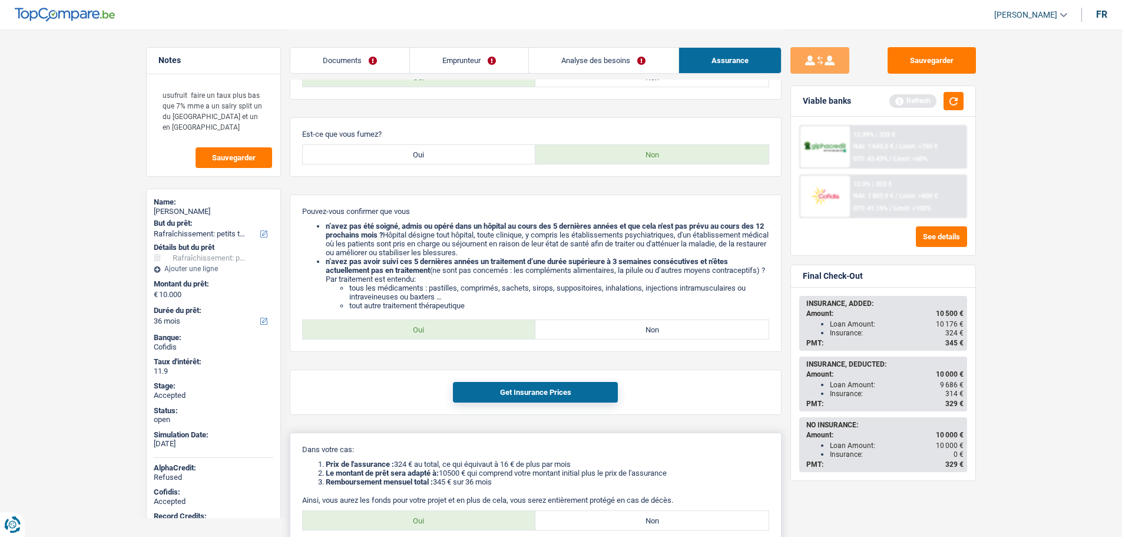
scroll to position [428, 0]
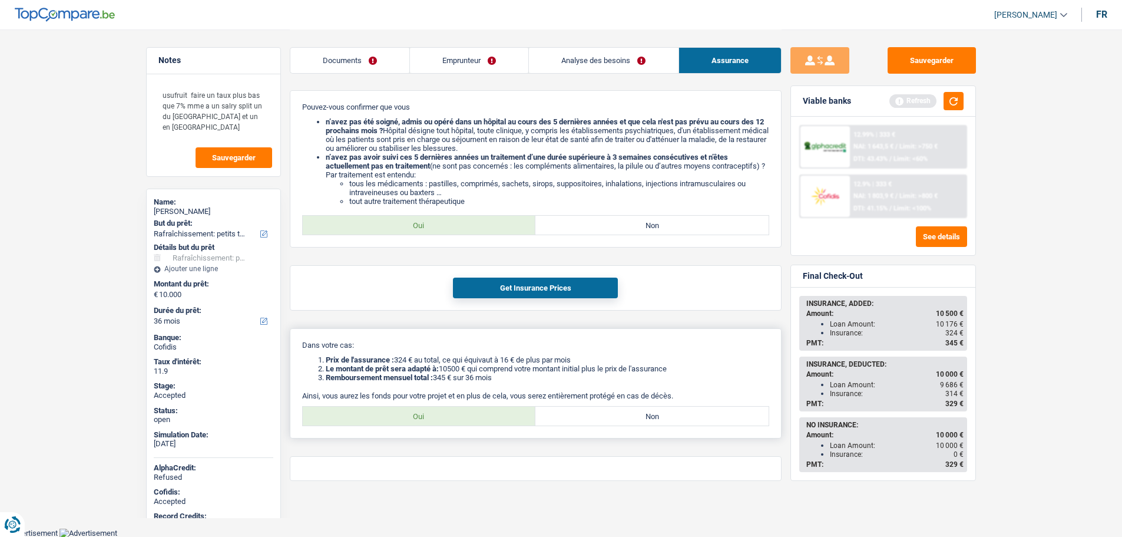
click at [440, 423] on label "Oui" at bounding box center [419, 416] width 233 height 19
click at [440, 423] on input "Oui" at bounding box center [419, 416] width 233 height 19
radio input "true"
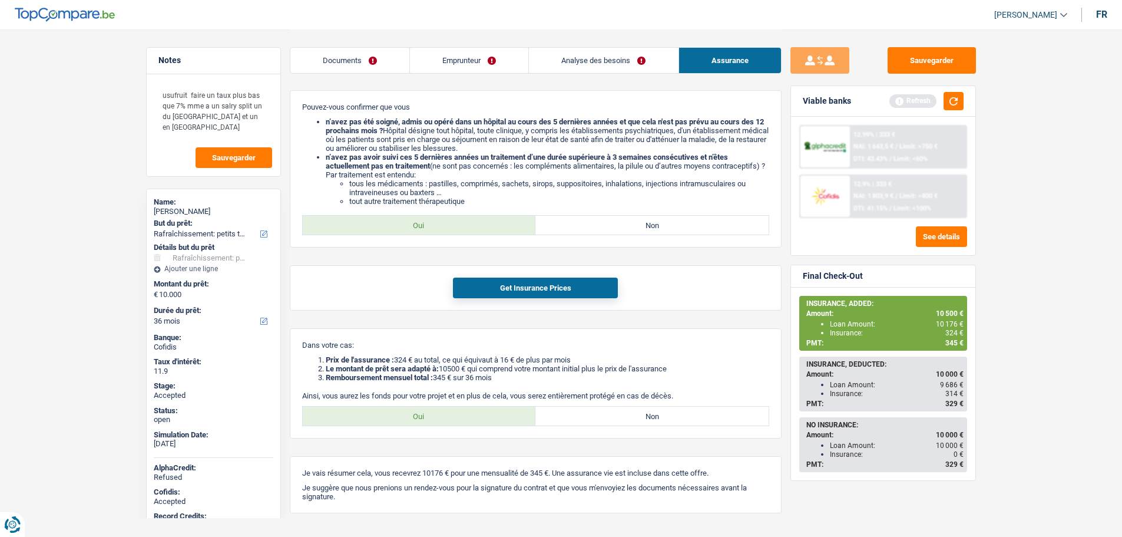
click at [600, 63] on link "Analyse des besoins" at bounding box center [603, 60] width 149 height 25
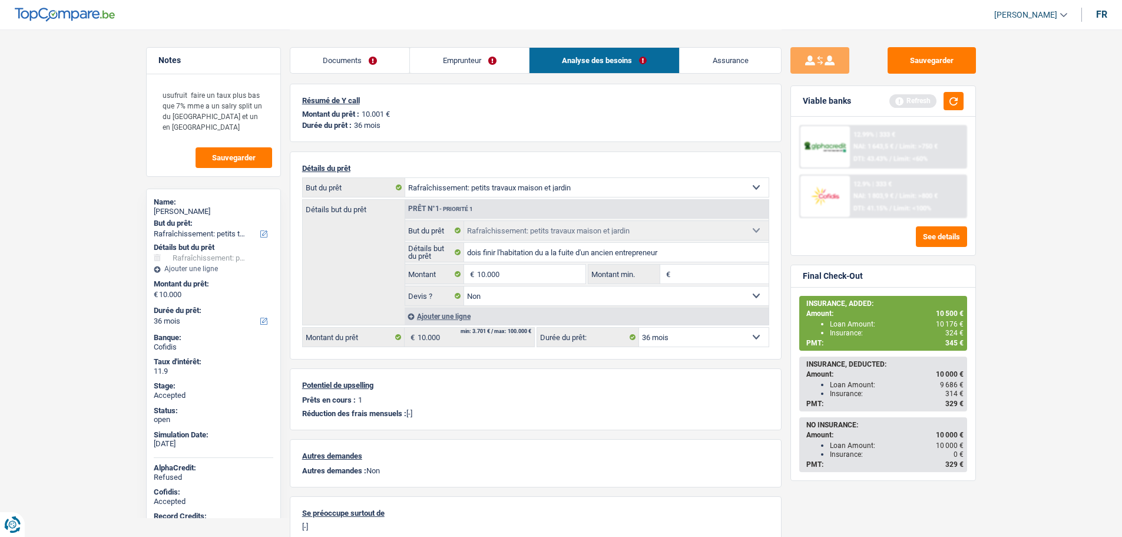
scroll to position [0, 0]
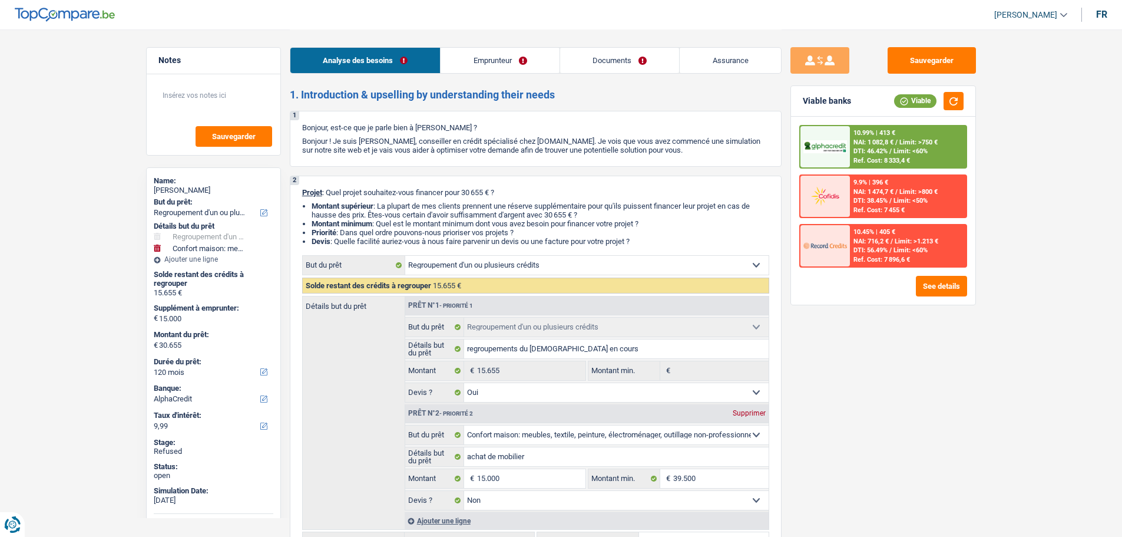
select select "refinancing"
select select "household"
select select "120"
select select "alphacredit"
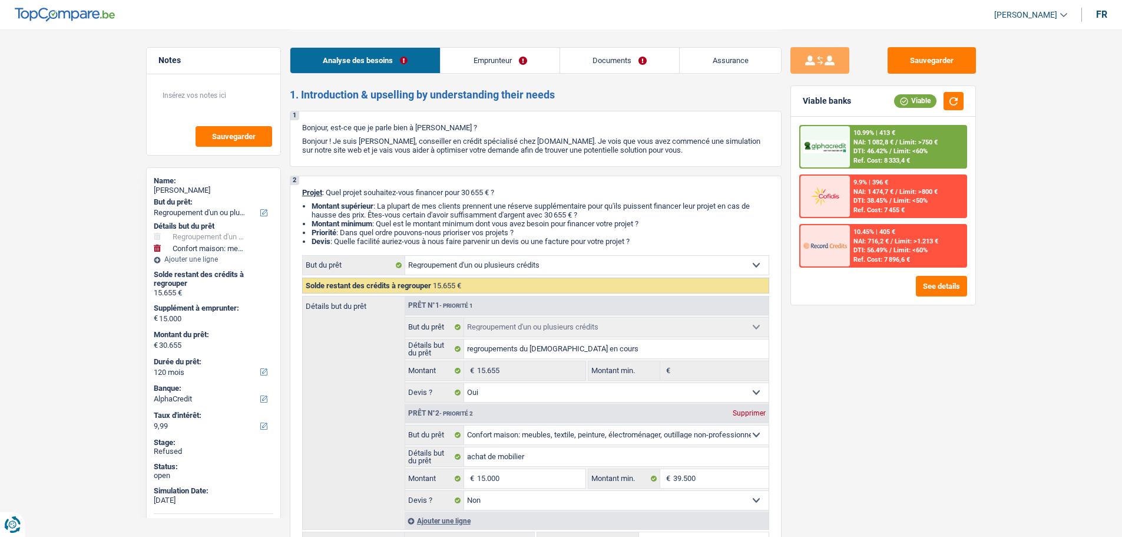
select select "refinancing"
select select "yes"
select select "household"
select select "false"
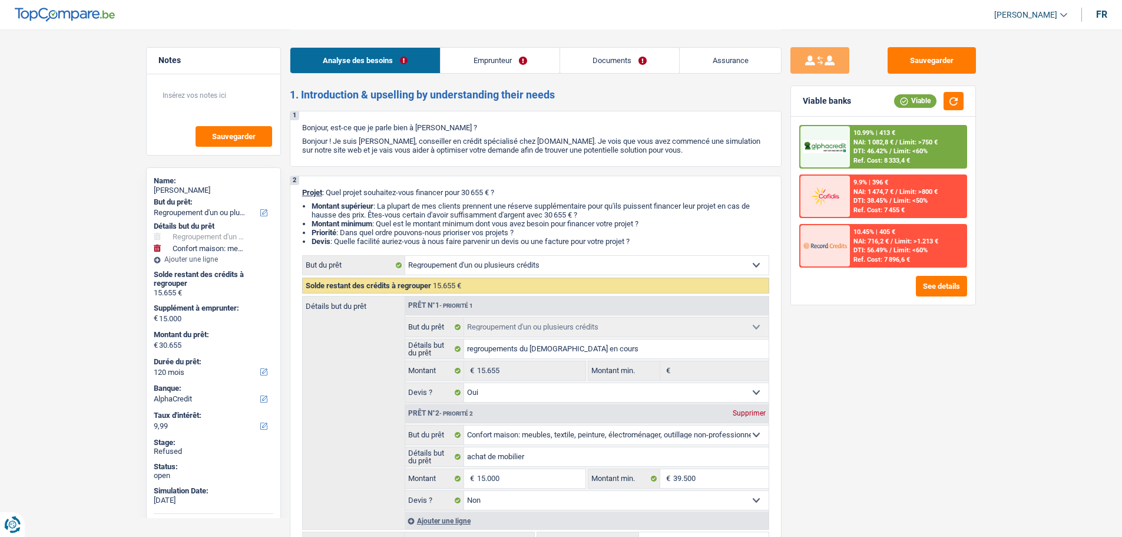
select select "120"
select select "unemployed"
select select "familyAllowances"
select select "unemployment"
select select "alimony"
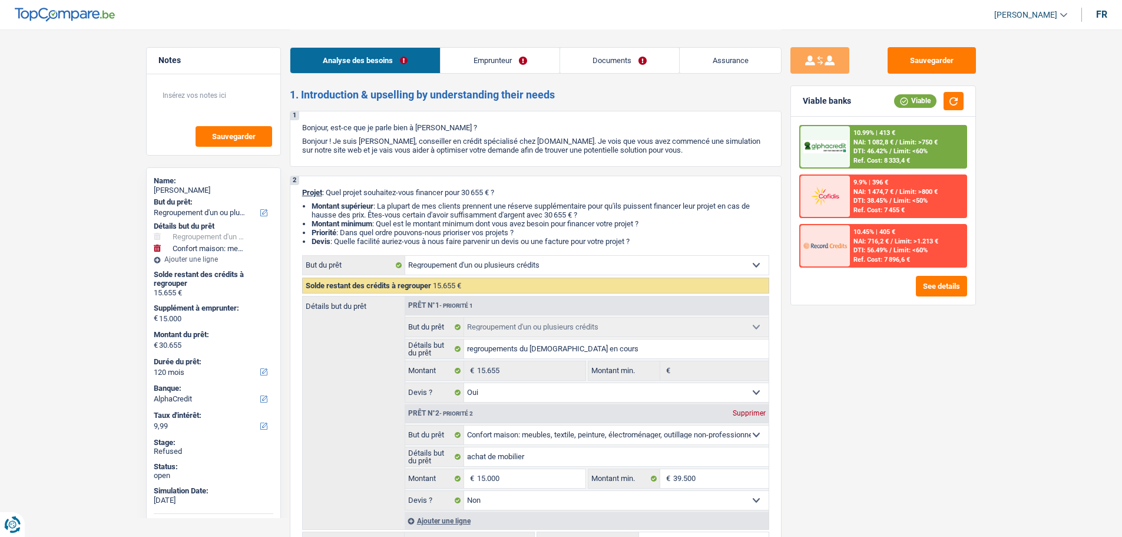
select select "alimony"
select select "rents"
select select "personalLoan"
select select "homeFurnishingOrRelocation"
select select "48"
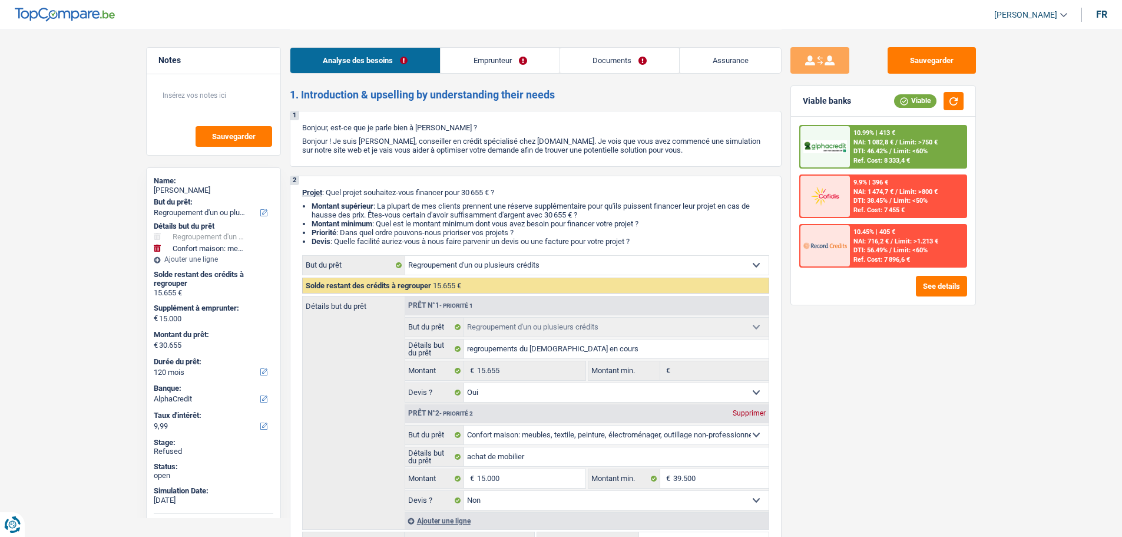
select select "personalSale"
select select "18"
select select "personalLoan"
select select "homeFurnishingOrRelocation"
select select "48"
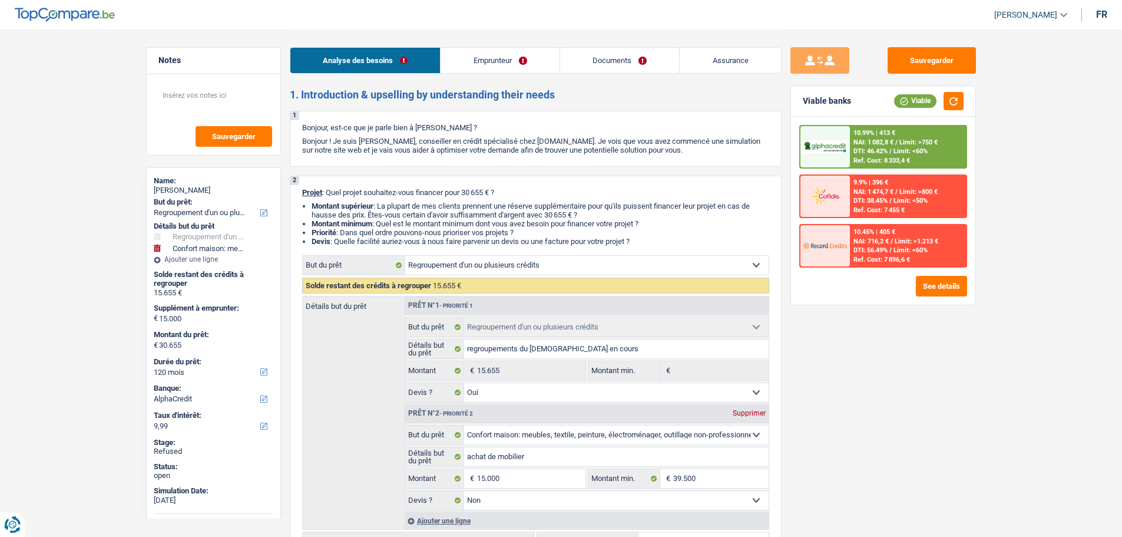
select select "cardOrCredit"
select select "refinancing"
select select "yes"
select select "household"
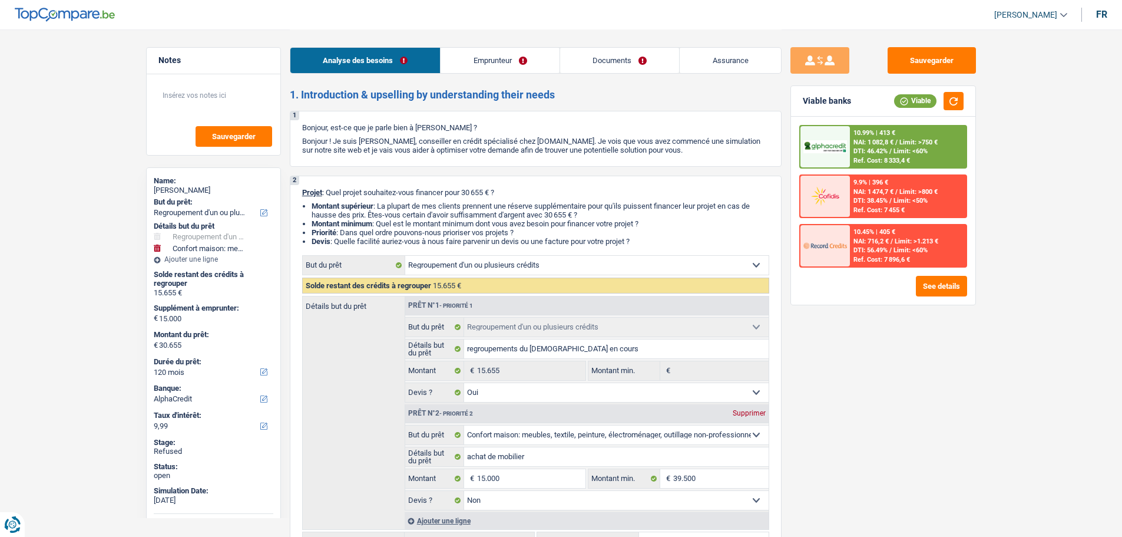
select select "false"
select select "120"
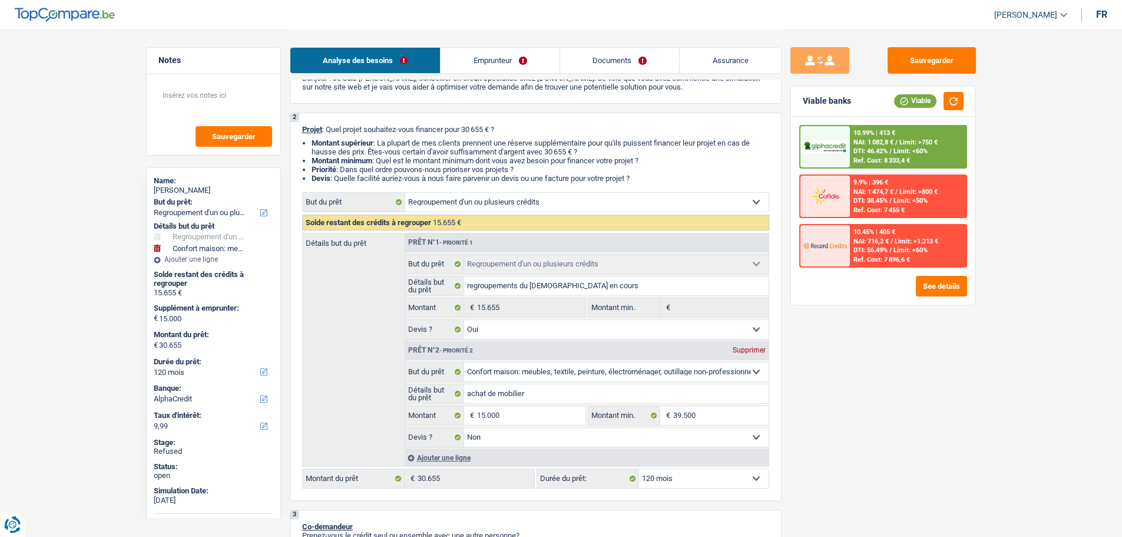
scroll to position [177, 0]
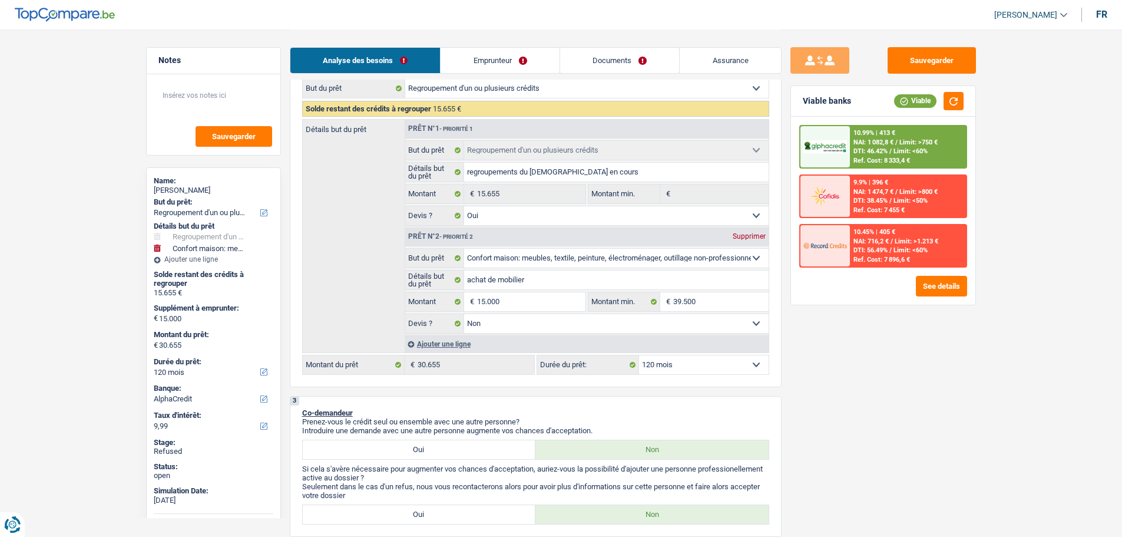
click at [691, 369] on select "12 mois 18 mois 24 mois 30 mois 36 mois 42 mois 48 mois 60 mois 72 mois 84 mois…" at bounding box center [704, 364] width 130 height 19
select select "84"
click at [639, 355] on select "12 mois 18 mois 24 mois 30 mois 36 mois 42 mois 48 mois 60 mois 72 mois 84 mois…" at bounding box center [704, 364] width 130 height 19
select select "84"
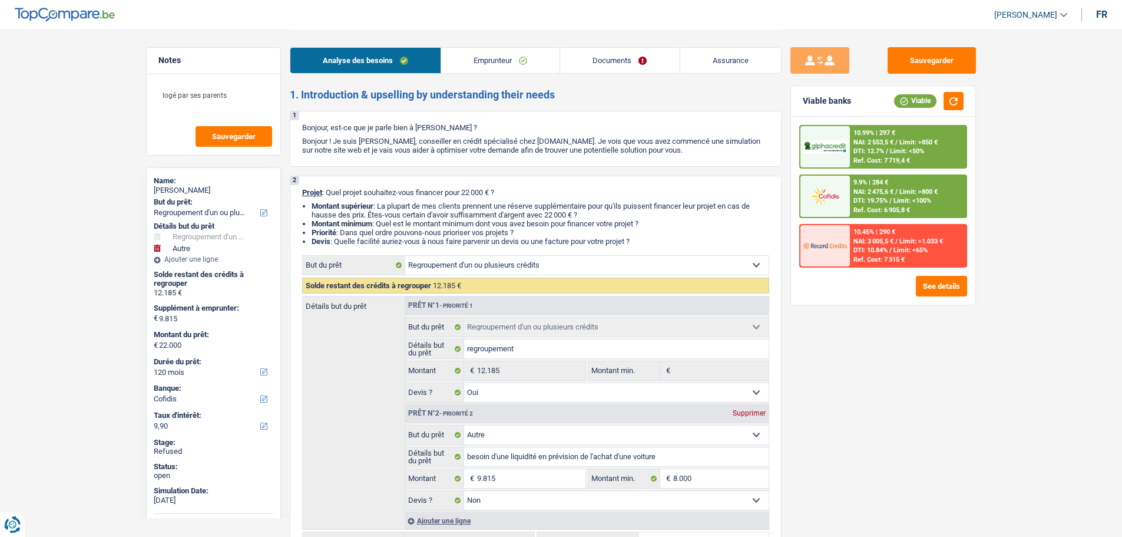
select select "refinancing"
select select "other"
select select "120"
select select "cofidis"
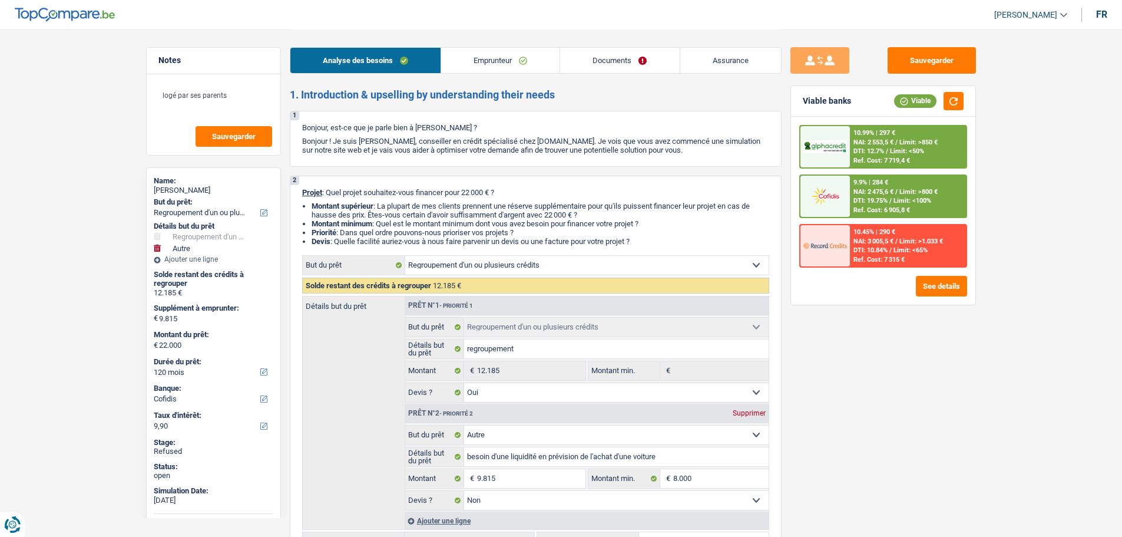
select select "refinancing"
select select "yes"
select select "other"
select select "false"
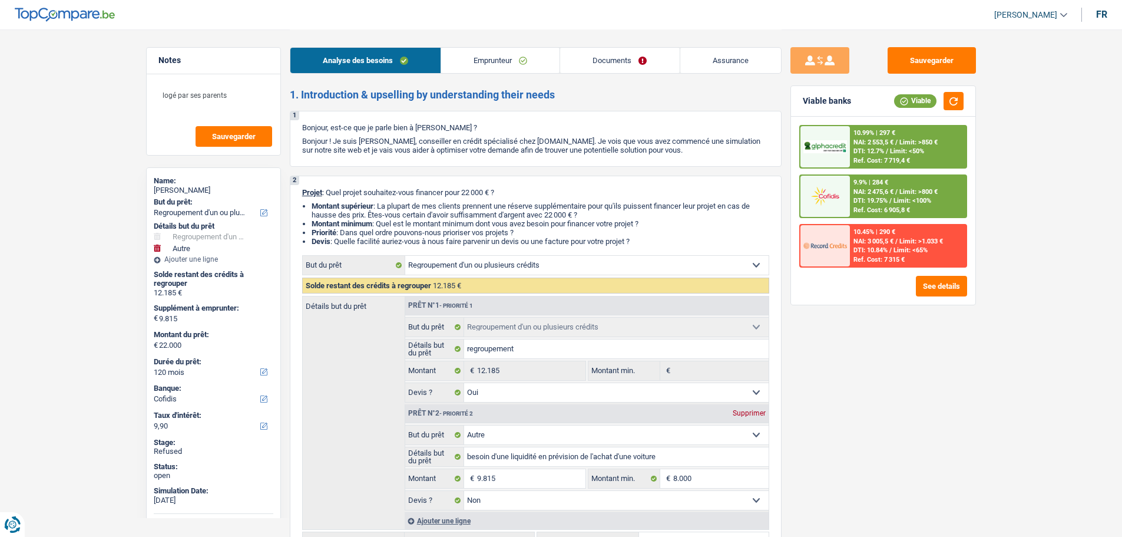
select select "120"
select select "privateEmployee"
select select "netSalary"
select select "mealVouchers"
select select "liveWithParents"
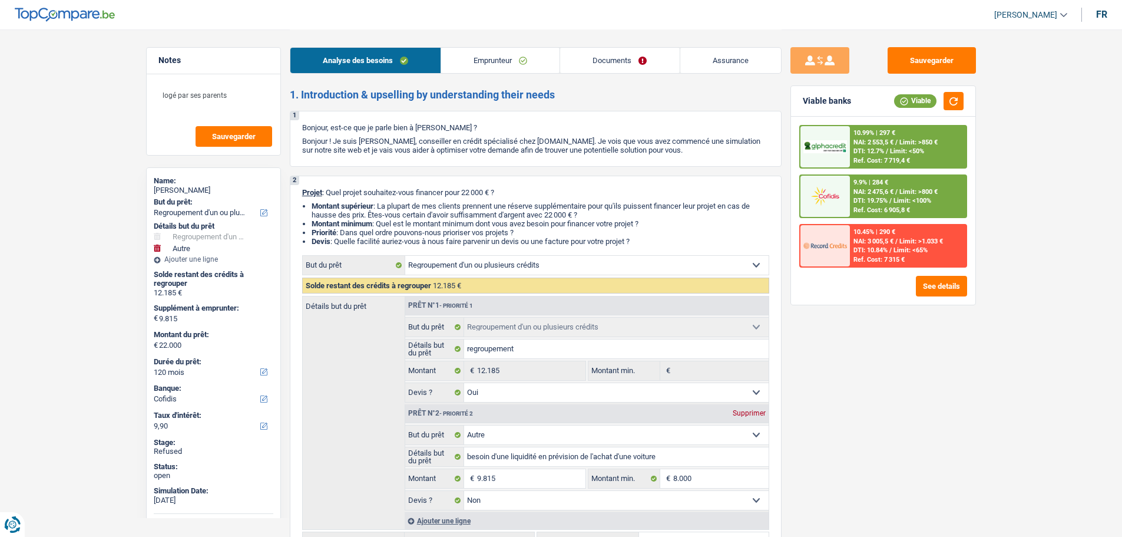
select select "cardOrCredit"
select select "personalLoan"
select select "carRestore"
select select "48"
select select "personalLoan"
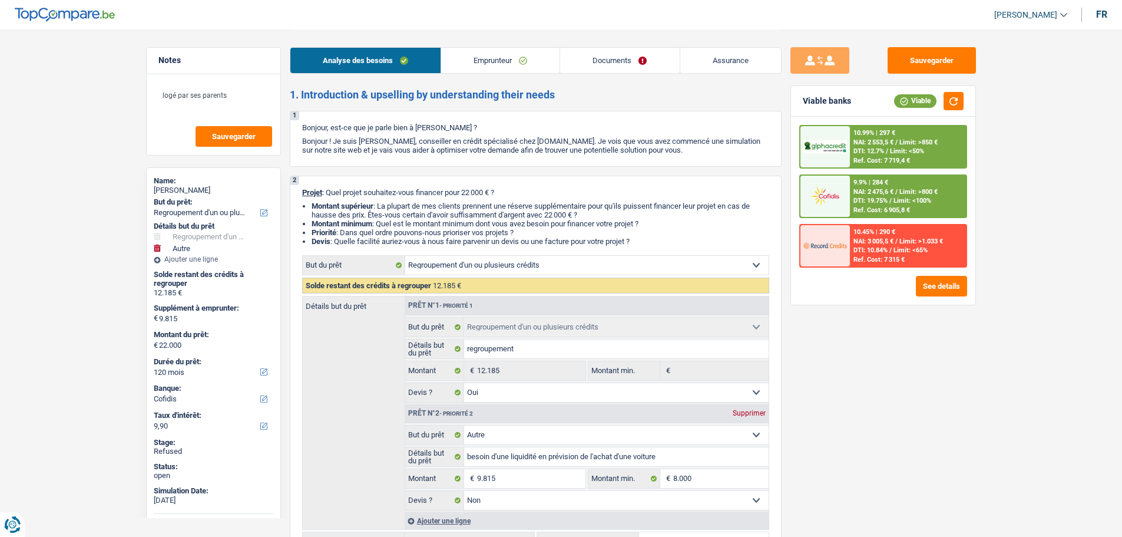
select select "homeFurnishingOrRelocation"
select select "48"
select select "refinancing"
select select "yes"
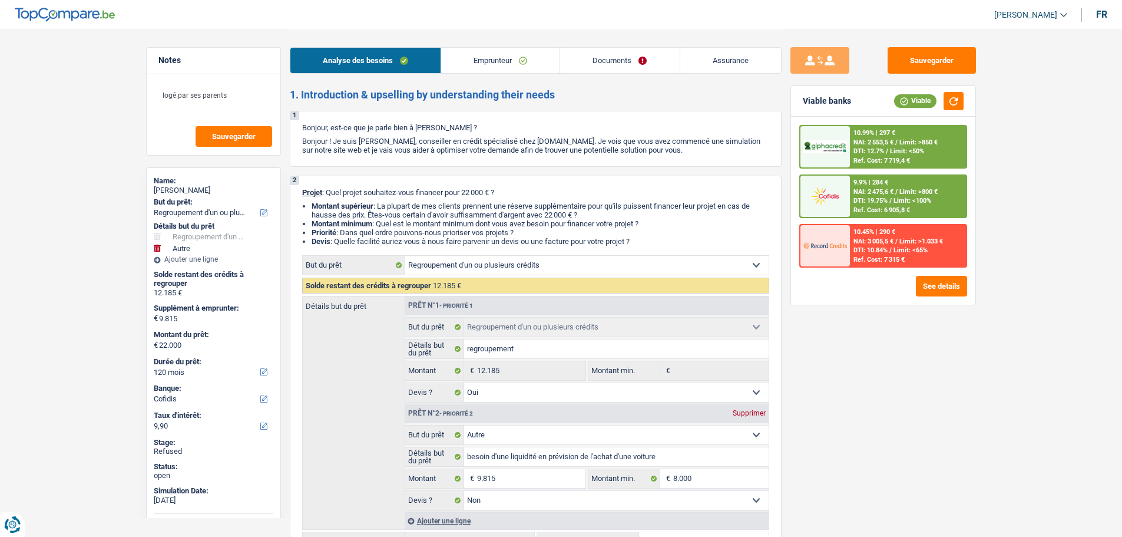
select select "other"
select select "false"
select select "120"
click at [1014, 18] on span "[PERSON_NAME]" at bounding box center [1026, 15] width 63 height 10
click at [986, 105] on button "SO" at bounding box center [1004, 108] width 105 height 24
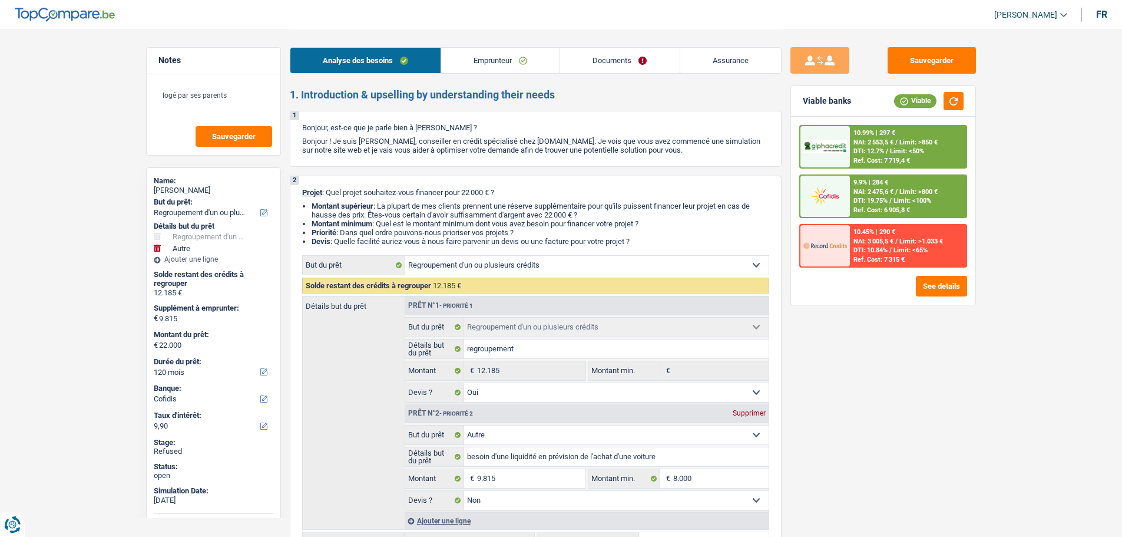
select select "refinancing"
select select "other"
select select "120"
select select "cofidis"
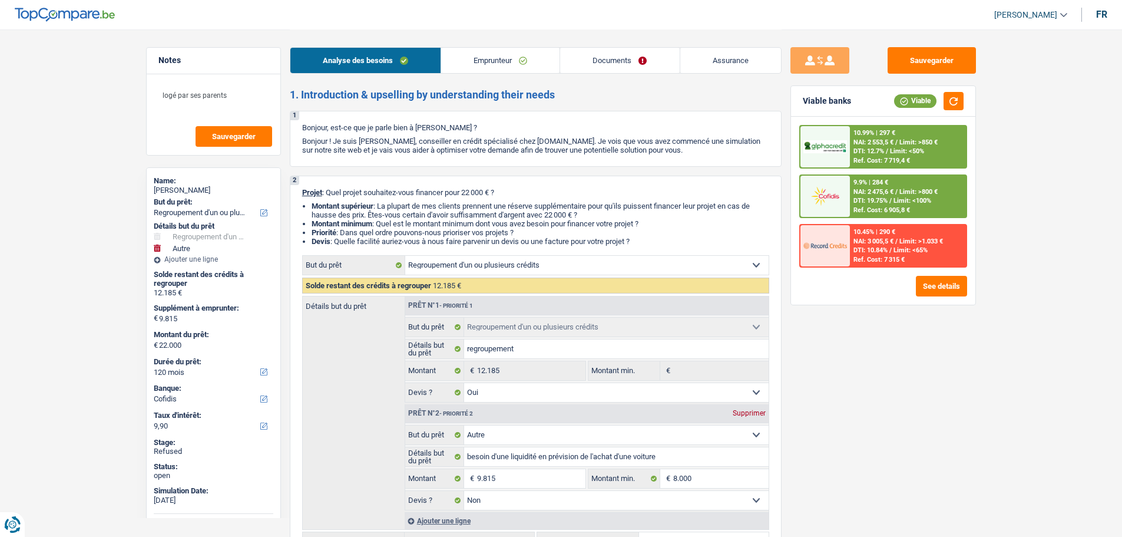
select select "refinancing"
select select "yes"
select select "other"
select select "false"
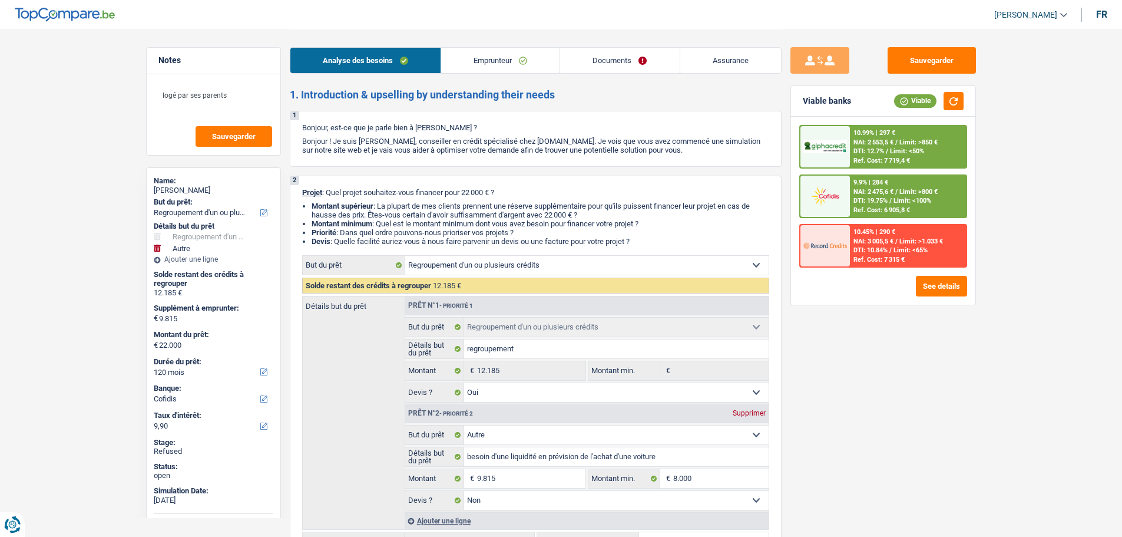
select select "120"
select select "privateEmployee"
select select "netSalary"
select select "mealVouchers"
select select "liveWithParents"
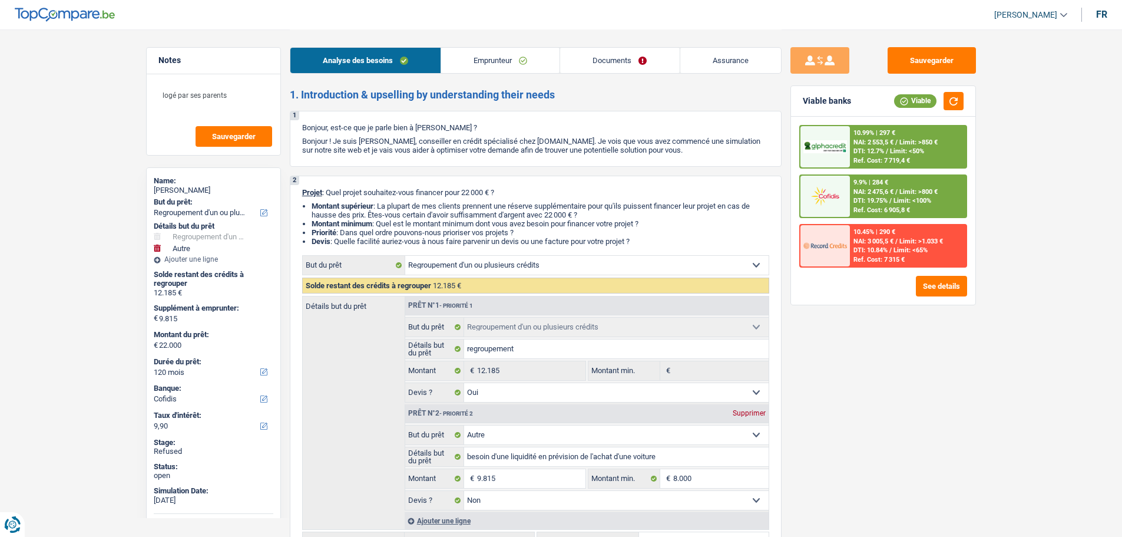
select select "cardOrCredit"
select select "personalLoan"
select select "carRestore"
select select "48"
select select "personalLoan"
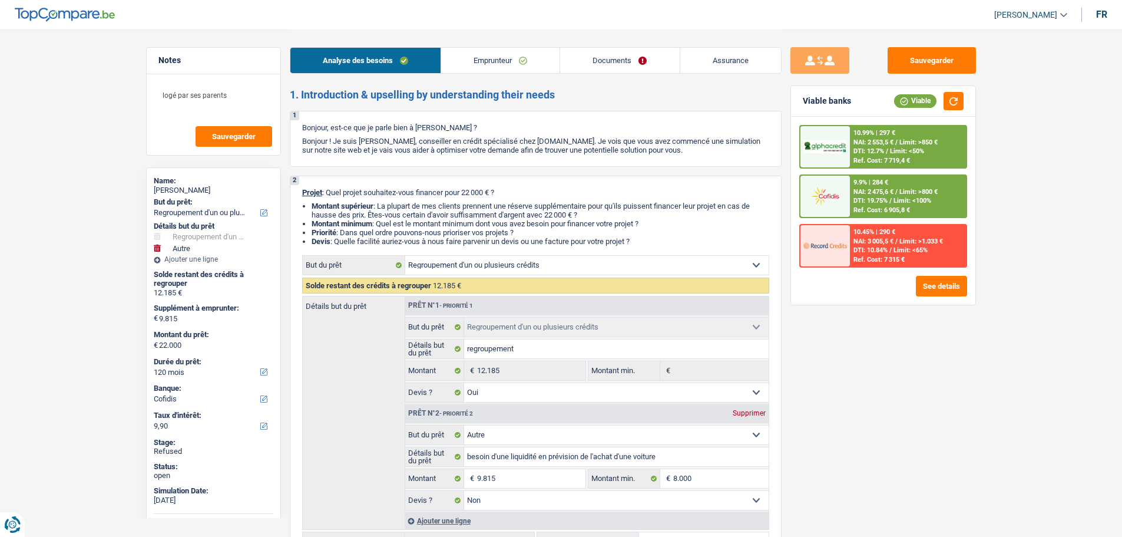
select select "homeFurnishingOrRelocation"
select select "48"
select select "refinancing"
select select "yes"
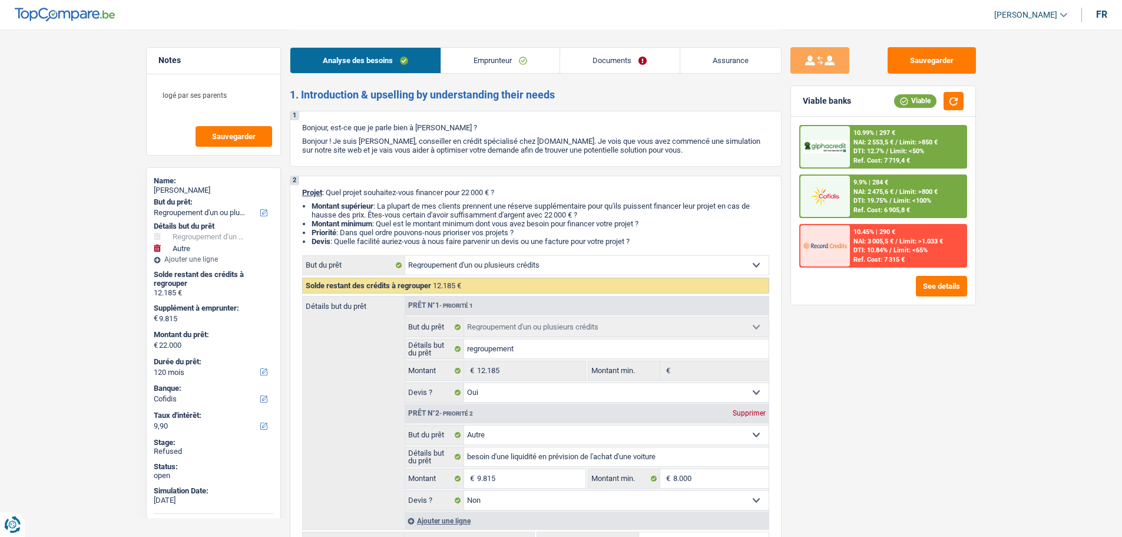
select select "other"
select select "false"
select select "120"
click at [1003, 16] on link "[PERSON_NAME]" at bounding box center [1026, 14] width 82 height 19
click at [988, 106] on button "SO" at bounding box center [1004, 108] width 105 height 24
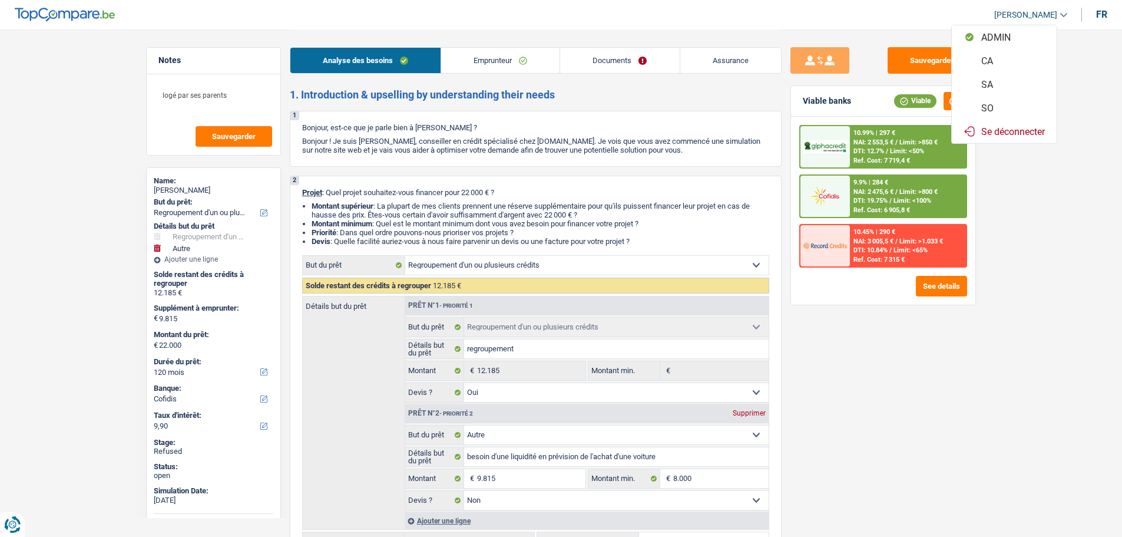
select select "32"
select select "liveWithParents"
select select "cardOrCredit"
select select "personalLoan"
select select "carRestore"
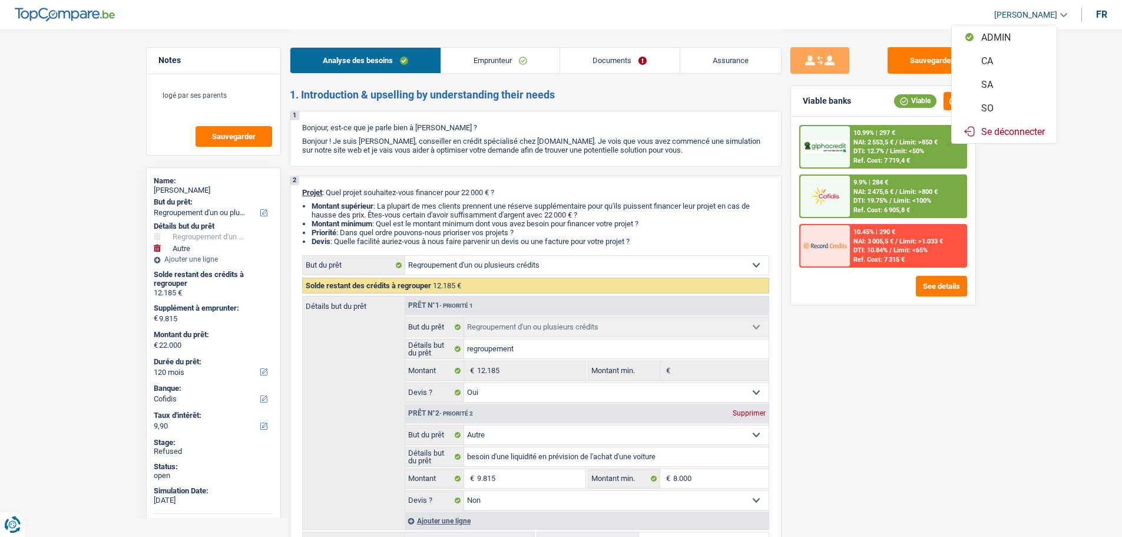
select select "48"
select select "personalLoan"
select select "homeFurnishingOrRelocation"
select select "48"
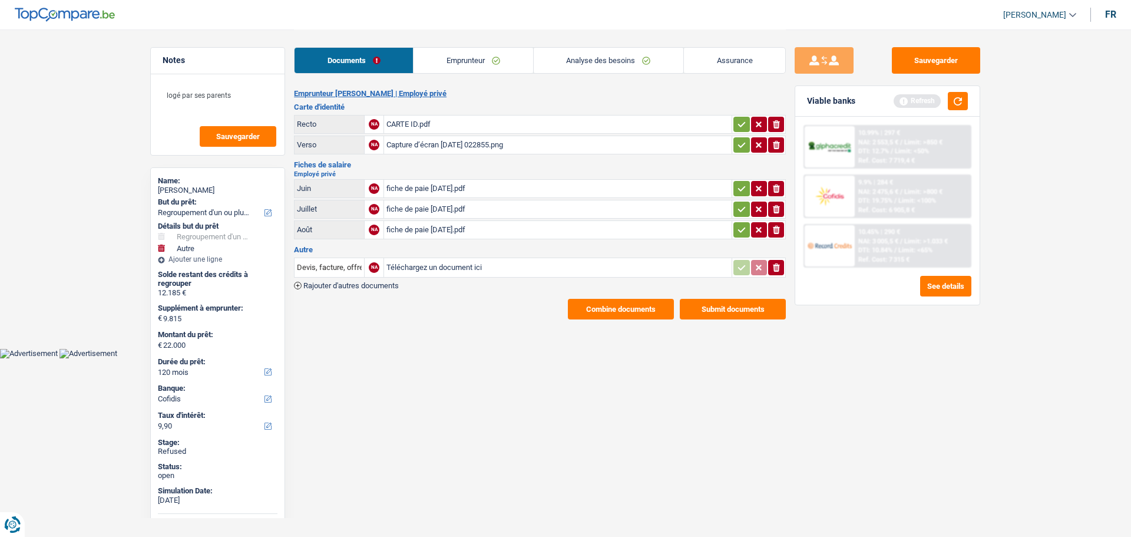
click at [469, 59] on link "Emprunteur" at bounding box center [473, 60] width 119 height 25
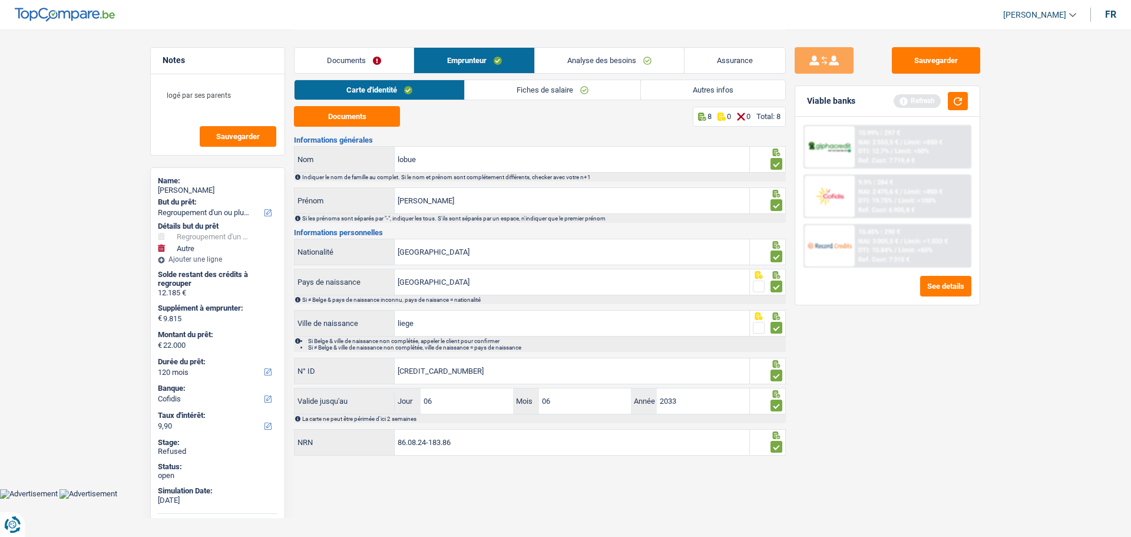
click at [596, 52] on link "Analyse des besoins" at bounding box center [609, 60] width 149 height 25
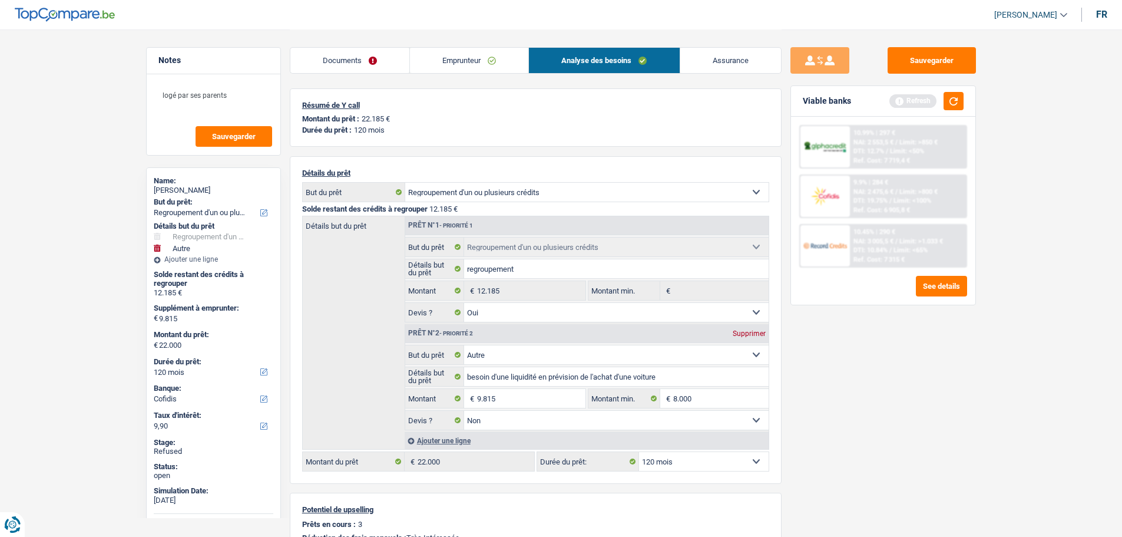
drag, startPoint x: 332, startPoint y: 60, endPoint x: 396, endPoint y: 75, distance: 65.5
click at [333, 60] on link "Documents" at bounding box center [349, 60] width 119 height 25
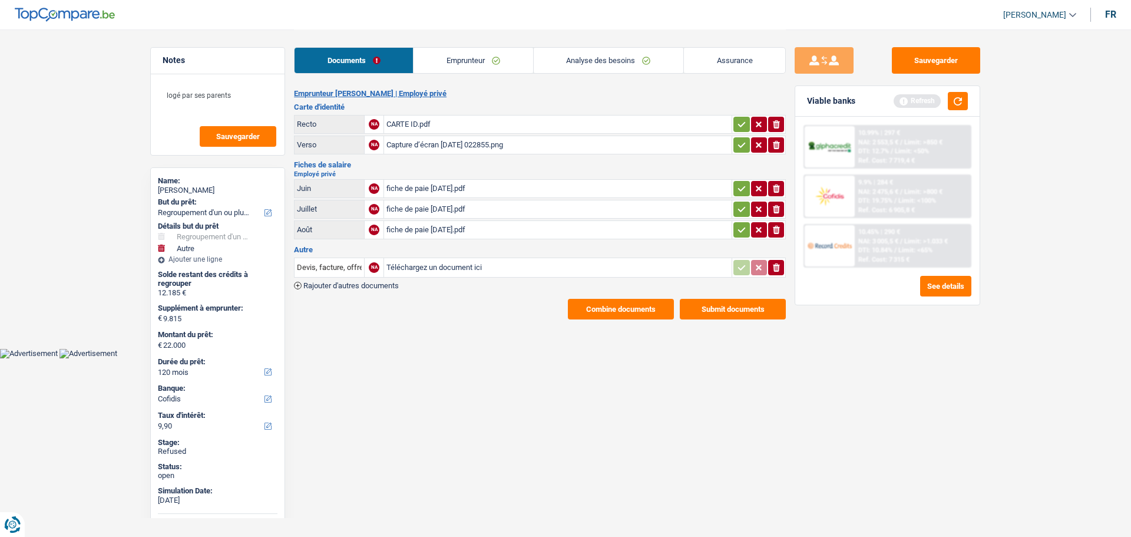
click at [600, 61] on link "Analyse des besoins" at bounding box center [609, 60] width 150 height 25
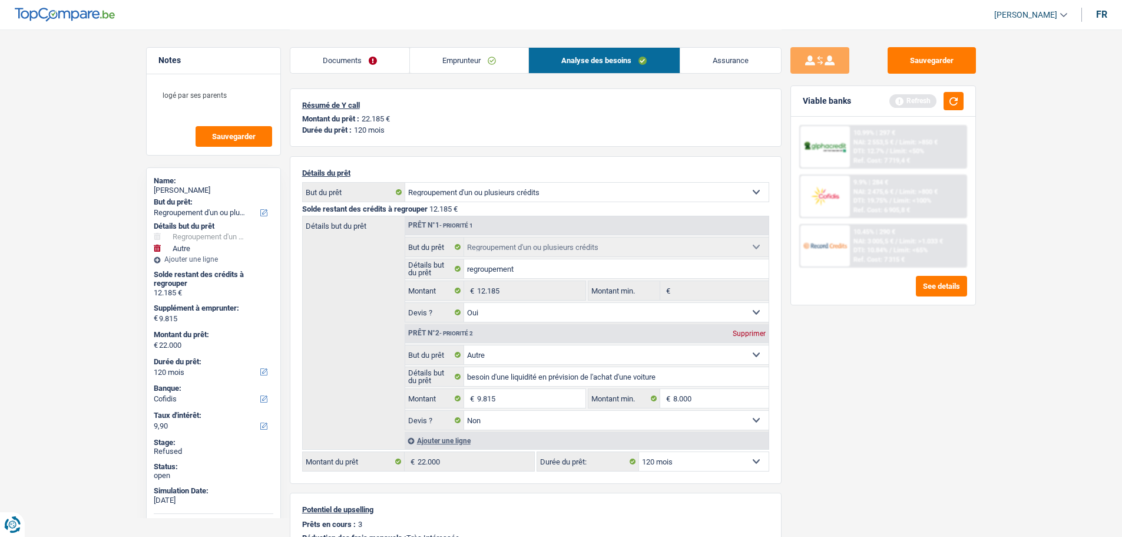
click at [331, 51] on link "Documents" at bounding box center [349, 60] width 119 height 25
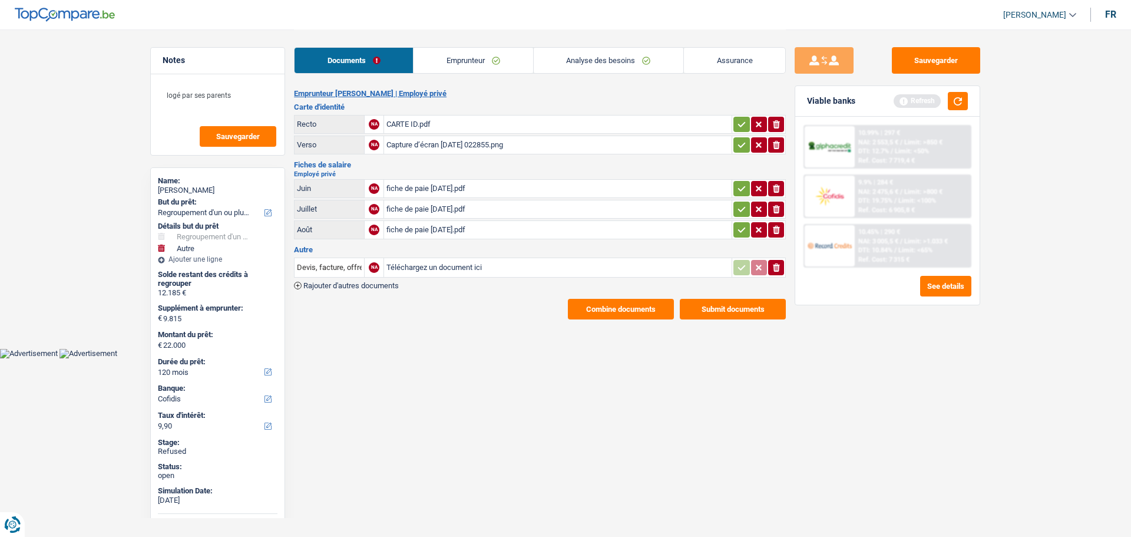
click at [452, 55] on link "Emprunteur" at bounding box center [473, 60] width 119 height 25
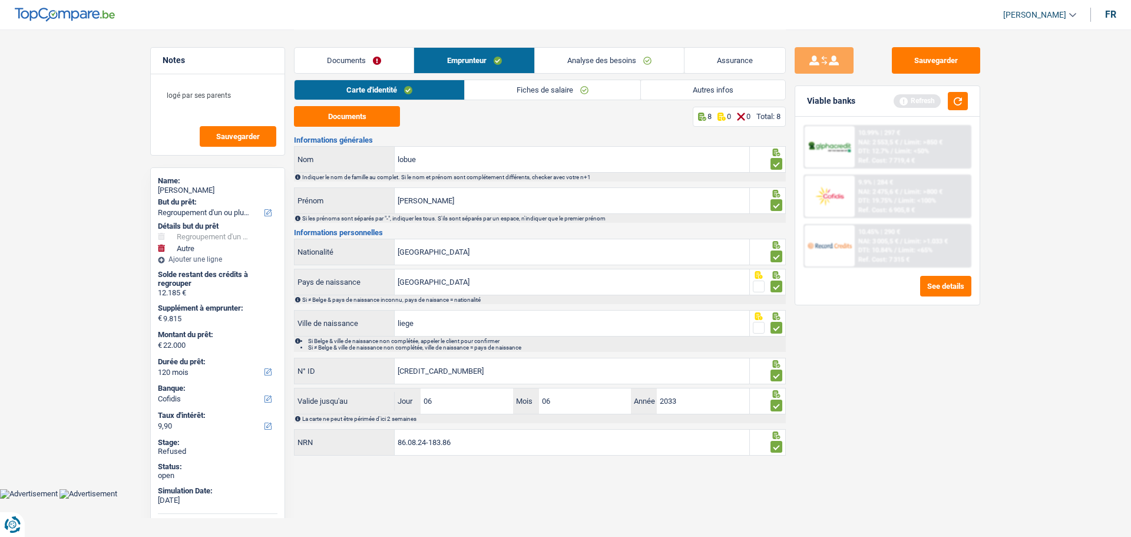
click at [727, 94] on link "Autres infos" at bounding box center [713, 89] width 144 height 19
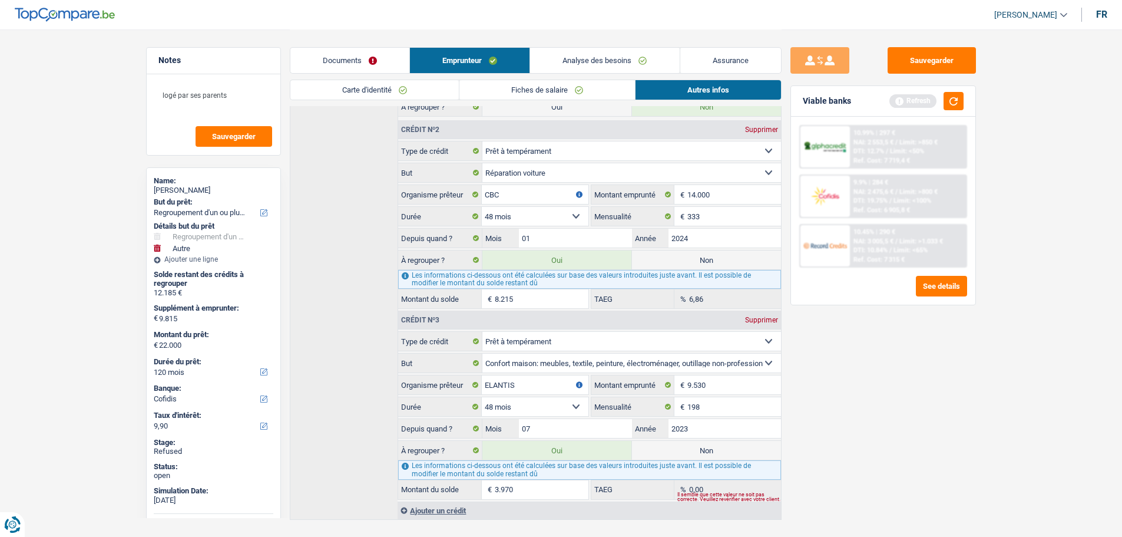
scroll to position [133, 0]
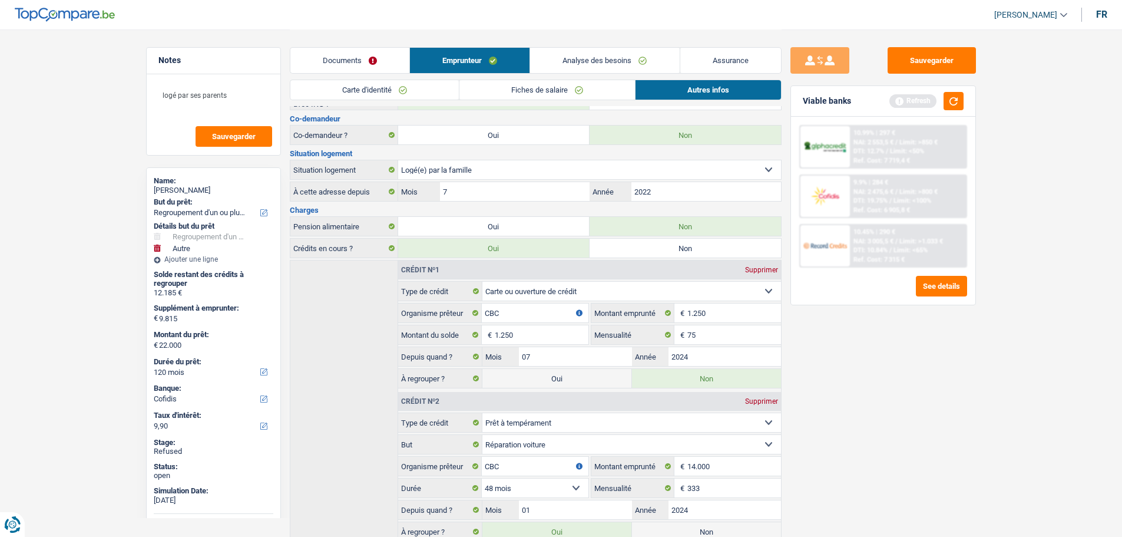
click at [602, 55] on link "Analyse des besoins" at bounding box center [604, 60] width 149 height 25
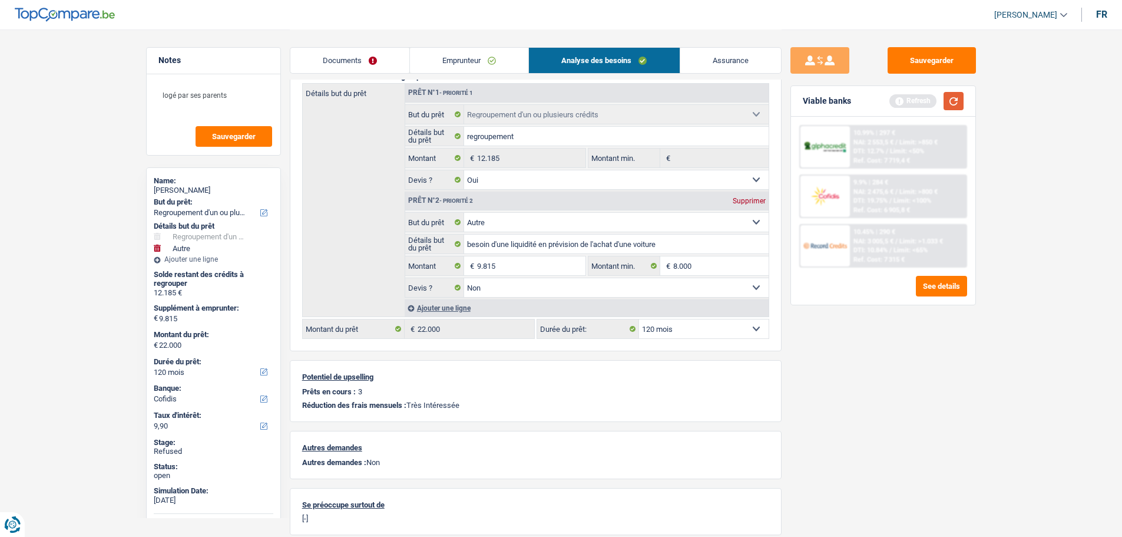
click at [960, 104] on button "button" at bounding box center [954, 101] width 20 height 18
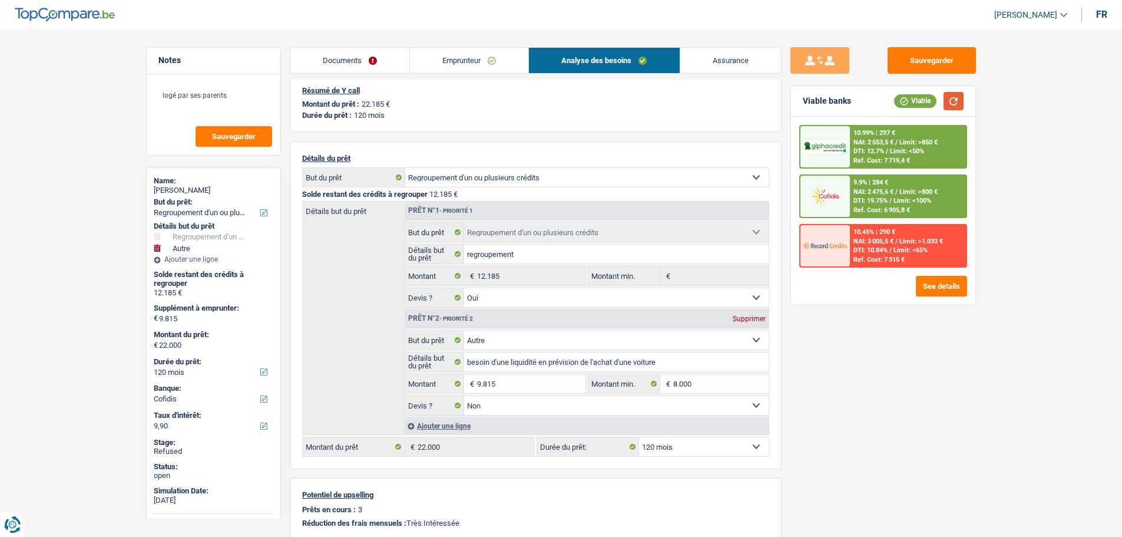
scroll to position [0, 0]
